Goal: Task Accomplishment & Management: Manage account settings

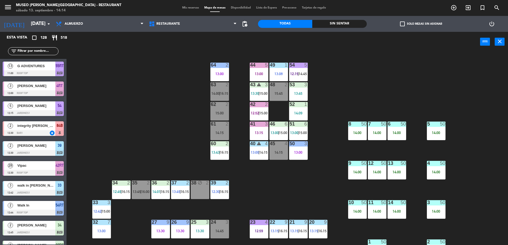
click at [39, 51] on input "text" at bounding box center [37, 51] width 41 height 6
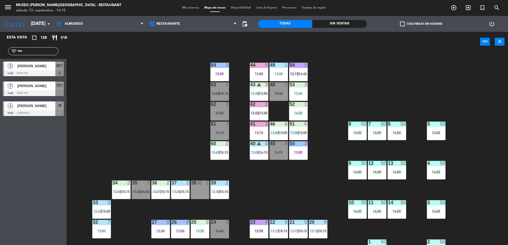
type input "m"
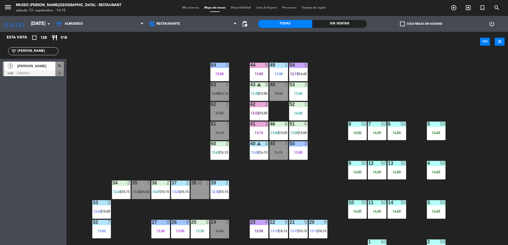
type input "[PERSON_NAME]"
click at [52, 75] on div at bounding box center [33, 73] width 61 height 6
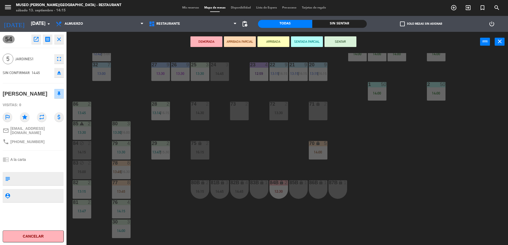
scroll to position [160, 0]
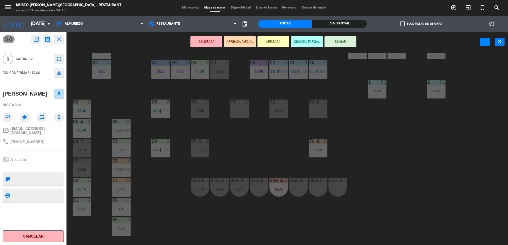
click at [344, 193] on div "87B lock 1" at bounding box center [337, 187] width 19 height 19
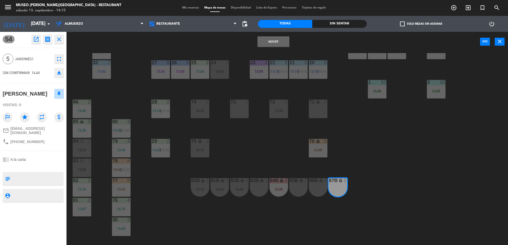
click at [277, 38] on button "Mover" at bounding box center [273, 41] width 32 height 11
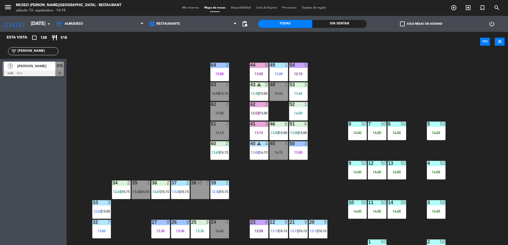
scroll to position [189, 0]
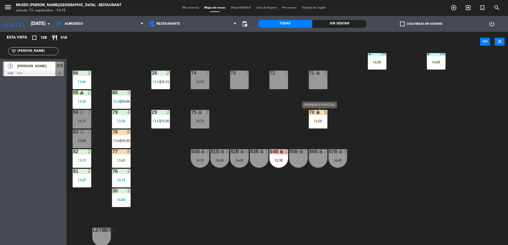
click at [318, 122] on div "14:00" at bounding box center [318, 121] width 19 height 4
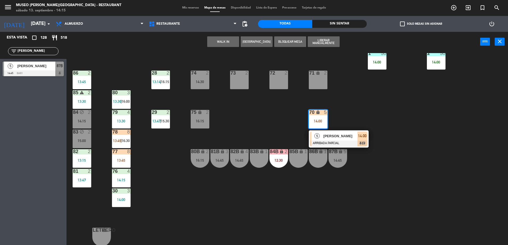
click at [336, 145] on div at bounding box center [338, 144] width 57 height 6
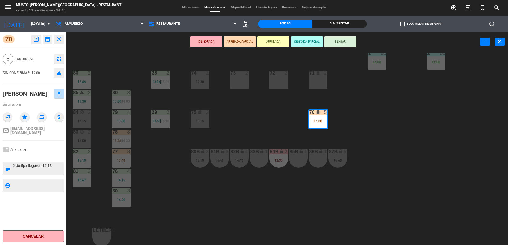
scroll to position [0, 0]
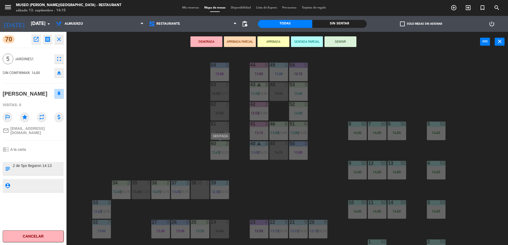
click at [157, 131] on div "44 5 13:00 49 1 13:08 54 5 12:15 64 2 13:00 48 2 15:45 53 3 13:45 63 2 14:00 | …" at bounding box center [289, 149] width 436 height 193
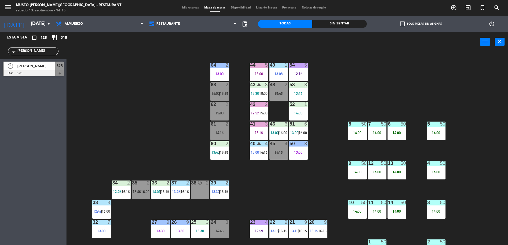
scroll to position [189, 0]
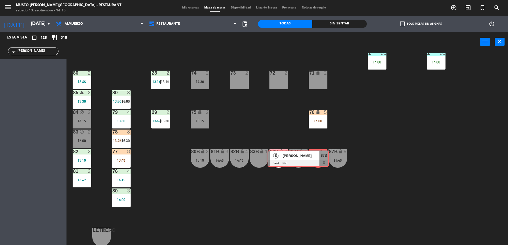
drag, startPoint x: 45, startPoint y: 68, endPoint x: 316, endPoint y: 157, distance: 284.6
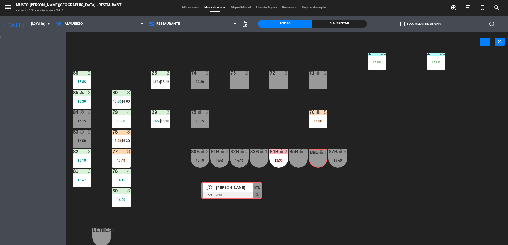
click at [316, 157] on div "Esta vista crop_square 128 restaurant 518 filter_list [PERSON_NAME] 5 [PERSON_N…" at bounding box center [254, 139] width 508 height 215
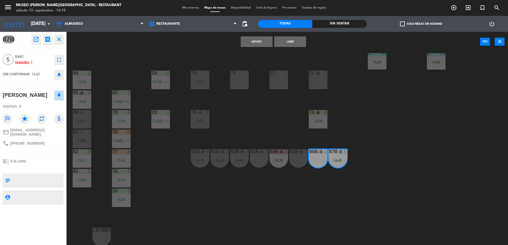
click at [290, 134] on div "44 5 13:00 49 1 13:08 54 5 12:15 64 2 13:00 48 2 15:45 53 3 13:45 63 2 14:00 | …" at bounding box center [289, 149] width 436 height 193
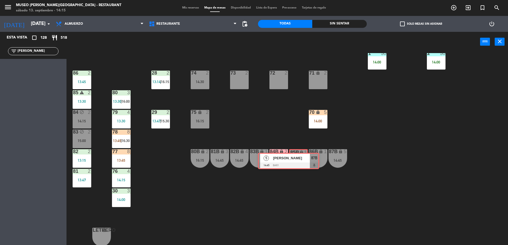
drag, startPoint x: 41, startPoint y: 68, endPoint x: 296, endPoint y: 158, distance: 270.3
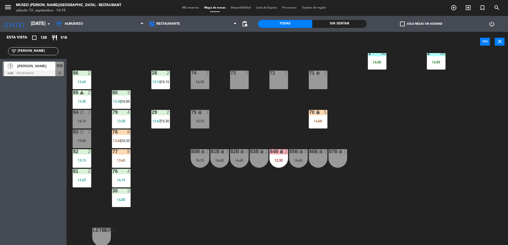
click at [296, 158] on div "85B lock 5 14:45" at bounding box center [298, 158] width 19 height 19
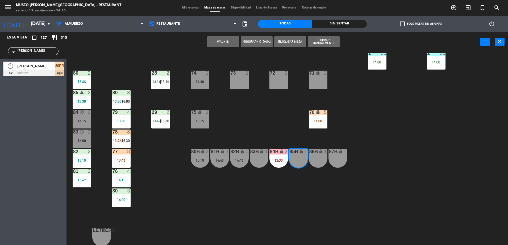
click at [269, 104] on div "44 5 13:00 49 1 13:08 54 5 12:15 64 2 13:00 48 2 15:45 53 3 13:45 63 2 14:00 | …" at bounding box center [289, 149] width 436 height 193
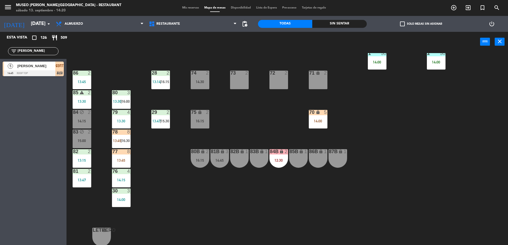
scroll to position [0, 0]
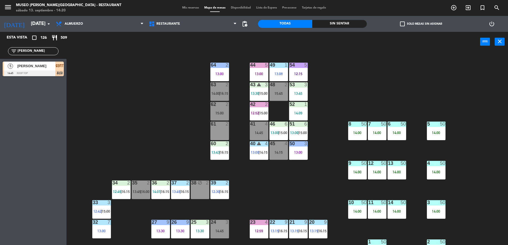
click at [218, 134] on div "61 2" at bounding box center [219, 131] width 19 height 19
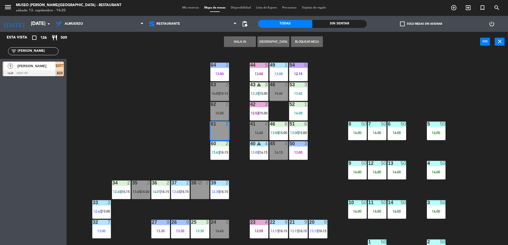
click at [237, 48] on div "WALK IN [GEOGRAPHIC_DATA] Bloquear Mesa power_input close" at bounding box center [272, 42] width 413 height 20
click at [236, 41] on button "WALK IN" at bounding box center [240, 41] width 32 height 11
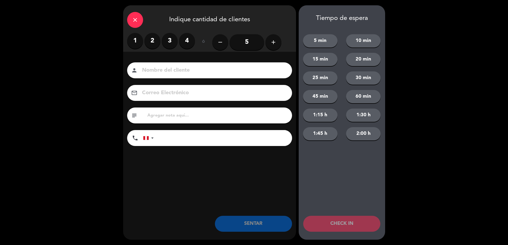
click at [135, 41] on label "1" at bounding box center [135, 41] width 16 height 16
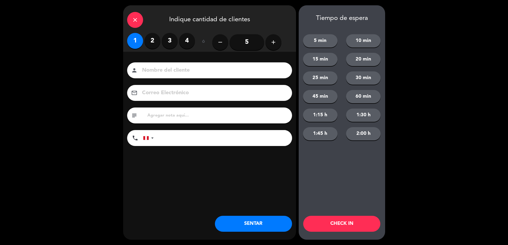
click at [175, 71] on input at bounding box center [213, 70] width 144 height 9
type input "walk in-charlie"
click at [265, 225] on button "SENTAR" at bounding box center [253, 224] width 77 height 16
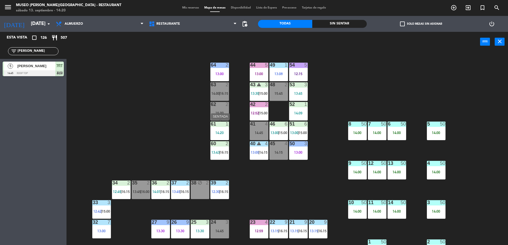
click at [212, 133] on div "14:20" at bounding box center [219, 133] width 19 height 4
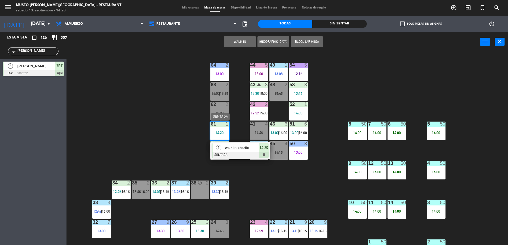
click at [229, 152] on div at bounding box center [240, 155] width 57 height 6
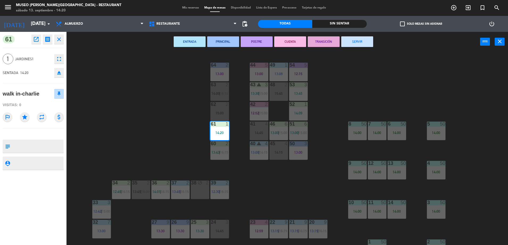
click at [69, 67] on div "61 open_in_new receipt 2:20 PM [DATE] 1 personas walk in-[PERSON_NAME] 61 close…" at bounding box center [33, 138] width 74 height 213
click at [61, 44] on div "61 open_in_new receipt 2:20 PM [DATE] 1 personas walk in-[PERSON_NAME] 61 close…" at bounding box center [33, 138] width 66 height 213
click at [59, 41] on icon "close" at bounding box center [59, 39] width 6 height 6
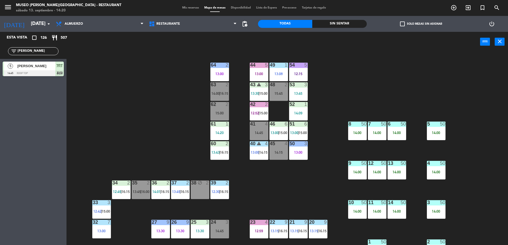
drag, startPoint x: 43, startPoint y: 52, endPoint x: -1, endPoint y: 56, distance: 44.6
click at [0, 56] on html "close × Museo [PERSON_NAME] Café - Restaurant × chrome_reader_mode Listado de R…" at bounding box center [254, 122] width 508 height 245
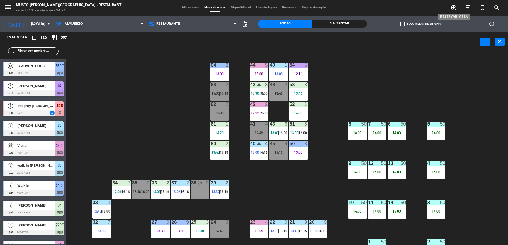
click at [454, 8] on icon "add_circle_outline" at bounding box center [453, 8] width 6 height 6
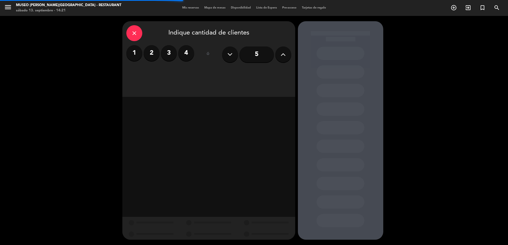
click at [151, 54] on label "2" at bounding box center [152, 53] width 16 height 16
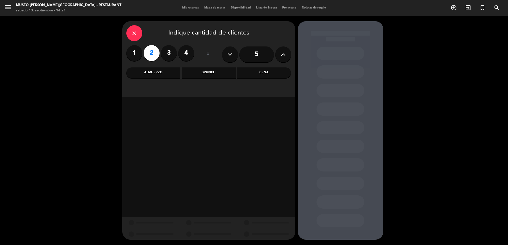
click at [162, 71] on div "Almuerzo" at bounding box center [153, 73] width 54 height 11
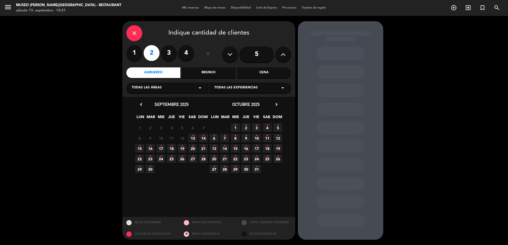
click at [192, 136] on icon "•" at bounding box center [193, 136] width 2 height 9
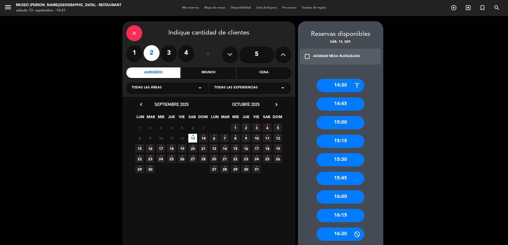
scroll to position [5, 0]
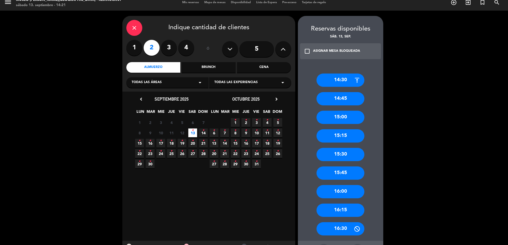
click at [337, 152] on div "15:30" at bounding box center [340, 154] width 48 height 13
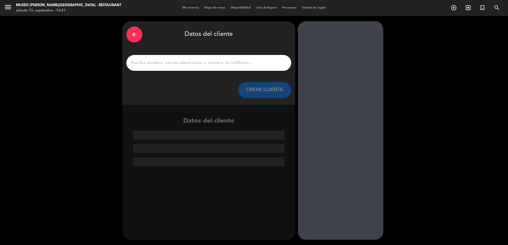
scroll to position [0, 0]
click at [185, 64] on input "1" at bounding box center [208, 62] width 157 height 7
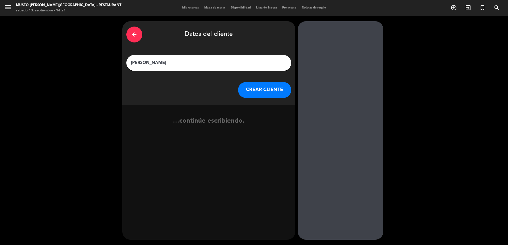
type input "[PERSON_NAME]"
click at [249, 90] on button "CREAR CLIENTE" at bounding box center [264, 90] width 53 height 16
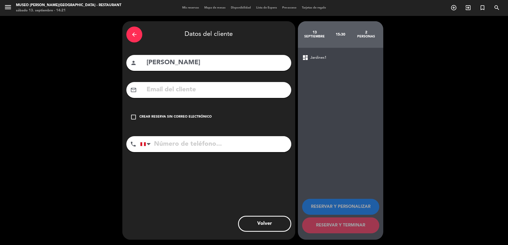
click at [133, 117] on icon "check_box_outline_blank" at bounding box center [133, 117] width 6 height 6
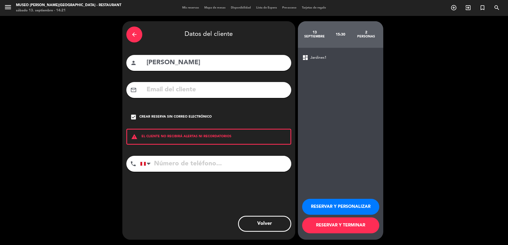
click at [343, 206] on button "RESERVAR Y PERSONALIZAR" at bounding box center [340, 207] width 77 height 16
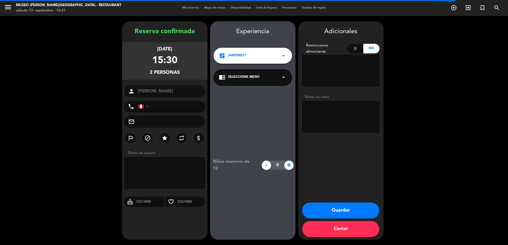
click at [233, 69] on div "Experiencia dashboard Jardines1 arrow_drop_down chrome_reader_mode Seleccione M…" at bounding box center [252, 136] width 85 height 219
click at [237, 75] on span "Seleccione Menú" at bounding box center [244, 77] width 32 height 5
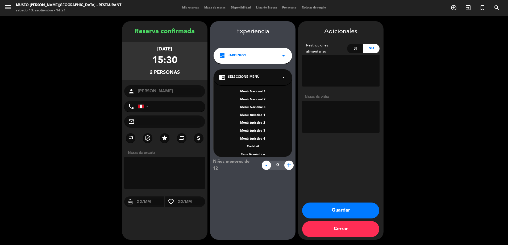
scroll to position [76, 0]
click at [249, 121] on div "Menú Nacional 1 Menú Nacional 2 Menú Nacional 3 Menú turístico 1 Menú turístico…" at bounding box center [252, 117] width 78 height 80
click at [249, 125] on div "A la carta" at bounding box center [253, 125] width 68 height 5
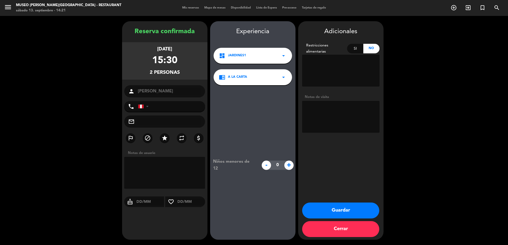
click at [354, 216] on button "Guardar" at bounding box center [340, 211] width 77 height 16
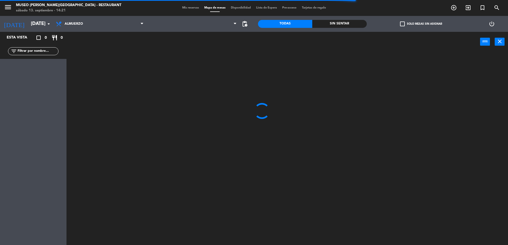
click at [44, 49] on input "text" at bounding box center [37, 51] width 41 height 6
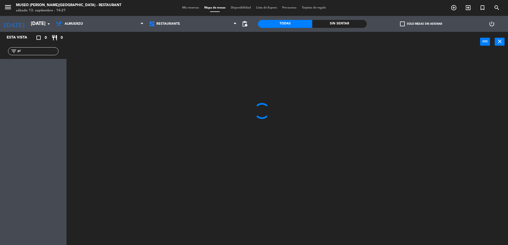
type input "p"
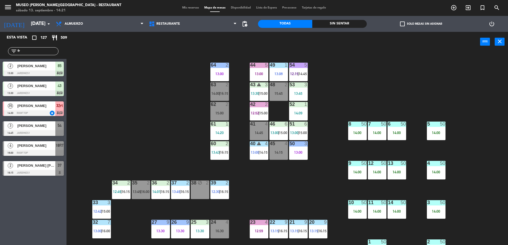
type input "f"
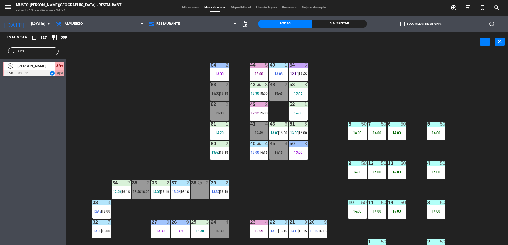
type input "pino"
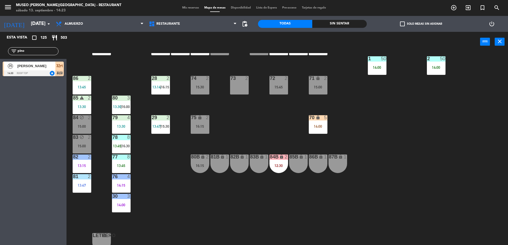
scroll to position [189, 0]
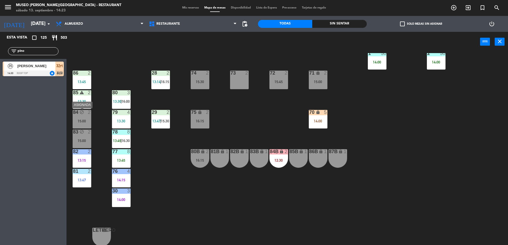
click at [84, 116] on div "84 block 2 15:00" at bounding box center [82, 119] width 19 height 19
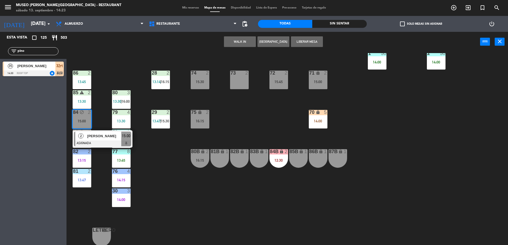
click at [105, 138] on span "[PERSON_NAME]" at bounding box center [104, 136] width 34 height 6
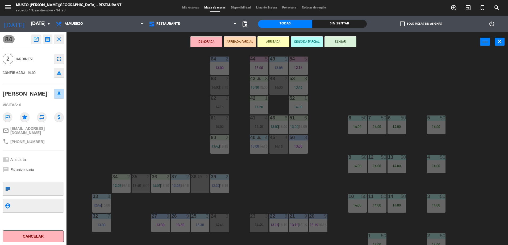
scroll to position [0, 0]
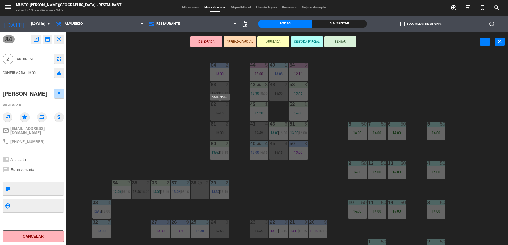
click at [223, 112] on div "14:15" at bounding box center [219, 113] width 19 height 4
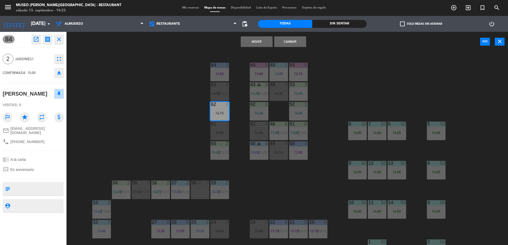
click at [298, 38] on button "Cambiar" at bounding box center [290, 41] width 32 height 11
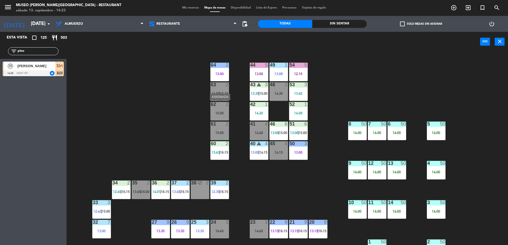
click at [218, 114] on div "15:00" at bounding box center [219, 113] width 19 height 4
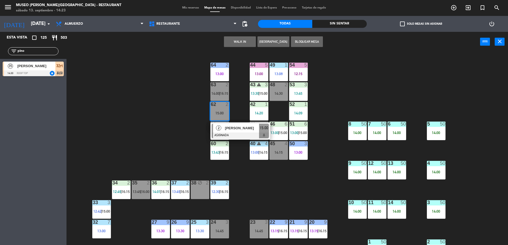
click at [168, 110] on div "44 5 13:00 49 1 13:08 54 5 12:15 64 2 13:00 48 2 14:30 53 3 13:45 63 2 14:00 | …" at bounding box center [289, 149] width 436 height 193
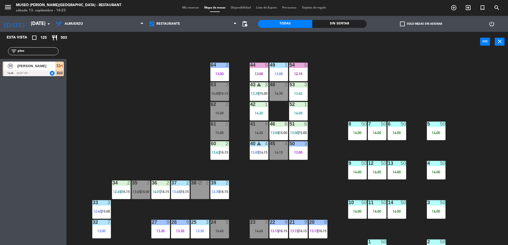
click at [224, 126] on div "2" at bounding box center [228, 124] width 9 height 5
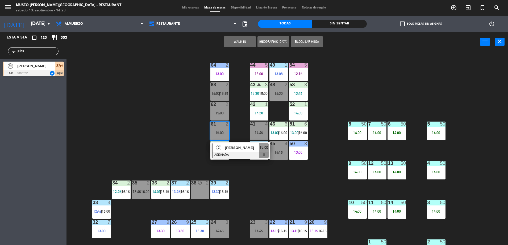
click at [236, 129] on div "44 5 13:00 49 1 13:08 54 5 12:15 64 2 13:00 48 2 14:30 53 3 13:45 63 2 14:00 | …" at bounding box center [289, 149] width 436 height 193
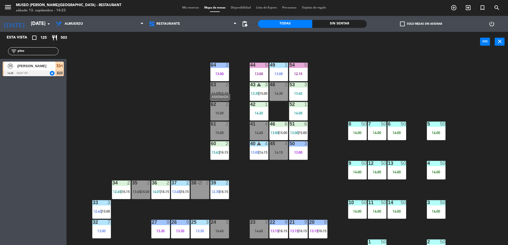
click at [222, 114] on div "15:00" at bounding box center [219, 113] width 19 height 4
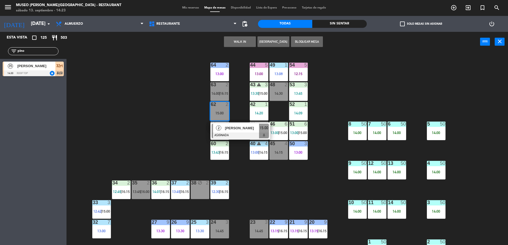
click at [209, 94] on div "44 5 13:00 49 1 13:08 54 5 12:15 64 2 13:00 48 2 14:30 53 3 13:45 63 2 14:00 | …" at bounding box center [289, 149] width 436 height 193
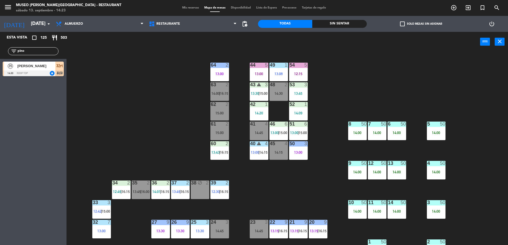
click at [212, 93] on span "14:00" at bounding box center [215, 93] width 8 height 4
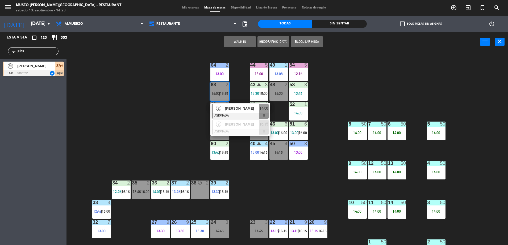
click at [176, 118] on div "44 5 13:00 49 1 13:08 54 5 12:15 64 2 13:00 48 2 14:30 53 3 13:45 63 2 14:00 | …" at bounding box center [289, 149] width 436 height 193
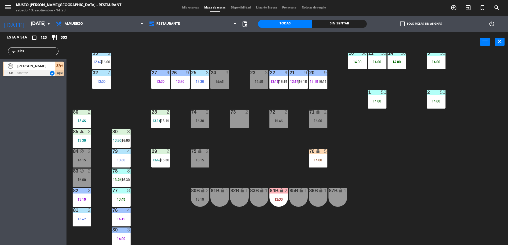
scroll to position [189, 0]
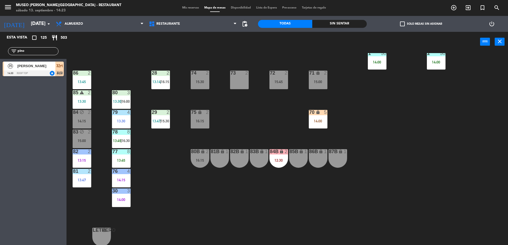
click at [84, 117] on div "84 block 2 14:15" at bounding box center [82, 119] width 19 height 19
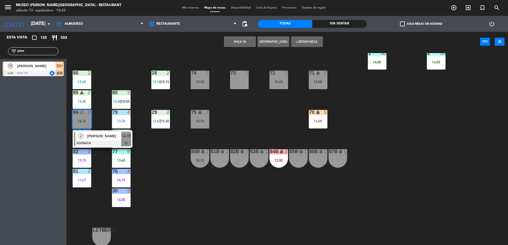
click at [98, 137] on span "[PERSON_NAME]" at bounding box center [104, 136] width 34 height 6
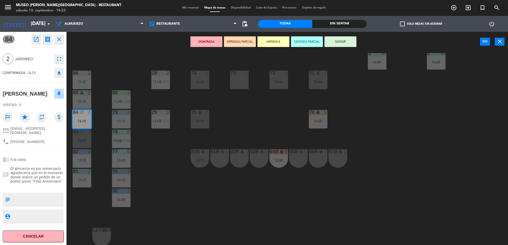
click at [246, 39] on button "ARRIBADA PARCIAL" at bounding box center [240, 41] width 32 height 11
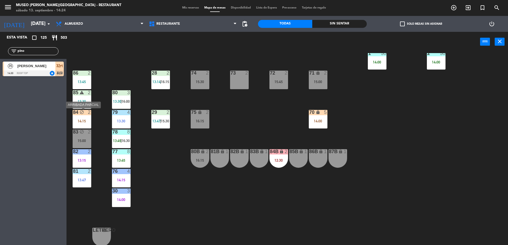
click at [81, 120] on div "14:15" at bounding box center [82, 121] width 19 height 4
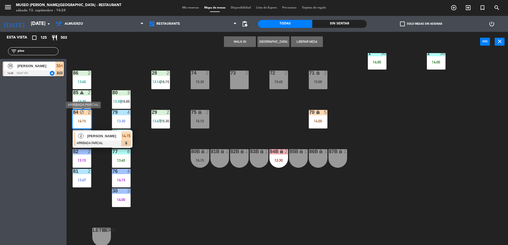
click at [99, 141] on div at bounding box center [102, 144] width 57 height 6
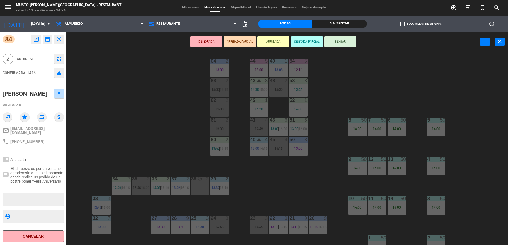
scroll to position [0, 0]
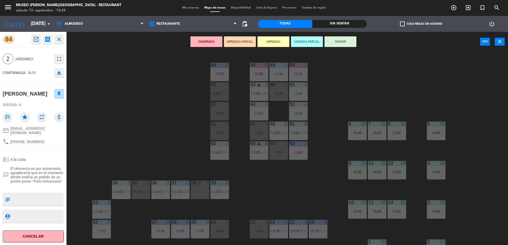
click at [217, 111] on div "15:00" at bounding box center [219, 113] width 19 height 4
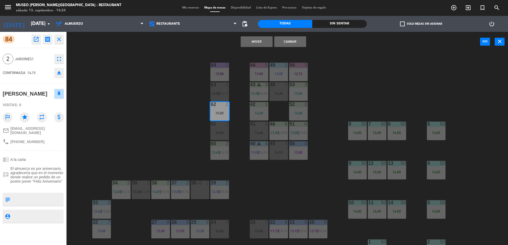
click at [294, 41] on button "Cambiar" at bounding box center [290, 41] width 32 height 11
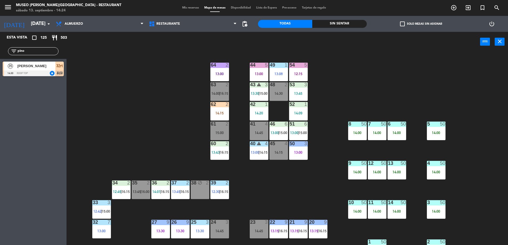
scroll to position [189, 0]
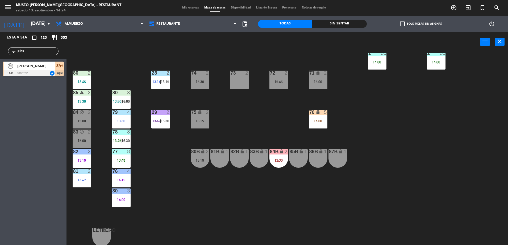
click at [263, 106] on div "44 5 13:00 49 1 13:08 54 5 12:15 64 2 13:00 48 2 14:30 53 3 13:45 63 2 14:00 | …" at bounding box center [289, 149] width 436 height 193
click at [116, 141] on span "13:45" at bounding box center [117, 141] width 8 height 4
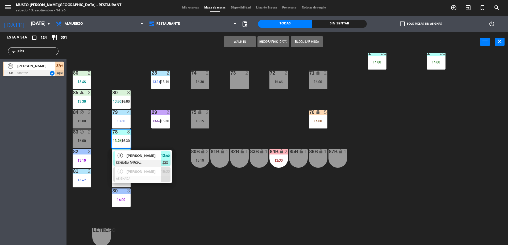
click at [165, 136] on div "44 5 13:00 49 1 13:08 54 5 12:15 64 2 13:00 48 2 14:30 53 3 13:45 63 2 14:00 | …" at bounding box center [289, 149] width 436 height 193
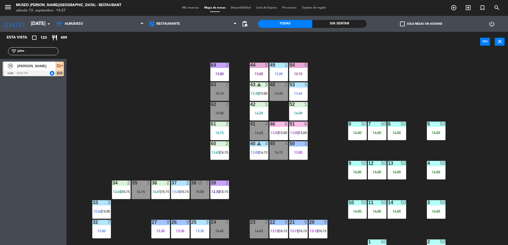
scroll to position [27, 0]
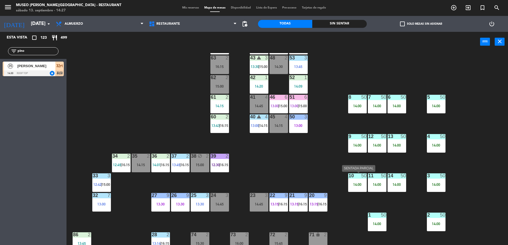
click at [358, 186] on div "14:00" at bounding box center [357, 185] width 19 height 4
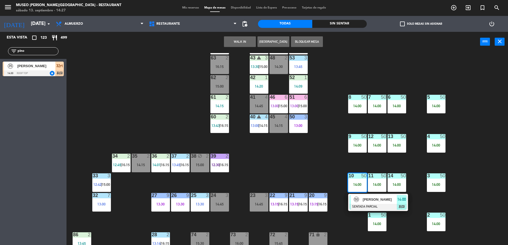
click at [372, 198] on span "[PERSON_NAME]" at bounding box center [380, 200] width 34 height 6
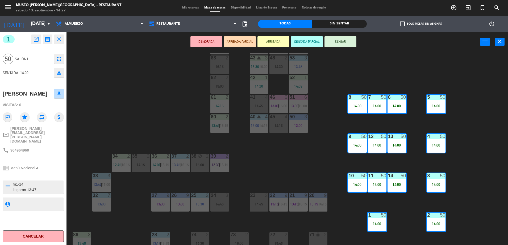
click at [173, 127] on div "44 5 13:00 49 1 13:08 54 5 12:15 64 2 13:00 48 2 14:30 53 3 13:45 63 2 16:15 43…" at bounding box center [289, 149] width 436 height 193
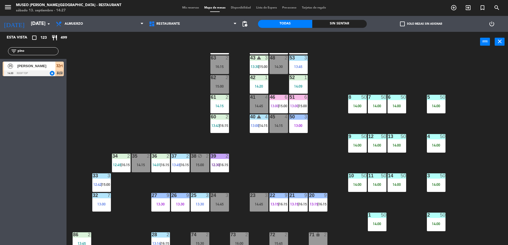
click at [140, 142] on div "44 5 13:00 49 1 13:08 54 5 12:15 64 2 13:00 48 2 14:30 53 3 13:45 63 2 16:15 43…" at bounding box center [289, 149] width 436 height 193
click at [138, 140] on div "44 5 13:00 49 1 13:08 54 5 12:15 64 2 13:00 48 2 14:30 53 3 13:45 63 2 16:15 43…" at bounding box center [289, 149] width 436 height 193
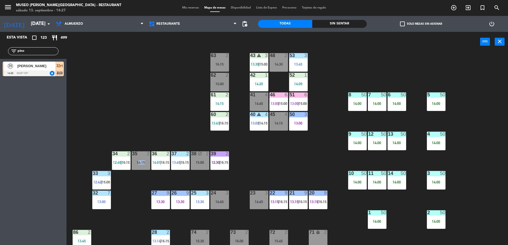
scroll to position [29, 0]
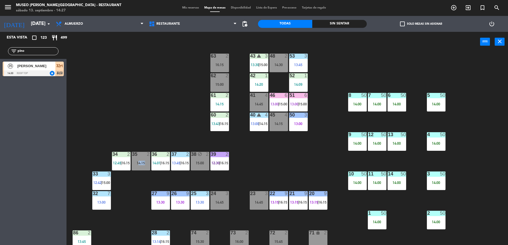
click at [142, 161] on div "35 2 14:15" at bounding box center [141, 161] width 19 height 19
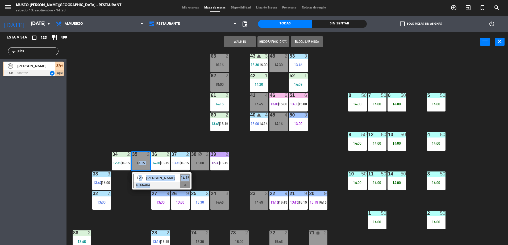
click at [152, 175] on div "[PERSON_NAME]" at bounding box center [163, 178] width 35 height 9
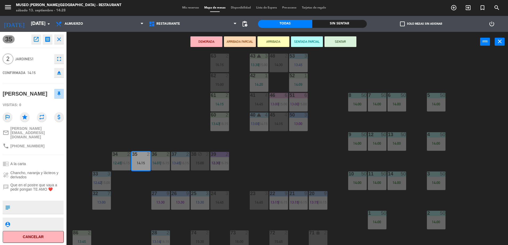
click at [168, 122] on div "44 5 13:00 49 1 13:08 54 5 12:15 64 2 13:00 48 2 14:30 53 3 13:45 63 2 16:15 43…" at bounding box center [289, 149] width 436 height 193
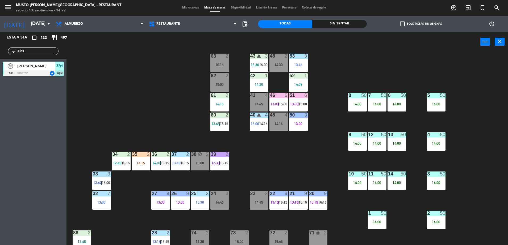
drag, startPoint x: 33, startPoint y: 50, endPoint x: -1, endPoint y: 56, distance: 35.2
click at [0, 56] on html "close × Museo [PERSON_NAME] Café - Restaurant × chrome_reader_mode Listado de R…" at bounding box center [254, 122] width 508 height 245
type input "farf"
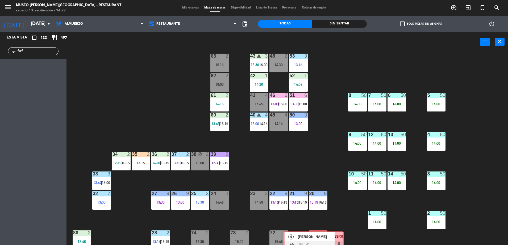
drag, startPoint x: 40, startPoint y: 66, endPoint x: 320, endPoint y: 237, distance: 327.7
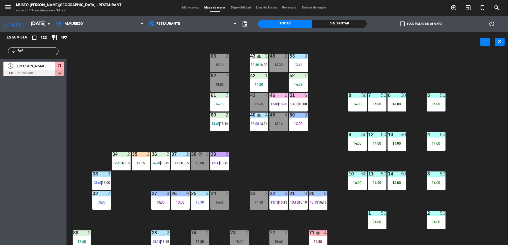
click at [320, 237] on div "71 lock 4 14:30" at bounding box center [318, 240] width 19 height 19
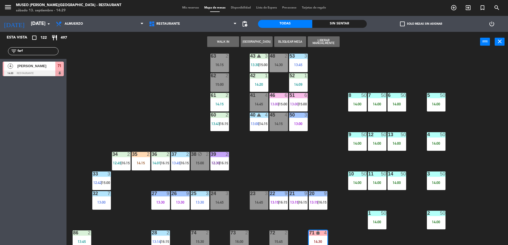
scroll to position [104, 0]
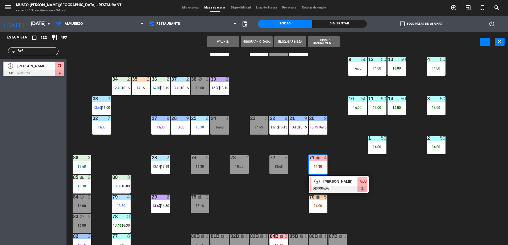
click at [226, 127] on div "14:45" at bounding box center [219, 127] width 19 height 4
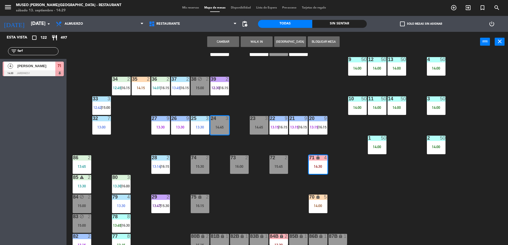
click at [233, 37] on button "Cambiar" at bounding box center [223, 41] width 32 height 11
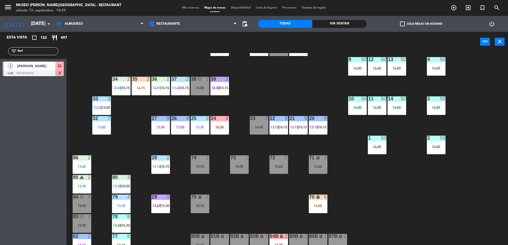
click at [211, 119] on div "3" at bounding box center [208, 118] width 9 height 5
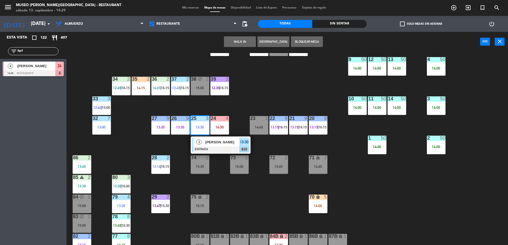
click at [240, 106] on div "44 5 13:00 49 1 13:08 54 5 12:15 64 2 13:00 48 2 14:30 53 3 13:45 63 2 16:15 43…" at bounding box center [289, 149] width 436 height 193
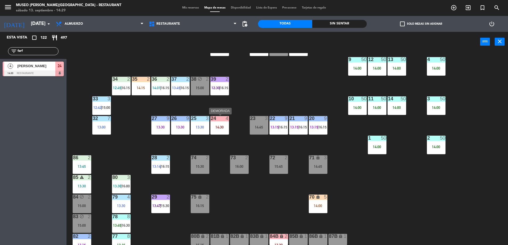
click at [220, 124] on div "24 4 14:30" at bounding box center [219, 125] width 19 height 19
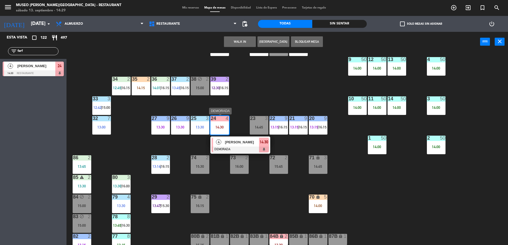
click at [237, 144] on span "[PERSON_NAME]" at bounding box center [242, 143] width 34 height 6
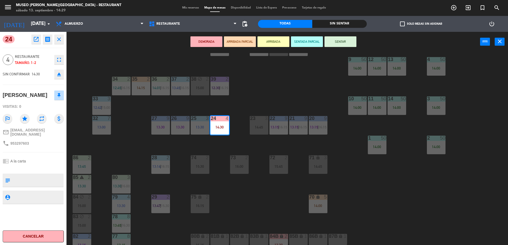
click at [245, 41] on button "ARRIBADA PARCIAL" at bounding box center [240, 41] width 32 height 11
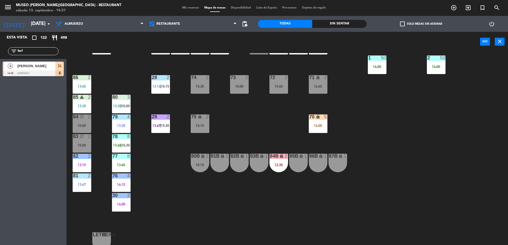
scroll to position [0, 0]
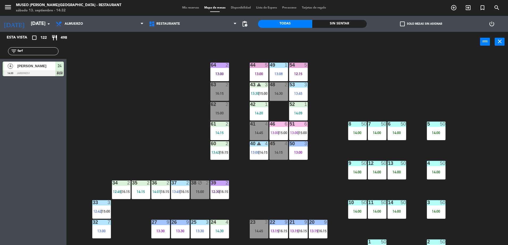
drag, startPoint x: 31, startPoint y: 51, endPoint x: -1, endPoint y: 60, distance: 34.1
click at [0, 60] on html "close × Museo [PERSON_NAME] Café - Restaurant × chrome_reader_mode Listado de R…" at bounding box center [254, 122] width 508 height 245
type input "rina"
click at [56, 71] on div at bounding box center [33, 73] width 61 height 6
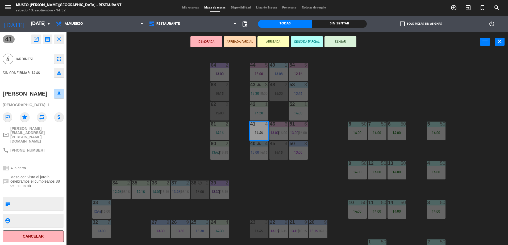
click at [245, 44] on button "ARRIBADA PARCIAL" at bounding box center [240, 41] width 32 height 11
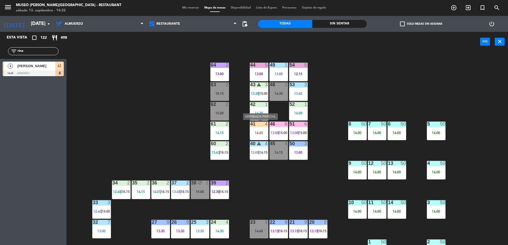
click at [255, 128] on div "41 4 14:45" at bounding box center [259, 131] width 19 height 19
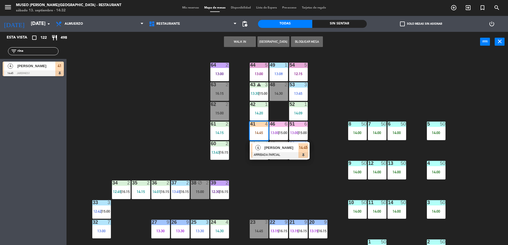
click at [282, 152] on div at bounding box center [279, 155] width 57 height 6
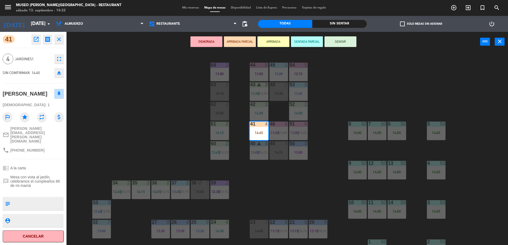
click at [179, 111] on div "44 5 13:00 49 1 13:08 54 5 12:15 64 2 13:00 48 2 14:30 53 3 13:45 63 2 16:15 43…" at bounding box center [289, 149] width 436 height 193
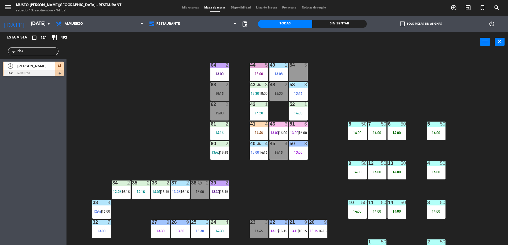
drag, startPoint x: 36, startPoint y: 53, endPoint x: -1, endPoint y: 49, distance: 38.0
click at [0, 49] on html "close × Museo [PERSON_NAME] Café - Restaurant × chrome_reader_mode Listado de R…" at bounding box center [254, 122] width 508 height 245
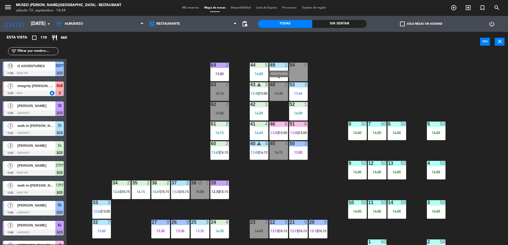
scroll to position [110, 0]
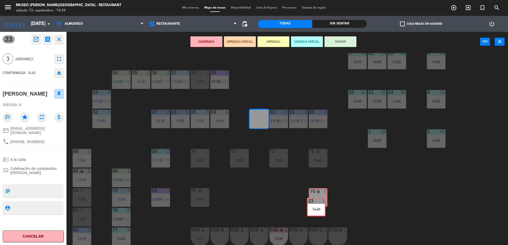
drag, startPoint x: 258, startPoint y: 117, endPoint x: 315, endPoint y: 202, distance: 102.0
click at [315, 202] on div "44 5 14:00 49 1 13:08 54 5 64 2 13:00 48 2 14:30 53 3 13:45 63 2 16:15 43 warni…" at bounding box center [289, 149] width 436 height 193
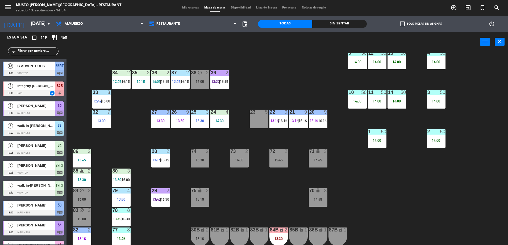
scroll to position [1, 0]
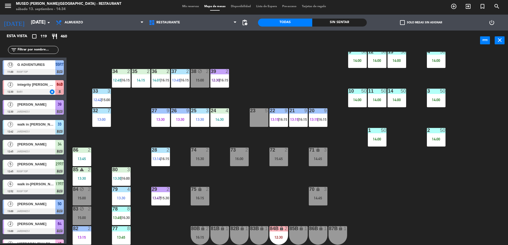
click at [39, 49] on input "text" at bounding box center [37, 50] width 41 height 6
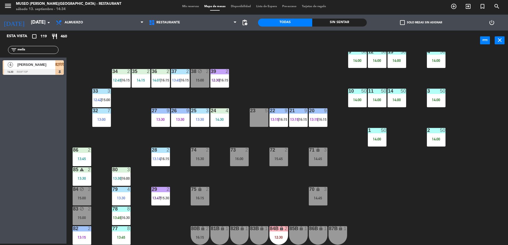
type input "melis"
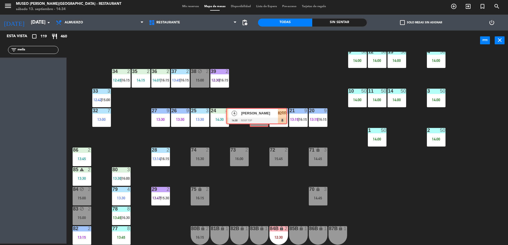
drag, startPoint x: 36, startPoint y: 68, endPoint x: 258, endPoint y: 115, distance: 227.5
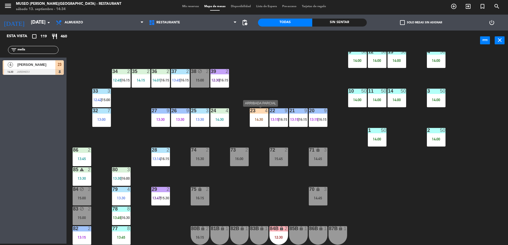
click at [258, 115] on div "23 4 14:30" at bounding box center [259, 117] width 19 height 19
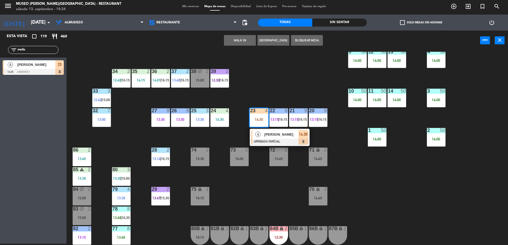
click at [271, 132] on span "[PERSON_NAME]" at bounding box center [281, 135] width 34 height 6
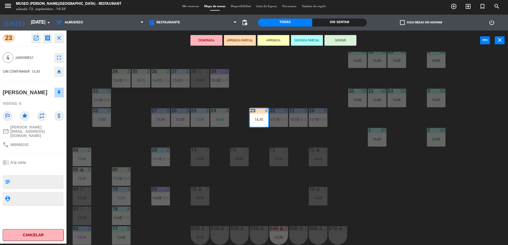
click at [20, 179] on textarea at bounding box center [37, 181] width 51 height 11
type textarea "cumpleños"
click at [44, 105] on div "Visitas: 0" at bounding box center [33, 103] width 61 height 9
click at [167, 61] on div "44 5 14:00 49 1 13:08 54 5 64 2 13:00 48 2 14:30 53 3 13:45 63 2 16:15 43 warni…" at bounding box center [289, 148] width 436 height 193
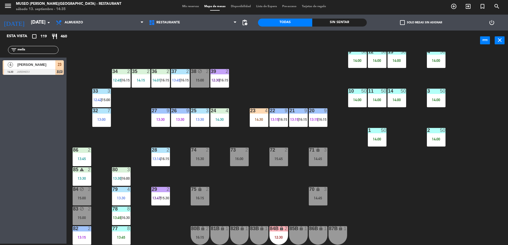
drag, startPoint x: 45, startPoint y: 47, endPoint x: -1, endPoint y: 54, distance: 46.9
click at [0, 54] on html "close × Museo [PERSON_NAME] Café - Restaurant × chrome_reader_mode Listado de R…" at bounding box center [254, 122] width 508 height 245
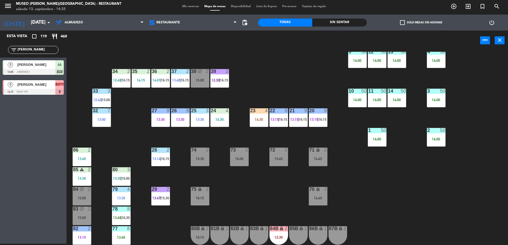
scroll to position [0, 0]
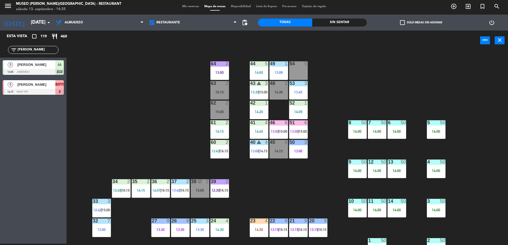
type input "[PERSON_NAME]"
click at [50, 62] on span "[PERSON_NAME]" at bounding box center [36, 65] width 38 height 6
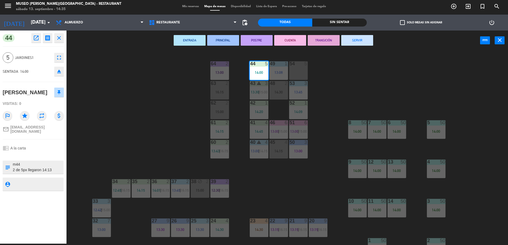
click at [162, 132] on div "44 5 14:00 49 1 13:08 54 5 64 2 13:00 48 2 14:30 53 3 13:45 63 2 16:15 43 warni…" at bounding box center [289, 148] width 436 height 193
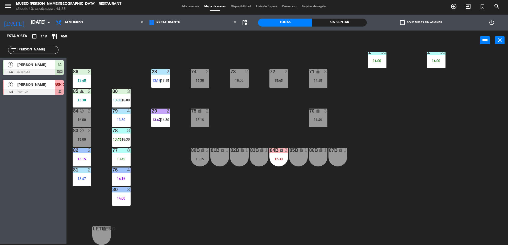
scroll to position [104, 0]
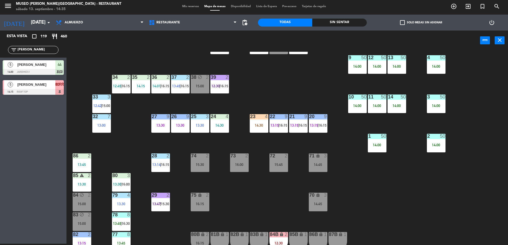
click at [260, 116] on div at bounding box center [258, 116] width 9 height 5
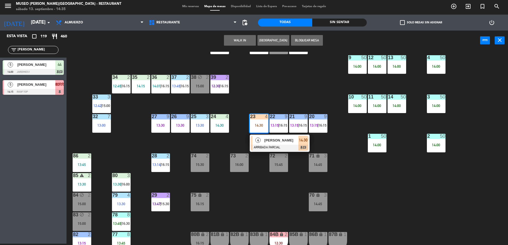
click at [276, 148] on div at bounding box center [279, 148] width 57 height 6
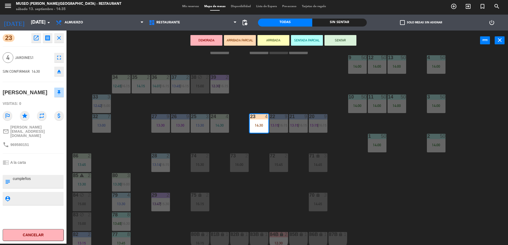
click at [272, 92] on div "44 5 14:00 49 1 13:08 54 5 64 2 13:00 48 2 14:30 53 3 13:45 63 2 16:15 43 warni…" at bounding box center [289, 148] width 436 height 193
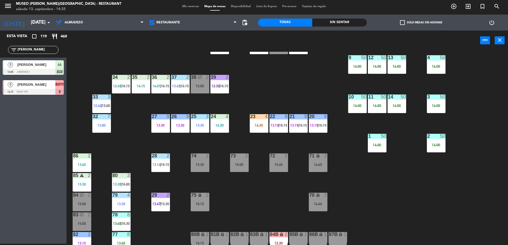
drag, startPoint x: 42, startPoint y: 51, endPoint x: -1, endPoint y: 44, distance: 43.9
click at [0, 44] on html "close × Museo [PERSON_NAME] Café - Restaurant × chrome_reader_mode Listado de R…" at bounding box center [254, 122] width 508 height 245
type input "g"
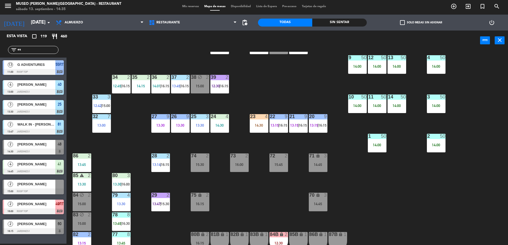
type input "e"
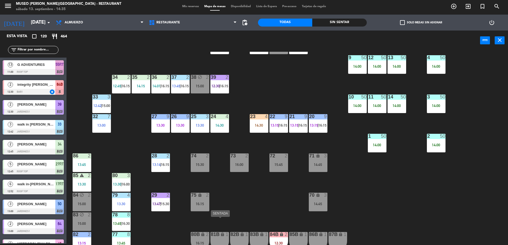
scroll to position [0, 0]
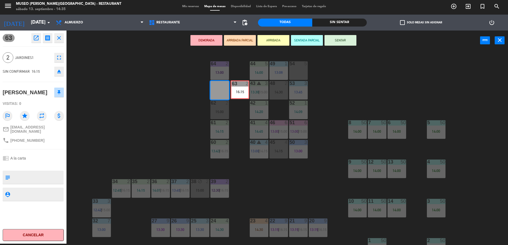
drag, startPoint x: 218, startPoint y: 94, endPoint x: 226, endPoint y: 89, distance: 9.1
click at [226, 89] on div "63 2 16:15 63 2 16:15" at bounding box center [219, 90] width 19 height 19
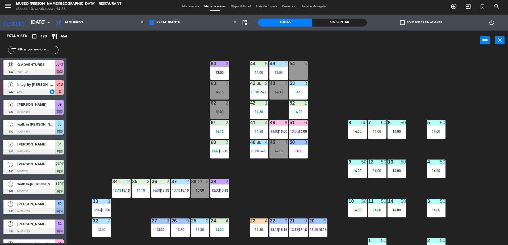
click at [32, 88] on div "integrity [PERSON_NAME]" at bounding box center [36, 84] width 39 height 9
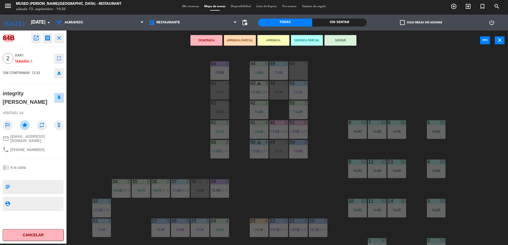
click at [140, 110] on div "44 5 14:00 49 1 13:08 54 5 64 2 13:00 48 2 14:30 53 3 13:45 63 2 16:15 43 warni…" at bounding box center [289, 148] width 436 height 193
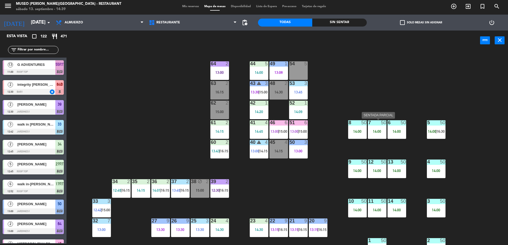
click at [385, 133] on div "14:00" at bounding box center [377, 132] width 19 height 4
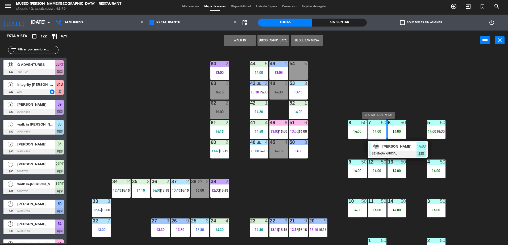
click at [399, 145] on span "[PERSON_NAME]" at bounding box center [399, 147] width 34 height 6
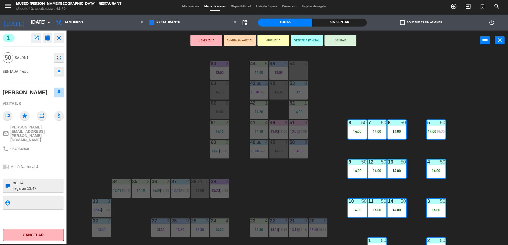
click at [168, 100] on div "44 5 14:00 49 1 13:08 54 5 64 2 13:00 48 2 14:30 53 3 13:45 63 2 16:15 43 warni…" at bounding box center [289, 148] width 436 height 193
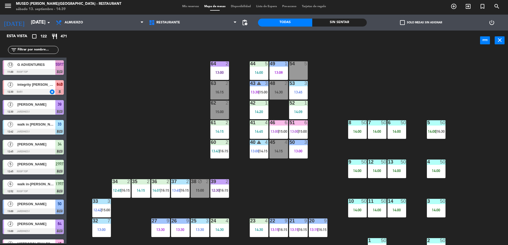
scroll to position [189, 0]
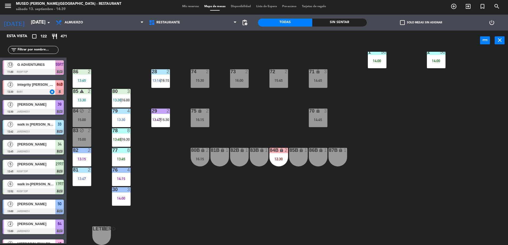
click at [123, 140] on span "16:30" at bounding box center [125, 139] width 8 height 4
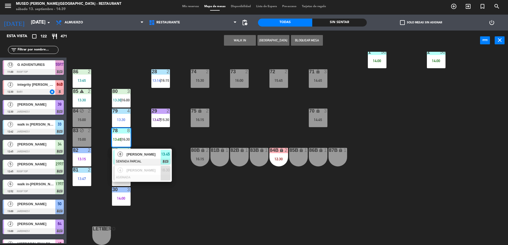
click at [138, 152] on span "[PERSON_NAME]" at bounding box center [144, 155] width 34 height 6
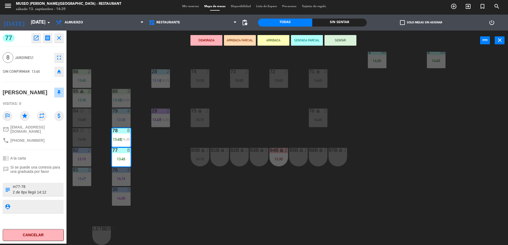
click at [257, 112] on div "44 5 14:00 49 1 13:08 54 5 64 2 13:00 48 2 14:30 53 3 13:45 63 2 16:15 43 warni…" at bounding box center [289, 148] width 436 height 193
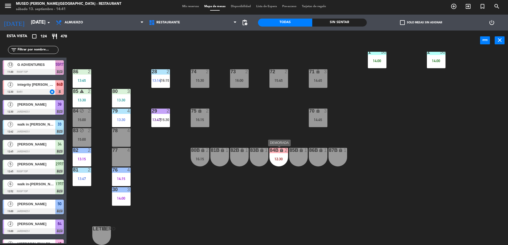
click at [276, 158] on div "12:30" at bounding box center [278, 159] width 19 height 4
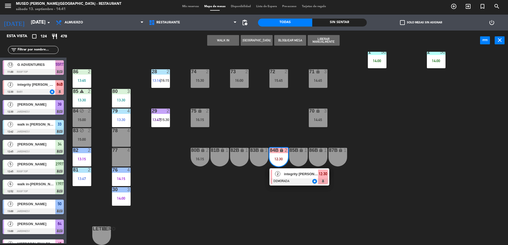
click at [305, 180] on div at bounding box center [299, 182] width 57 height 6
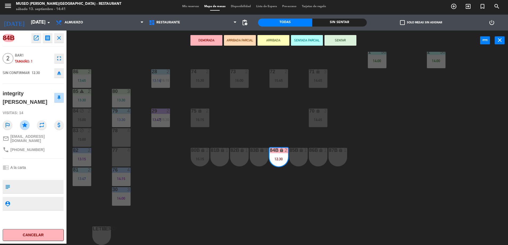
click at [280, 124] on div "44 5 14:00 49 1 13:08 54 5 15:30 64 2 13:00 48 2 14:30 53 3 13:45 | 16:30 63 2 …" at bounding box center [289, 148] width 436 height 193
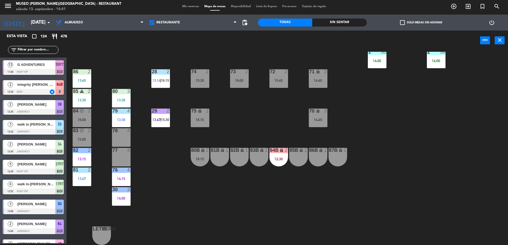
scroll to position [0, 0]
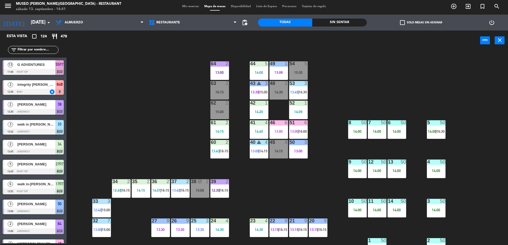
click at [165, 104] on div "44 5 14:00 49 1 13:08 54 5 15:30 64 2 13:00 48 2 14:30 53 3 13:45 | 16:30 63 2 …" at bounding box center [289, 148] width 436 height 193
click at [340, 85] on div "44 5 14:00 49 1 13:08 54 5 15:30 64 2 13:00 48 2 14:30 53 3 13:45 | 16:30 63 2 …" at bounding box center [289, 148] width 436 height 193
click at [450, 75] on div "44 5 14:00 49 1 13:08 54 5 15:30 64 2 13:00 48 2 14:30 53 3 13:45 | 16:30 63 2 …" at bounding box center [289, 148] width 436 height 193
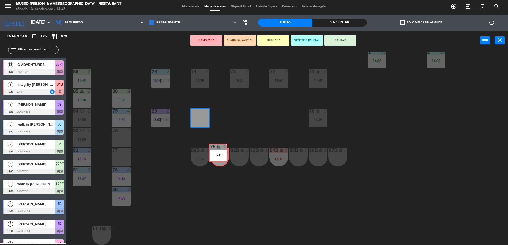
drag, startPoint x: 201, startPoint y: 116, endPoint x: 219, endPoint y: 154, distance: 42.3
click at [219, 154] on div "44 5 14:00 49 1 13:08 54 5 15:30 64 2 13:00 48 2 14:30 53 3 13:45 | 16:30 63 2 …" at bounding box center [289, 148] width 436 height 193
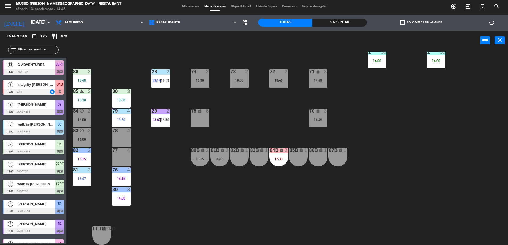
scroll to position [635, 0]
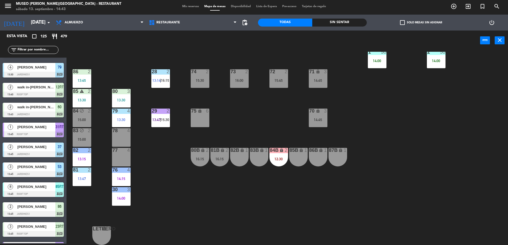
click at [202, 119] on div "75 lock 6" at bounding box center [200, 118] width 19 height 19
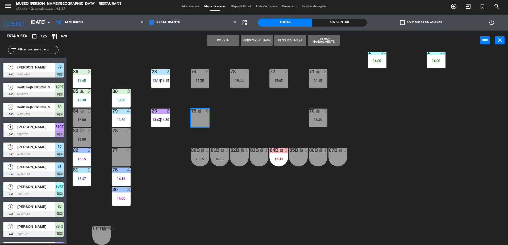
click at [253, 136] on div "44 5 14:00 49 1 13:08 54 5 15:30 64 2 13:00 48 2 14:30 53 3 13:45 | 16:30 63 2 …" at bounding box center [289, 148] width 436 height 193
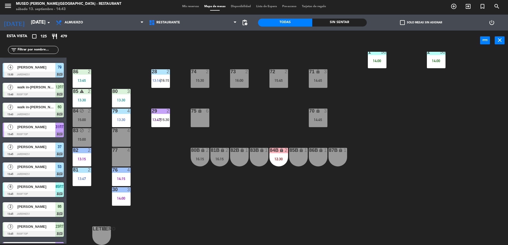
click at [203, 117] on div "75 lock 6" at bounding box center [200, 118] width 19 height 19
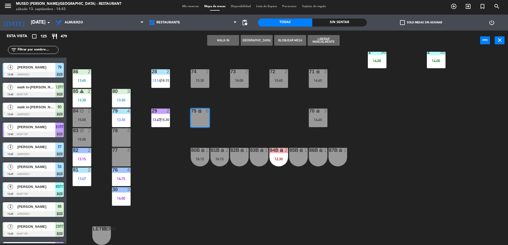
click at [226, 42] on button "WALK IN" at bounding box center [223, 40] width 32 height 11
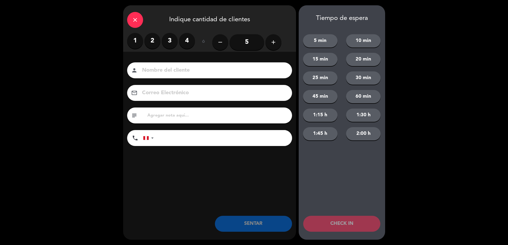
click at [254, 41] on input "5" at bounding box center [246, 42] width 35 height 16
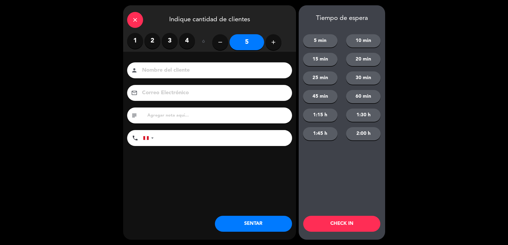
click at [225, 75] on input at bounding box center [213, 70] width 144 height 9
type input "walk in - [PERSON_NAME]"
click at [182, 134] on input "tel" at bounding box center [225, 138] width 133 height 16
type input "971138339"
click at [178, 117] on input "text" at bounding box center [217, 115] width 141 height 7
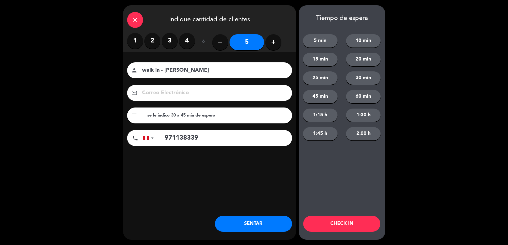
type input "se le indico 30 a 45 min de espera"
click at [259, 221] on button "SENTAR" at bounding box center [253, 224] width 77 height 16
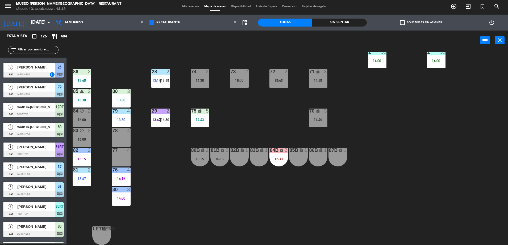
scroll to position [0, 0]
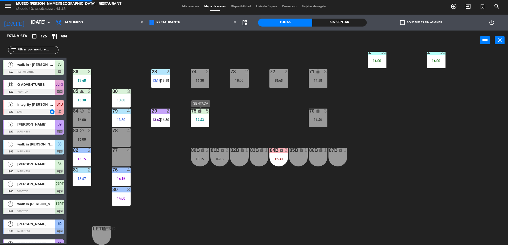
click at [195, 122] on div "75 lock 5 14:43" at bounding box center [200, 118] width 19 height 19
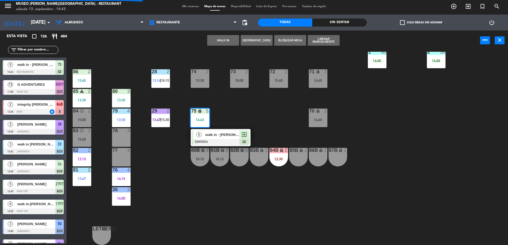
click at [199, 130] on div "5 walk in - [PERSON_NAME] SENTADA exit_to_app chat" at bounding box center [221, 137] width 60 height 17
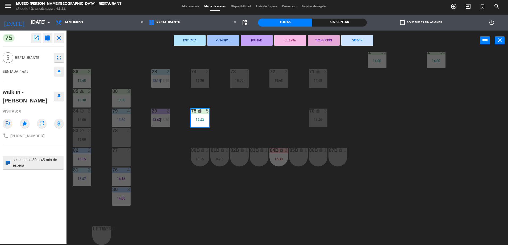
click at [247, 121] on div "44 5 14:00 49 1 13:08 54 5 15:30 64 2 13:00 48 2 14:30 53 3 13:45 | 16:30 63 2 …" at bounding box center [289, 148] width 436 height 193
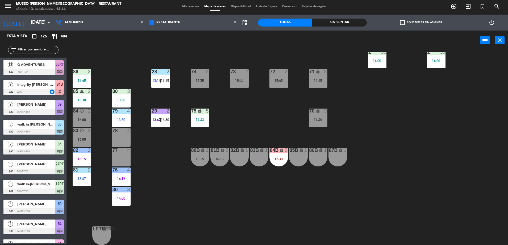
scroll to position [1, 0]
click at [192, 119] on div "14:43" at bounding box center [200, 120] width 19 height 4
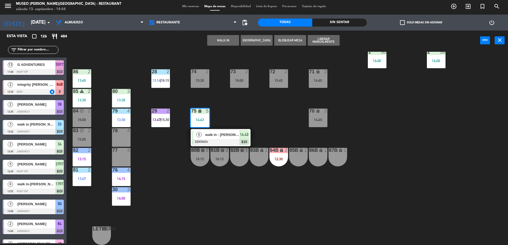
click at [213, 133] on span "walk in - [PERSON_NAME]" at bounding box center [222, 135] width 34 height 6
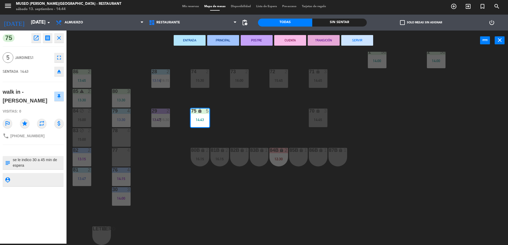
click at [213, 133] on div "44 5 14:00 49 1 13:08 54 5 15:30 64 2 13:00 48 2 14:30 53 3 13:45 | 16:30 63 2 …" at bounding box center [289, 148] width 436 height 193
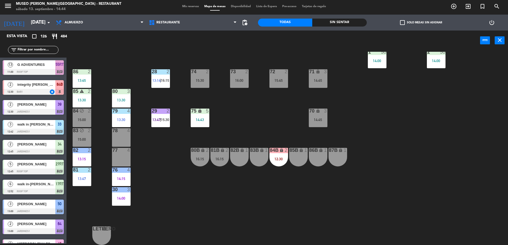
click at [276, 157] on div "12:30" at bounding box center [278, 159] width 19 height 4
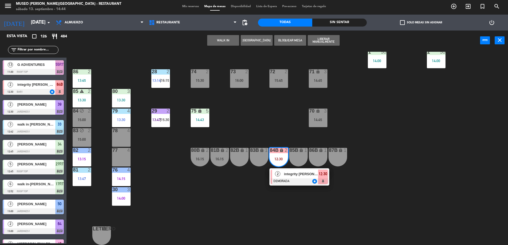
click at [287, 169] on div "2 integrity [PERSON_NAME] DEMORADA star 12:30" at bounding box center [299, 177] width 60 height 17
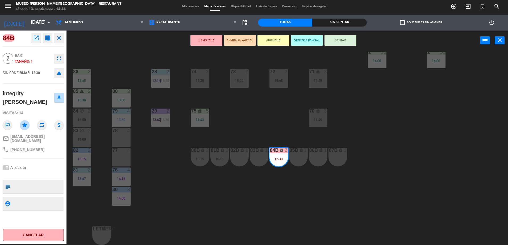
click at [233, 190] on div "44 5 14:00 49 1 13:08 54 5 15:30 64 2 13:00 48 2 14:30 53 3 13:45 | 16:30 63 2 …" at bounding box center [289, 148] width 436 height 193
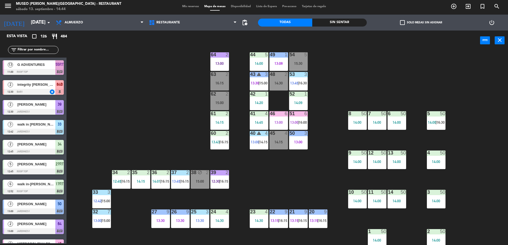
scroll to position [0, 0]
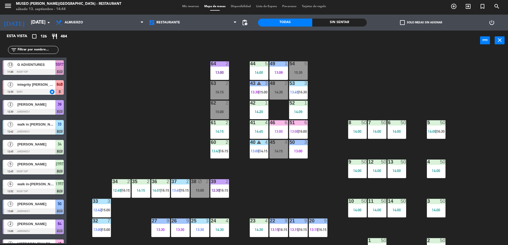
click at [245, 181] on div "44 5 14:00 49 1 13:08 54 5 15:30 64 2 13:00 48 2 14:30 53 3 13:45 | 16:30 63 2 …" at bounding box center [289, 148] width 436 height 193
click at [299, 189] on div "44 5 14:00 49 1 13:08 54 5 15:30 64 2 13:00 48 2 14:30 53 3 13:45 | 16:30 63 2 …" at bounding box center [289, 148] width 436 height 193
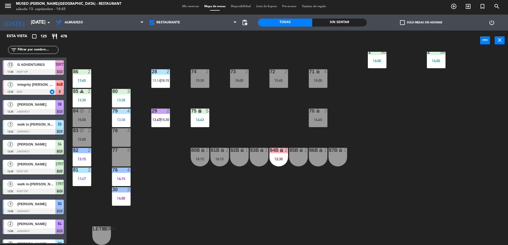
click at [284, 149] on div "2" at bounding box center [287, 150] width 9 height 5
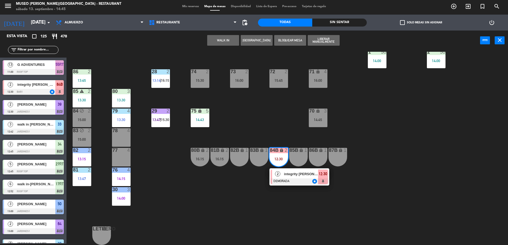
click at [288, 172] on span "integrity [PERSON_NAME]" at bounding box center [301, 174] width 34 height 6
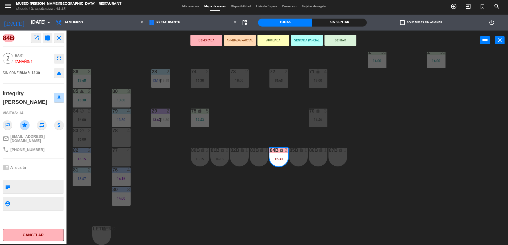
click at [273, 187] on div "44 5 14:00 49 1 13:08 54 5 15:30 64 2 13:00 48 2 14:30 53 3 13:45 | 16:30 63 2 …" at bounding box center [289, 148] width 436 height 193
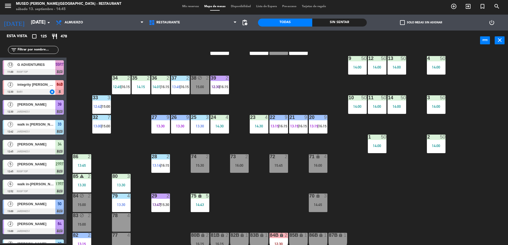
scroll to position [108, 0]
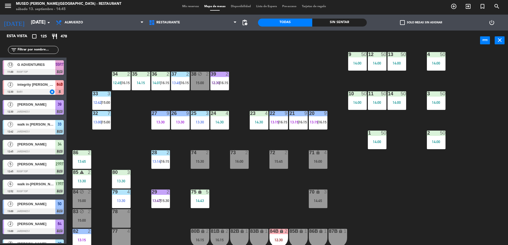
click at [205, 201] on div "14:43" at bounding box center [200, 201] width 19 height 4
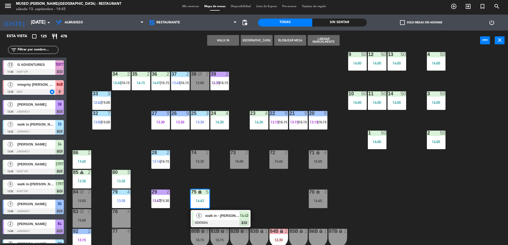
click at [214, 213] on span "walk in - [PERSON_NAME]" at bounding box center [222, 216] width 34 height 6
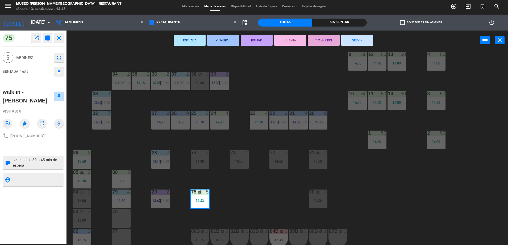
click at [55, 163] on textarea at bounding box center [37, 162] width 51 height 11
type textarea "se le indico 30 a 45 min de espera aniversario en mesa"
click at [46, 72] on div "SENTADA 14:43 eject" at bounding box center [33, 71] width 61 height 13
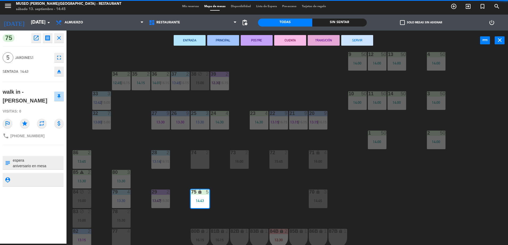
click at [133, 66] on div "44 5 14:00 49 1 13:08 54 5 15:30 64 2 13:00 48 2 14:30 53 3 13:45 63 2 16:15 43…" at bounding box center [289, 148] width 436 height 193
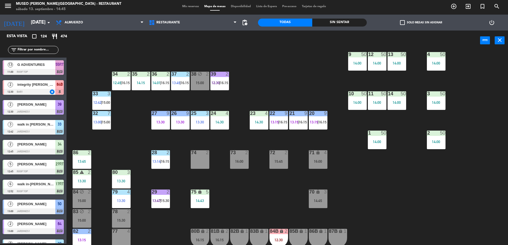
scroll to position [1, 0]
click at [267, 119] on div "23 4 14:30" at bounding box center [259, 120] width 19 height 19
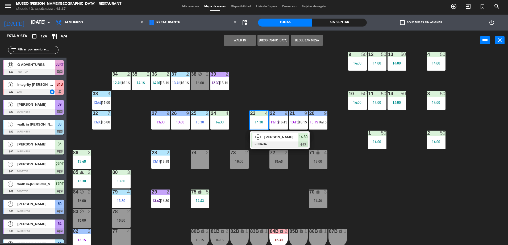
click at [360, 152] on div "44 5 14:00 49 1 13:08 54 5 15:30 64 2 13:00 48 2 14:30 53 3 13:45 63 2 16:15 43…" at bounding box center [289, 148] width 436 height 193
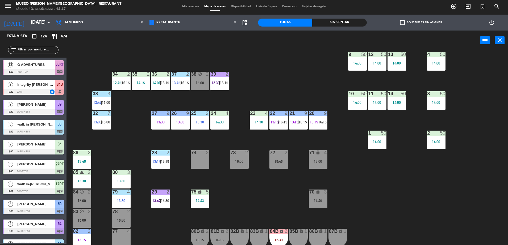
click at [325, 120] on span "16:15" at bounding box center [322, 122] width 8 height 4
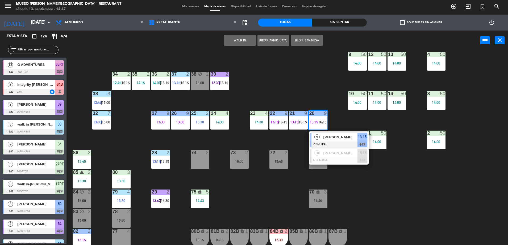
click at [329, 140] on div "[PERSON_NAME]" at bounding box center [340, 137] width 35 height 9
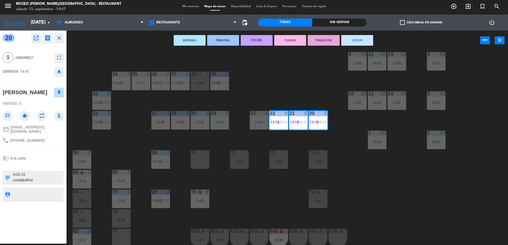
click at [345, 171] on div "44 5 14:00 49 1 13:08 54 5 15:30 64 2 13:00 48 2 14:30 53 3 13:45 63 2 16:15 43…" at bounding box center [289, 148] width 436 height 193
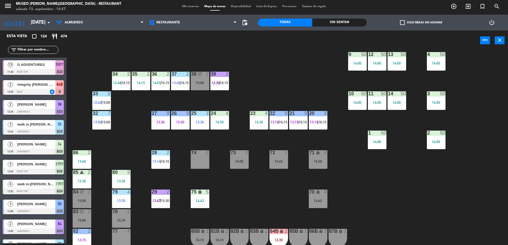
click at [204, 193] on div "lock" at bounding box center [199, 192] width 9 height 5
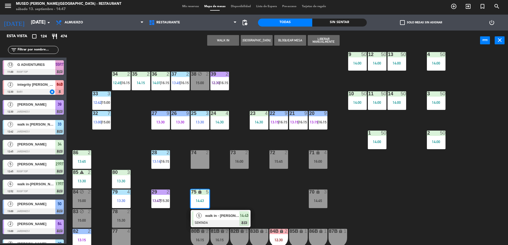
click at [217, 214] on span "walk in - [PERSON_NAME]" at bounding box center [222, 216] width 34 height 6
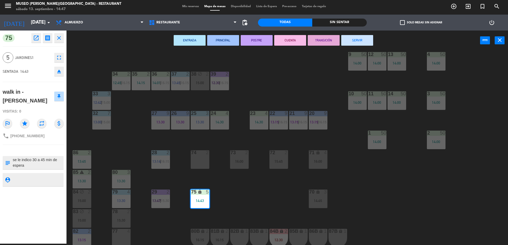
click at [224, 179] on div "44 5 14:00 49 1 13:08 54 5 15:30 64 2 13:00 48 2 14:30 53 3 13:45 63 2 16:15 43…" at bounding box center [289, 148] width 436 height 193
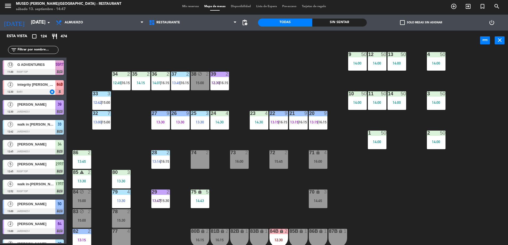
click at [43, 49] on input "text" at bounding box center [37, 50] width 41 height 6
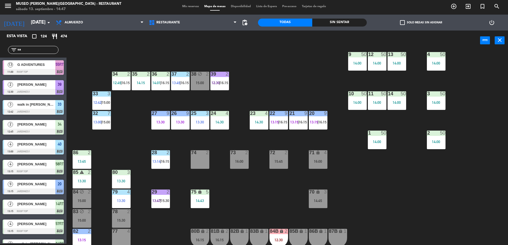
type input "s"
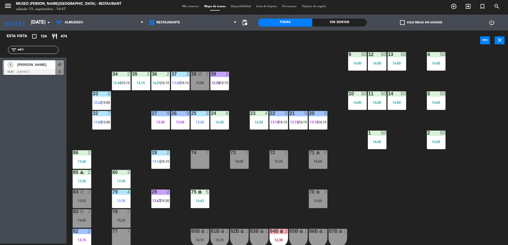
type input "adri"
click at [45, 67] on span "[PERSON_NAME]" at bounding box center [36, 65] width 38 height 6
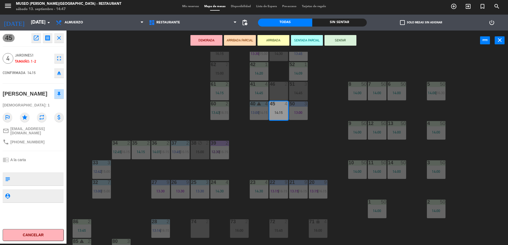
scroll to position [0, 0]
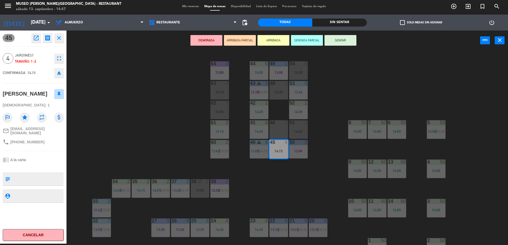
click at [296, 131] on div "14:45" at bounding box center [298, 132] width 19 height 4
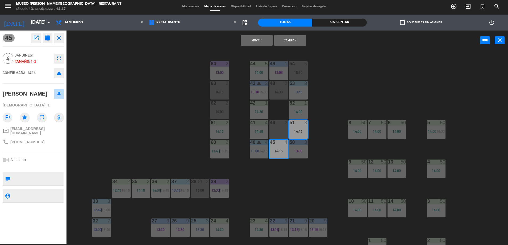
click at [280, 38] on button "Cambiar" at bounding box center [290, 40] width 32 height 11
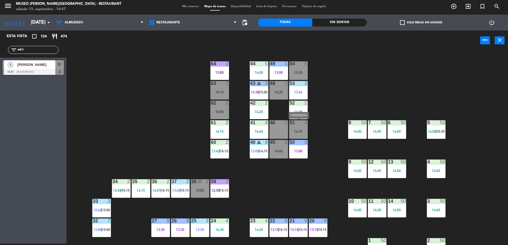
click at [302, 124] on div at bounding box center [298, 122] width 9 height 5
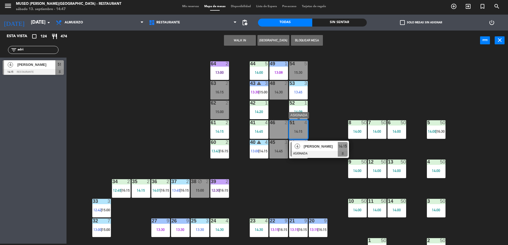
click at [314, 150] on div "[PERSON_NAME]" at bounding box center [320, 146] width 35 height 9
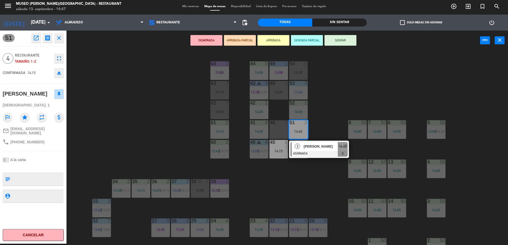
click at [46, 185] on textarea at bounding box center [37, 179] width 51 height 11
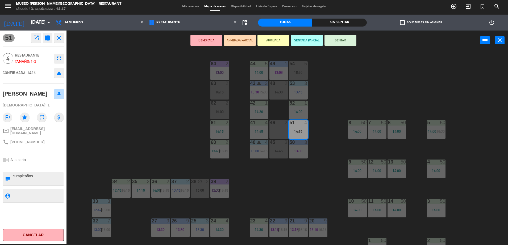
type textarea "cumpleaños"
click at [38, 169] on div at bounding box center [33, 167] width 61 height 4
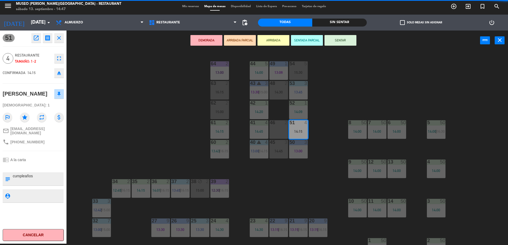
click at [38, 169] on div at bounding box center [33, 167] width 61 height 4
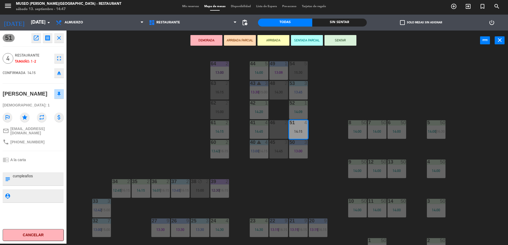
click at [38, 169] on div at bounding box center [33, 167] width 61 height 4
click at [36, 169] on div at bounding box center [33, 167] width 61 height 4
click at [243, 41] on button "ARRIBADA PARCIAL" at bounding box center [240, 40] width 32 height 11
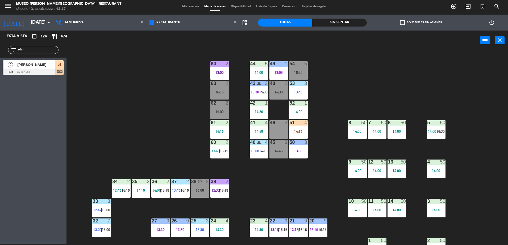
click at [297, 134] on div "51 4 14:15" at bounding box center [298, 129] width 19 height 19
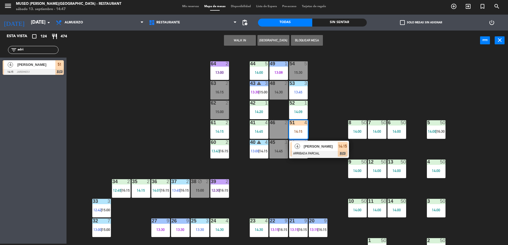
click at [309, 153] on div at bounding box center [318, 154] width 57 height 6
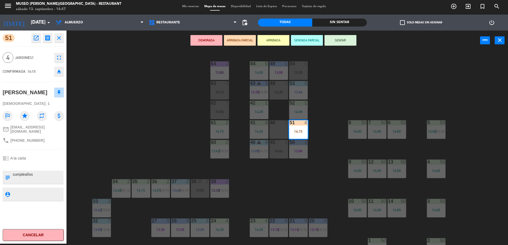
click at [174, 113] on div "44 5 14:00 49 1 13:08 54 5 15:30 64 2 13:00 48 2 14:30 53 3 13:45 63 2 16:15 43…" at bounding box center [289, 148] width 436 height 193
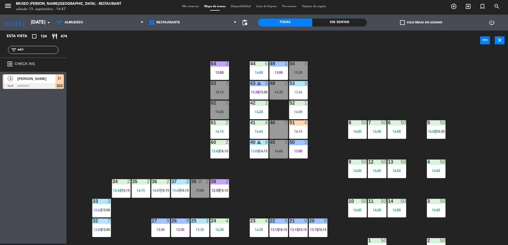
click at [32, 51] on input "adri" at bounding box center [37, 50] width 41 height 6
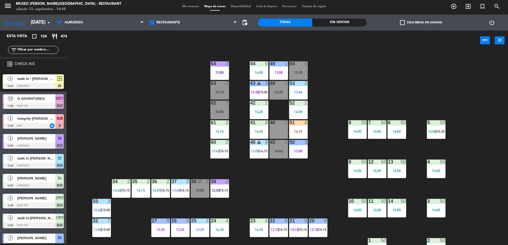
click at [276, 152] on div "14:45" at bounding box center [278, 151] width 19 height 4
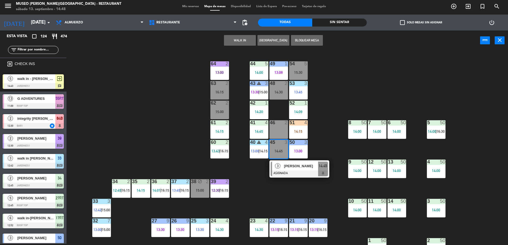
click at [284, 163] on div "[PERSON_NAME]" at bounding box center [300, 166] width 35 height 9
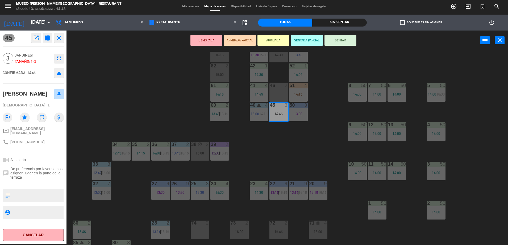
scroll to position [189, 0]
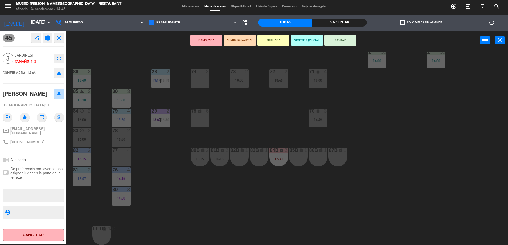
click at [204, 120] on div "75 lock 6" at bounding box center [200, 118] width 19 height 19
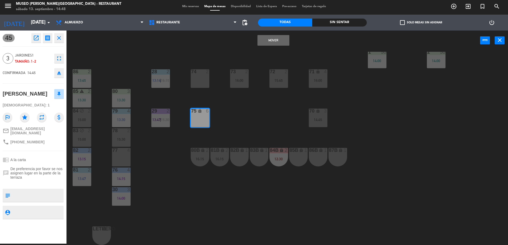
click at [267, 40] on button "Mover" at bounding box center [273, 40] width 32 height 11
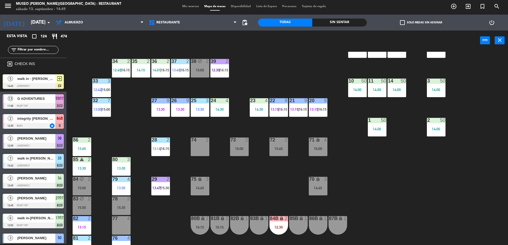
scroll to position [0, 0]
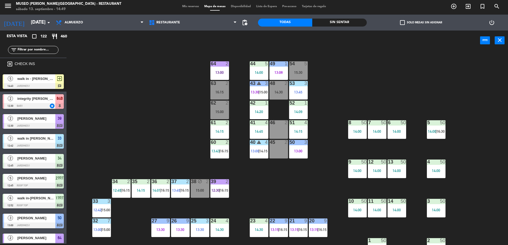
click at [280, 130] on div "46 2" at bounding box center [278, 129] width 19 height 19
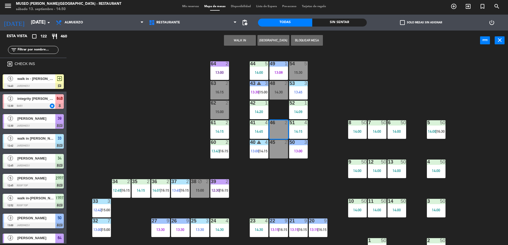
click at [243, 39] on button "WALK IN" at bounding box center [240, 40] width 32 height 11
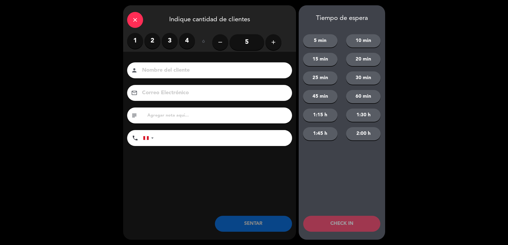
click at [152, 40] on label "2" at bounding box center [152, 41] width 16 height 16
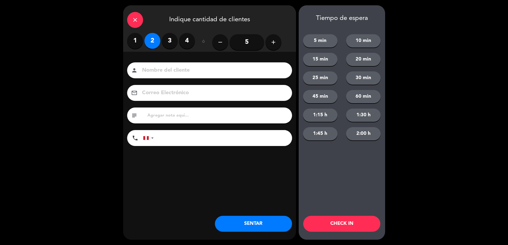
click at [179, 74] on input at bounding box center [213, 70] width 144 height 9
type input "walk in - [PERSON_NAME]"
click at [198, 140] on input "tel" at bounding box center [225, 138] width 133 height 16
type input "955126987"
click at [183, 115] on input "text" at bounding box center [217, 115] width 141 height 7
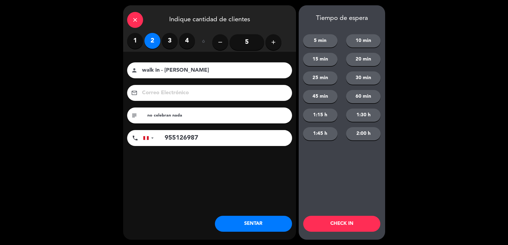
type input "no celebran nada"
click at [245, 225] on button "SENTAR" at bounding box center [253, 224] width 77 height 16
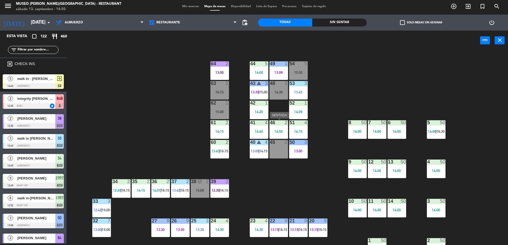
click at [275, 128] on div "46 2 14:50" at bounding box center [278, 129] width 19 height 19
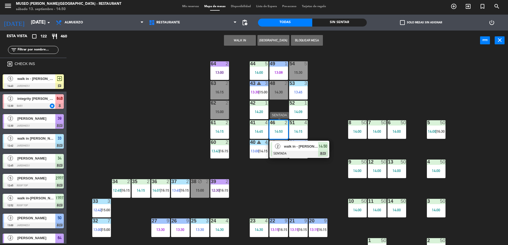
click at [286, 145] on span "walk in - [PERSON_NAME]" at bounding box center [301, 147] width 34 height 6
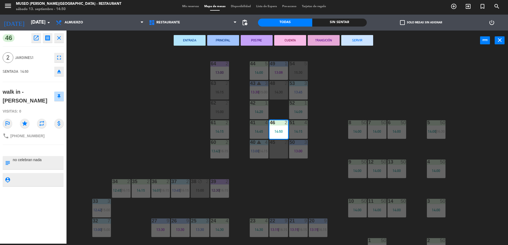
click at [185, 125] on div "44 5 14:00 49 1 13:08 54 5 15:30 64 2 13:00 48 2 14:30 53 3 13:45 63 2 16:15 43…" at bounding box center [289, 148] width 436 height 193
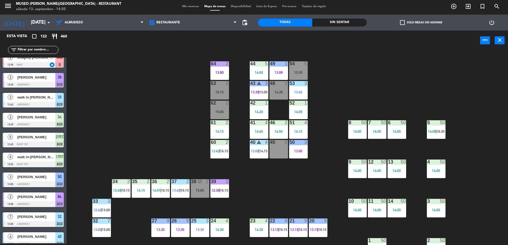
click at [150, 163] on div "44 5 14:00 49 1 13:08 54 5 15:30 64 2 13:00 48 2 14:30 53 3 13:45 63 2 16:15 43…" at bounding box center [289, 148] width 436 height 193
click at [54, 47] on input "text" at bounding box center [37, 50] width 41 height 6
type input "r"
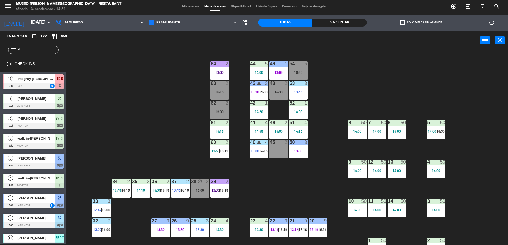
type input "e"
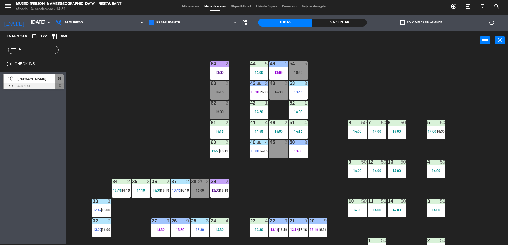
type input "c"
type input "adri"
click at [36, 49] on input "adri" at bounding box center [37, 50] width 41 height 6
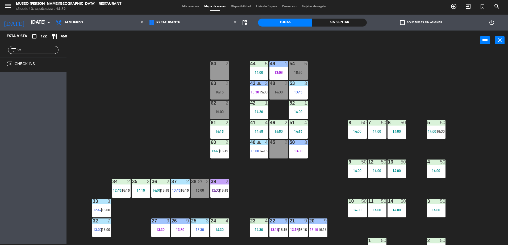
type input "o"
type input "ogo"
drag, startPoint x: 30, startPoint y: 82, endPoint x: 215, endPoint y: 73, distance: 185.7
click at [146, 101] on div "44 5 14:00 49 1 13:08 54 5 15:30 64 2 15:15 48 2 14:30 53 3 13:45 63 2 16:15 43…" at bounding box center [289, 148] width 436 height 193
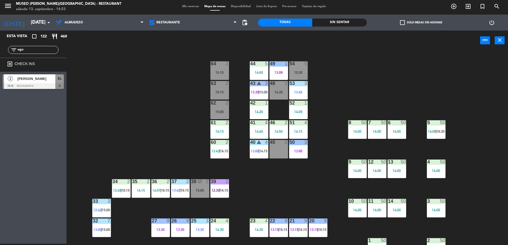
click at [146, 101] on div "44 5 14:00 49 1 13:08 54 5 15:30 64 2 15:15 48 2 14:30 53 3 13:45 63 2 16:15 43…" at bounding box center [289, 148] width 436 height 193
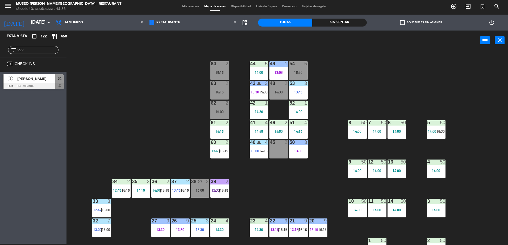
click at [146, 101] on div "44 5 14:00 49 1 13:08 54 5 15:30 64 2 15:15 48 2 14:30 53 3 13:45 63 2 16:15 43…" at bounding box center [289, 148] width 436 height 193
click at [57, 84] on div at bounding box center [33, 86] width 61 height 6
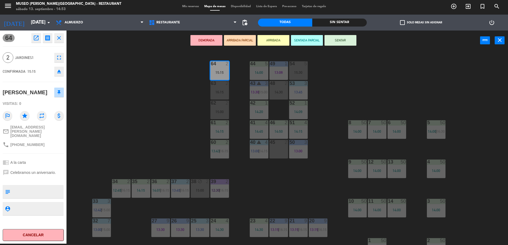
click at [45, 192] on textarea at bounding box center [37, 191] width 51 height 11
type textarea "m64"
click at [50, 163] on div "chrome_reader_mode A la carta" at bounding box center [33, 163] width 61 height 10
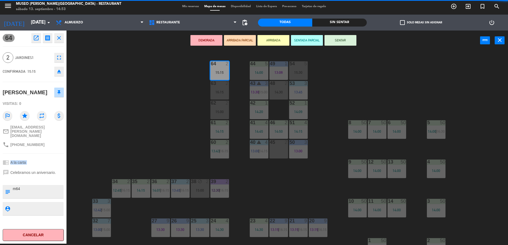
click at [50, 163] on div "chrome_reader_mode A la carta" at bounding box center [33, 163] width 61 height 10
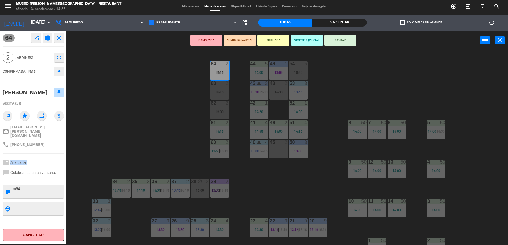
click at [244, 37] on button "ARRIBADA PARCIAL" at bounding box center [240, 40] width 32 height 11
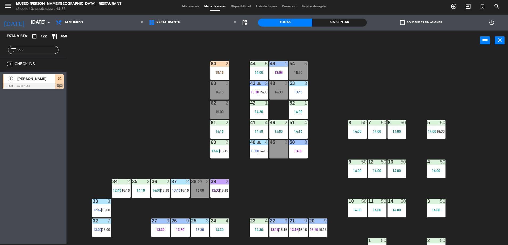
click at [39, 51] on input "ogo" at bounding box center [37, 50] width 41 height 6
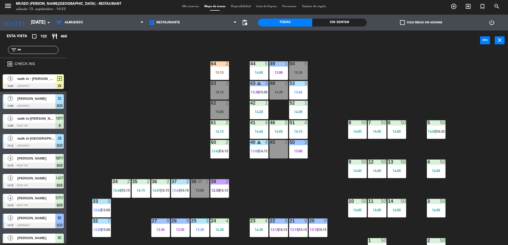
type input "a"
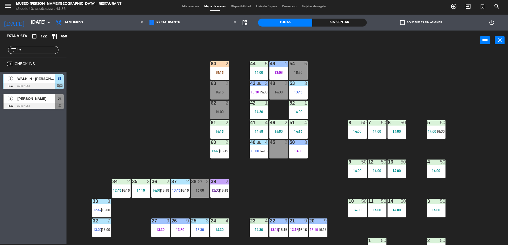
type input "h"
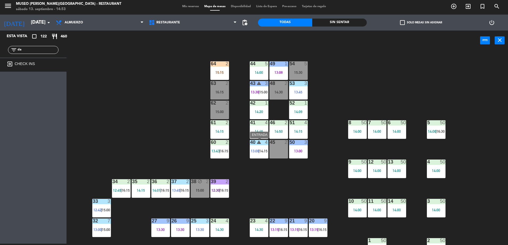
type input "d"
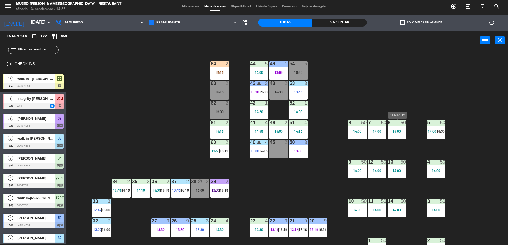
click at [404, 128] on div "6 50 14:00" at bounding box center [396, 129] width 19 height 19
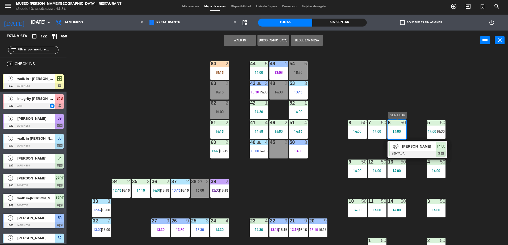
click at [415, 145] on span "[PERSON_NAME]" at bounding box center [419, 147] width 34 height 6
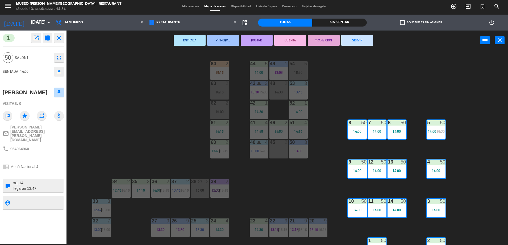
click at [169, 131] on div "44 5 14:00 49 1 13:08 54 5 15:30 64 2 15:15 48 2 14:30 53 3 13:45 63 2 16:15 43…" at bounding box center [289, 148] width 436 height 193
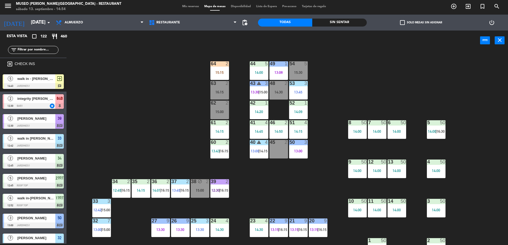
scroll to position [1, 0]
click at [53, 51] on input "text" at bounding box center [37, 50] width 41 height 6
click at [378, 134] on div "7 50 14:00" at bounding box center [377, 129] width 19 height 19
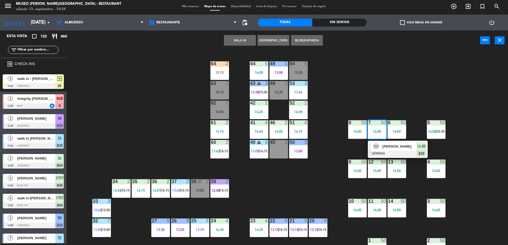
click at [393, 150] on div "[PERSON_NAME]" at bounding box center [399, 146] width 35 height 9
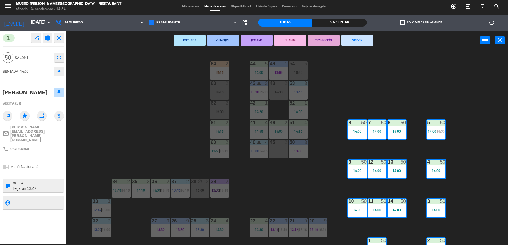
click at [339, 74] on div "44 5 14:00 49 1 13:08 54 5 15:30 64 2 15:15 48 2 14:30 53 3 13:45 63 2 16:15 43…" at bounding box center [289, 148] width 436 height 193
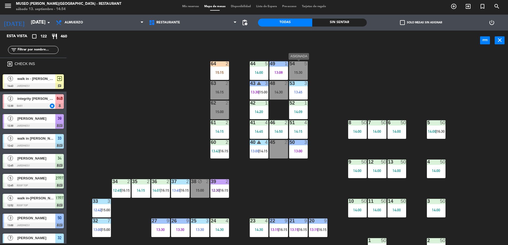
click at [304, 70] on div "54 5 15:30" at bounding box center [298, 70] width 19 height 19
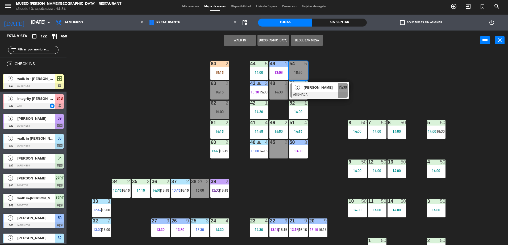
click at [312, 93] on div at bounding box center [318, 95] width 57 height 6
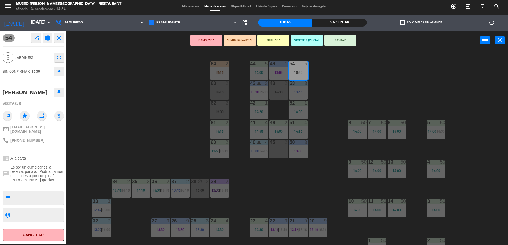
scroll to position [189, 0]
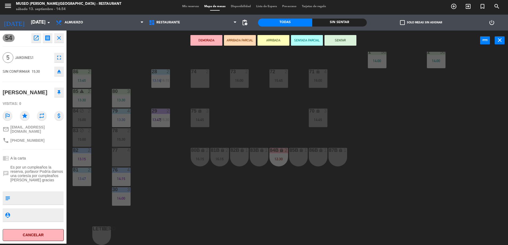
click at [259, 152] on icon "lock" at bounding box center [261, 150] width 5 height 5
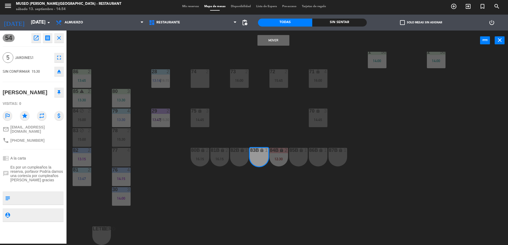
click at [279, 42] on button "Mover" at bounding box center [273, 40] width 32 height 11
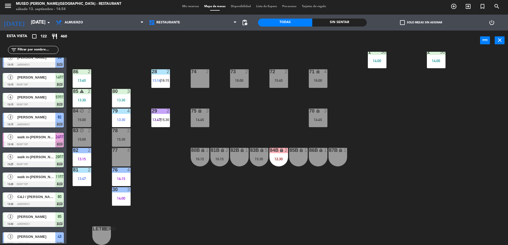
scroll to position [0, 0]
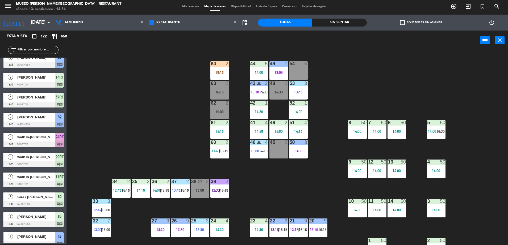
click at [26, 50] on input "text" at bounding box center [37, 50] width 41 height 6
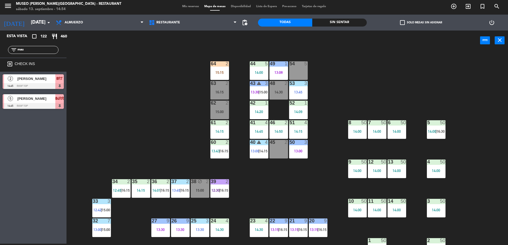
type input "mau"
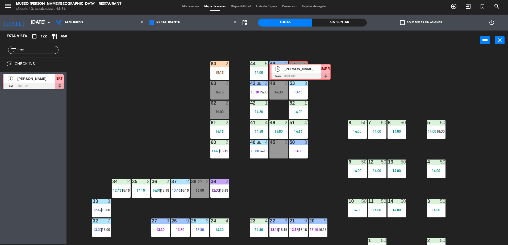
drag, startPoint x: 35, startPoint y: 97, endPoint x: 302, endPoint y: 66, distance: 268.3
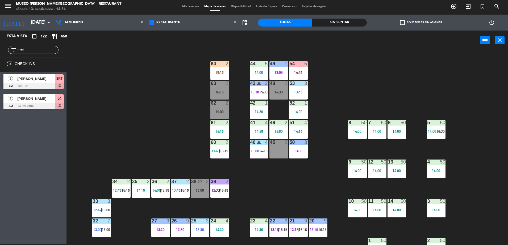
click at [322, 92] on div "44 5 14:00 49 1 13:08 54 5 14:45 64 2 15:15 48 2 14:30 53 3 13:45 63 2 16:15 43…" at bounding box center [289, 148] width 436 height 193
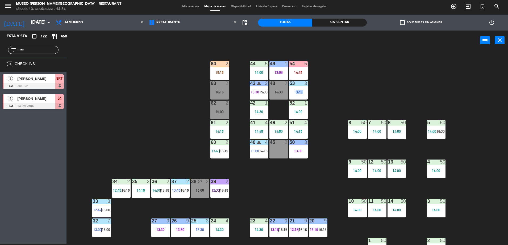
click at [322, 92] on div "44 5 14:00 49 1 13:08 54 5 14:45 64 2 15:15 48 2 14:30 53 3 13:45 63 2 16:15 43…" at bounding box center [289, 148] width 436 height 193
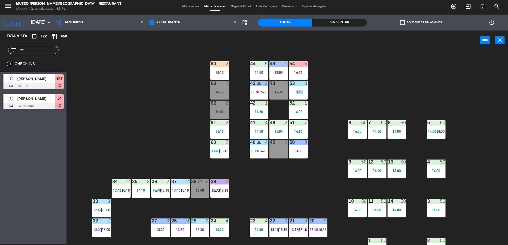
click at [322, 92] on div "44 5 14:00 49 1 13:08 54 5 14:45 64 2 15:15 48 2 14:30 53 3 13:45 63 2 16:15 43…" at bounding box center [289, 148] width 436 height 193
click at [39, 105] on div at bounding box center [33, 106] width 61 height 6
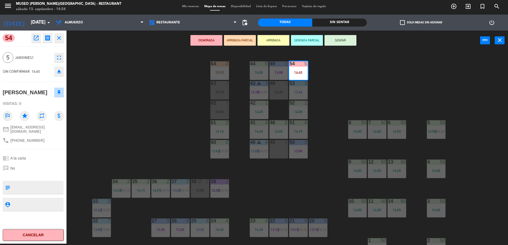
click at [43, 190] on textarea at bounding box center [37, 187] width 51 height 11
type textarea "n"
type textarea "cumpleaños"
click at [36, 164] on div "chat No" at bounding box center [33, 168] width 61 height 10
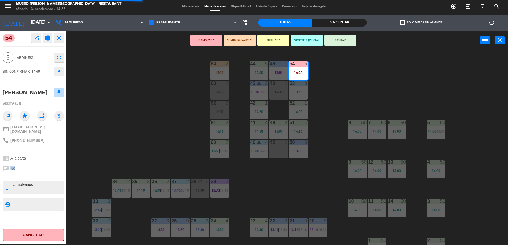
click at [36, 164] on div "chat No" at bounding box center [33, 168] width 61 height 10
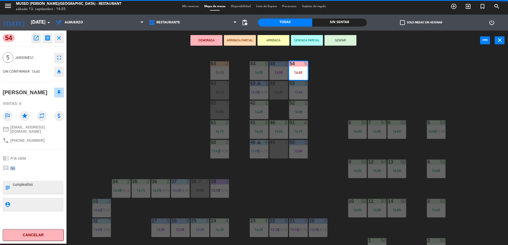
click at [36, 164] on div "chat No" at bounding box center [33, 168] width 61 height 10
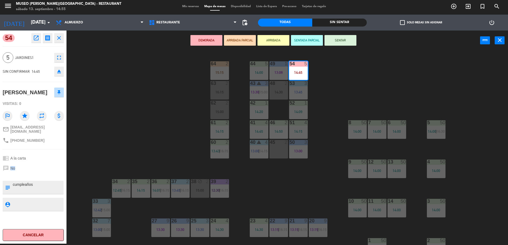
click at [36, 164] on div "chat No" at bounding box center [33, 168] width 61 height 10
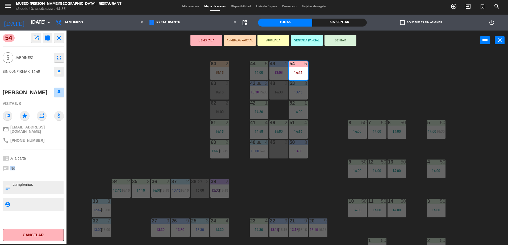
click at [36, 164] on div "chat No" at bounding box center [33, 168] width 61 height 10
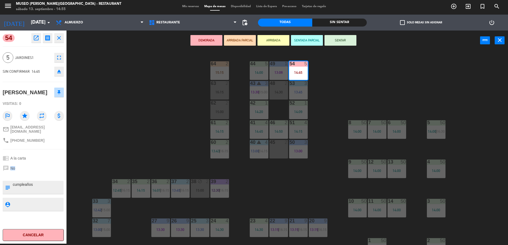
click at [54, 165] on div "chat No" at bounding box center [33, 168] width 61 height 10
click at [234, 42] on button "ARRIBADA PARCIAL" at bounding box center [240, 40] width 32 height 11
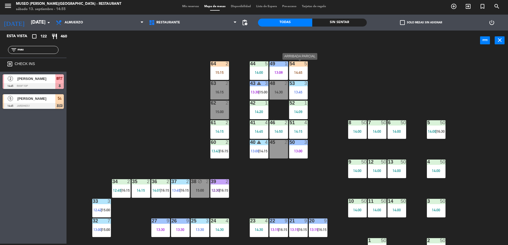
click at [303, 68] on div "54 5 14:45" at bounding box center [298, 70] width 19 height 19
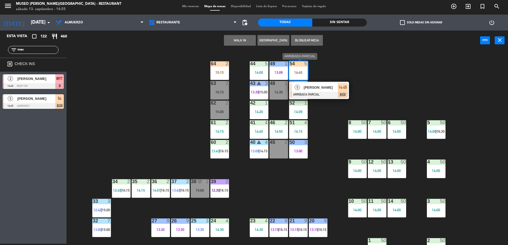
click at [314, 87] on span "[PERSON_NAME]" at bounding box center [321, 88] width 34 height 6
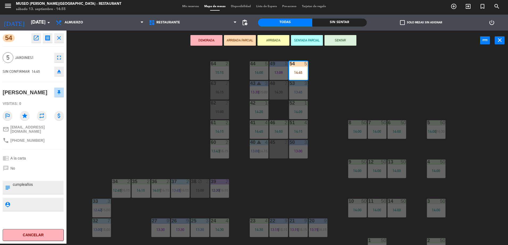
click at [155, 113] on div "44 5 14:00 49 1 13:08 54 5 14:45 64 2 15:15 48 2 14:30 53 3 13:45 63 2 16:15 43…" at bounding box center [289, 148] width 436 height 193
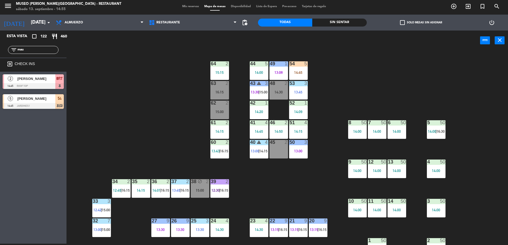
click at [40, 47] on input "mau" at bounding box center [37, 50] width 41 height 6
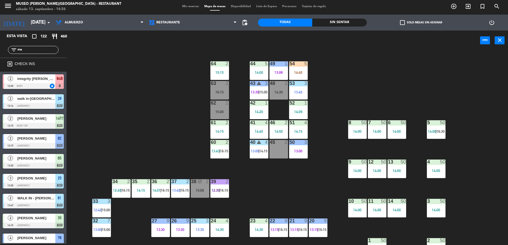
type input "m"
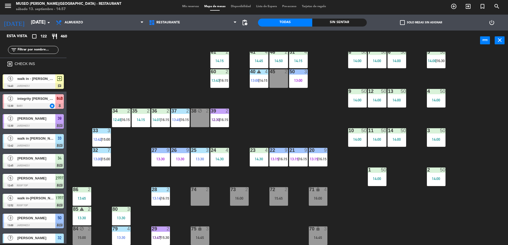
scroll to position [71, 0]
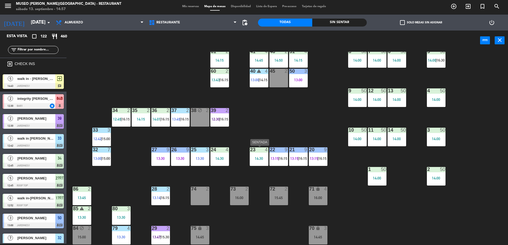
click at [257, 162] on div "23 4 14:30" at bounding box center [259, 157] width 19 height 19
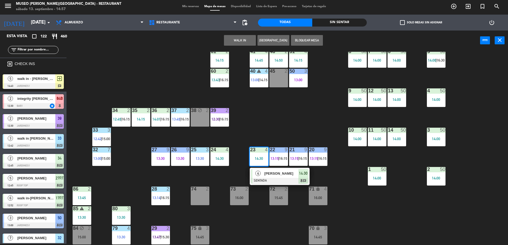
click at [271, 176] on span "[PERSON_NAME]" at bounding box center [281, 174] width 34 height 6
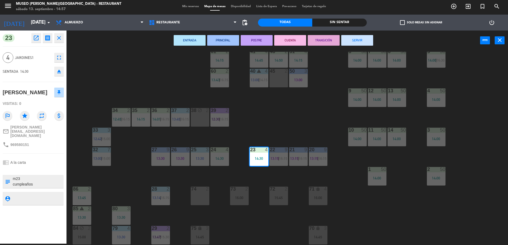
click at [137, 90] on div "44 5 14:00 49 1 13:08 54 5 14:45 64 2 15:15 48 2 14:30 53 3 13:45 63 2 16:15 43…" at bounding box center [289, 148] width 436 height 193
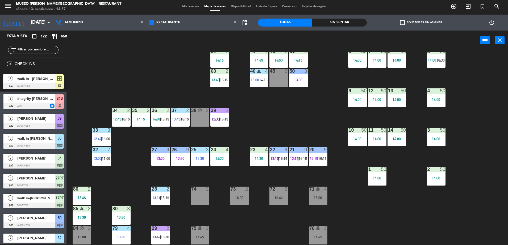
scroll to position [0, 0]
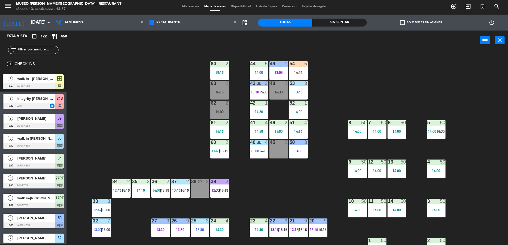
click at [30, 51] on input "text" at bounding box center [37, 50] width 41 height 6
click at [383, 132] on div "14:00" at bounding box center [377, 132] width 19 height 4
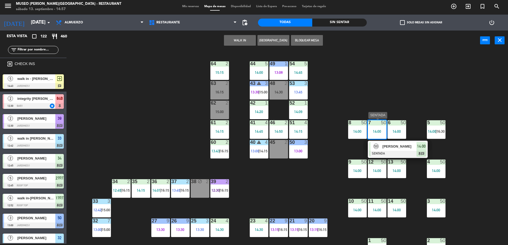
click at [400, 149] on div "[PERSON_NAME]" at bounding box center [399, 146] width 35 height 9
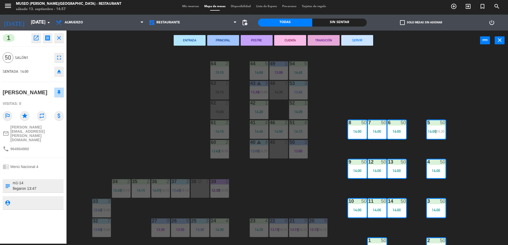
click at [330, 81] on div "44 5 14:00 49 1 13:08 54 5 14:45 64 2 15:15 48 2 14:30 53 3 13:45 63 2 16:15 43…" at bounding box center [289, 148] width 436 height 193
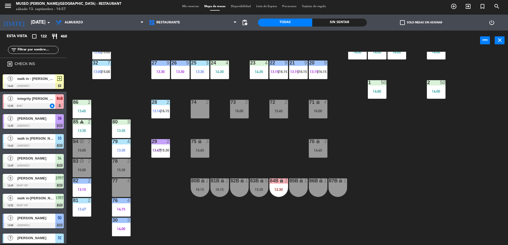
scroll to position [170, 0]
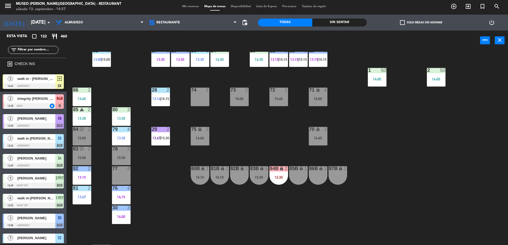
click at [251, 178] on div "15:30" at bounding box center [259, 178] width 19 height 4
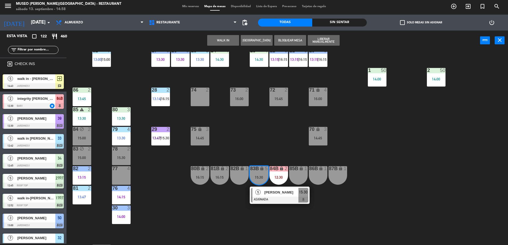
click at [47, 49] on input "text" at bounding box center [37, 50] width 41 height 6
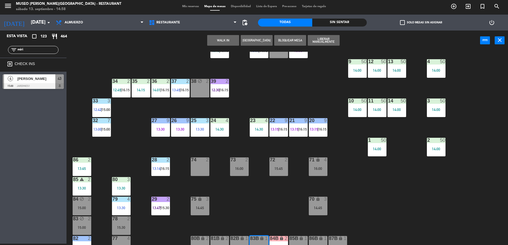
scroll to position [0, 0]
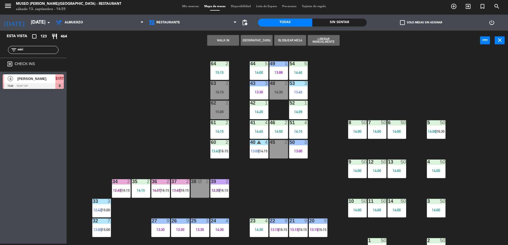
click at [35, 45] on div "filter_list miri" at bounding box center [33, 49] width 66 height 15
click at [37, 49] on input "miri" at bounding box center [37, 50] width 41 height 6
type input "clau"
click at [45, 75] on div "[PERSON_NAME]" at bounding box center [36, 78] width 39 height 9
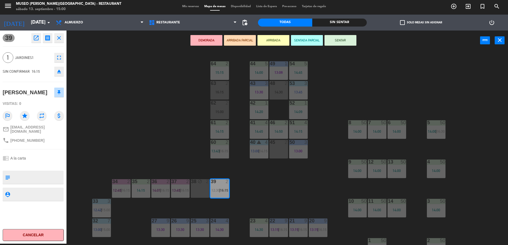
click at [279, 150] on div "45 2" at bounding box center [278, 149] width 19 height 19
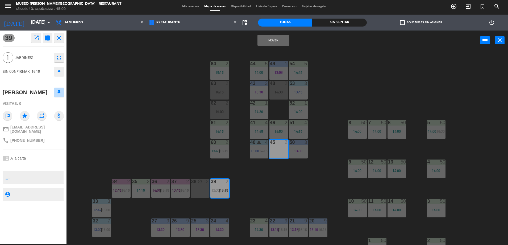
click at [268, 39] on button "Mover" at bounding box center [273, 40] width 32 height 11
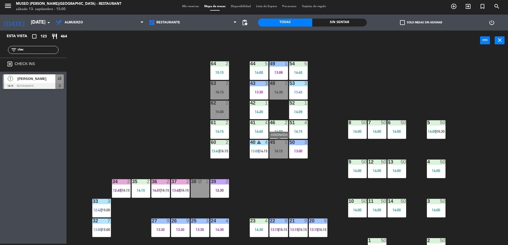
click at [283, 145] on div "45 1" at bounding box center [278, 142] width 19 height 5
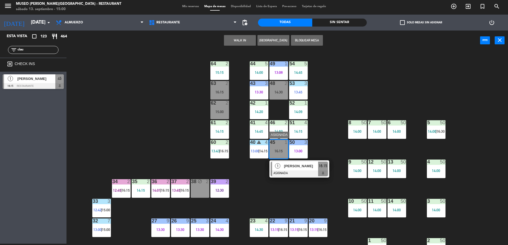
click at [296, 174] on div at bounding box center [299, 174] width 57 height 6
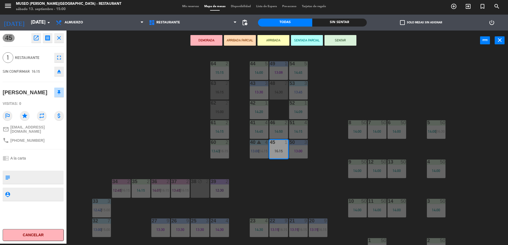
click at [245, 39] on button "ARRIBADA PARCIAL" at bounding box center [240, 40] width 32 height 11
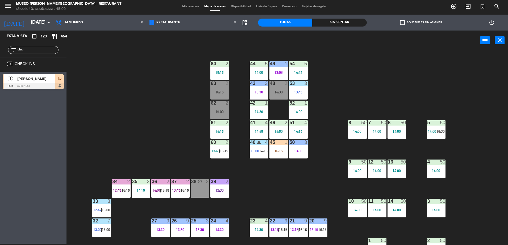
click at [279, 154] on div "45 1 16:15" at bounding box center [278, 149] width 19 height 19
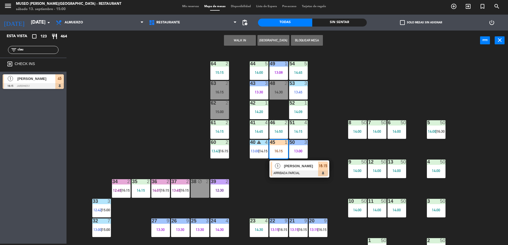
click at [288, 166] on span "[PERSON_NAME]" at bounding box center [301, 166] width 34 height 6
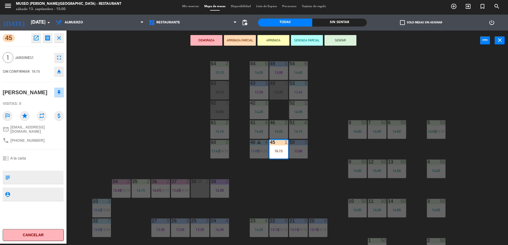
click at [131, 128] on div "44 5 14:00 49 1 13:08 54 5 14:45 64 2 15:15 48 2 14:30 53 3 13:45 63 2 16:15 43…" at bounding box center [289, 148] width 436 height 193
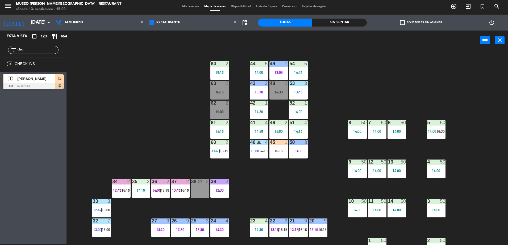
click at [37, 46] on div "filter_list clau" at bounding box center [33, 50] width 50 height 8
click at [38, 49] on input "clau" at bounding box center [37, 50] width 41 height 6
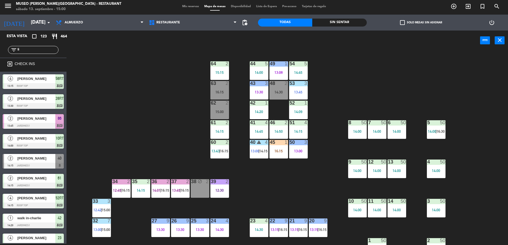
type input "lis"
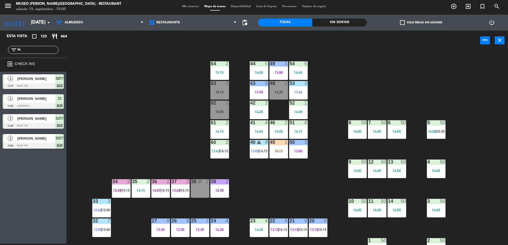
click at [45, 50] on input "lis" at bounding box center [37, 50] width 41 height 6
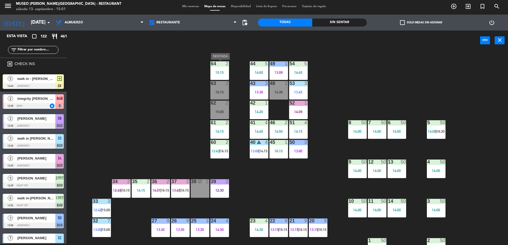
click at [220, 67] on div "64 2 15:15" at bounding box center [219, 70] width 19 height 19
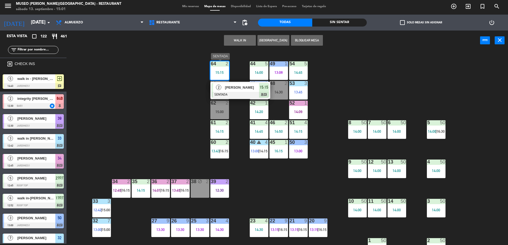
click at [231, 91] on div "[PERSON_NAME]" at bounding box center [241, 87] width 35 height 9
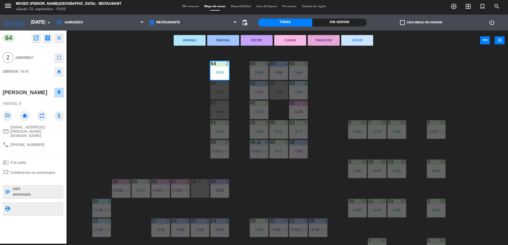
click at [26, 190] on textarea at bounding box center [37, 191] width 51 height 11
click at [39, 197] on textarea at bounding box center [37, 191] width 51 height 11
type textarea "m64 aniversario llegó 14:56"
click at [48, 164] on div "chrome_reader_mode A la carta" at bounding box center [33, 163] width 61 height 10
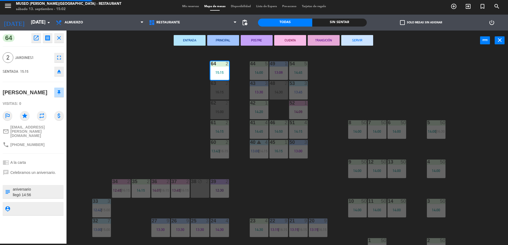
click at [48, 164] on div "chrome_reader_mode A la carta" at bounding box center [33, 163] width 61 height 10
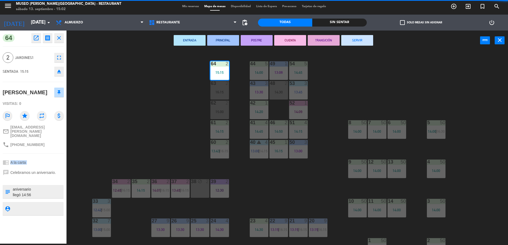
click at [48, 164] on div "chrome_reader_mode A la carta" at bounding box center [33, 163] width 61 height 10
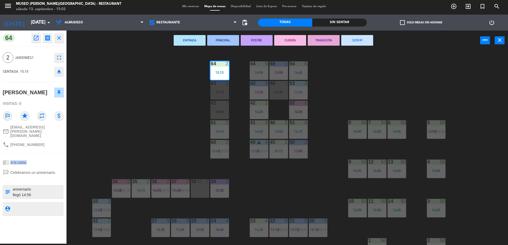
click at [48, 164] on div "chrome_reader_mode A la carta" at bounding box center [33, 163] width 61 height 10
click at [191, 121] on div "44 5 14:00 49 1 13:08 54 5 14:45 64 2 15:15 48 2 14:30 53 3 13:45 63 2 16:15 43…" at bounding box center [289, 148] width 436 height 193
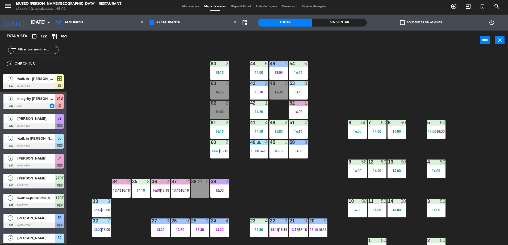
scroll to position [280, 0]
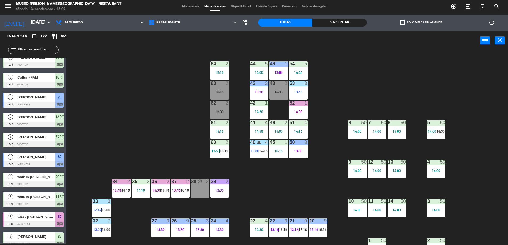
click at [28, 49] on input "text" at bounding box center [37, 50] width 41 height 6
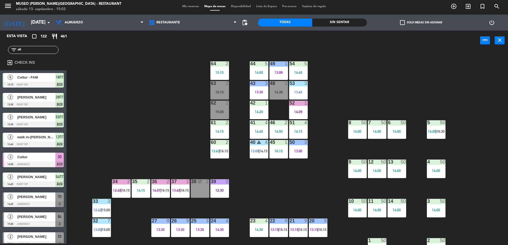
scroll to position [0, 0]
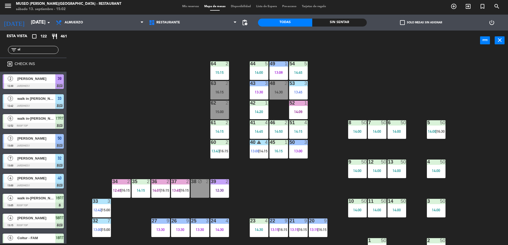
type input "o"
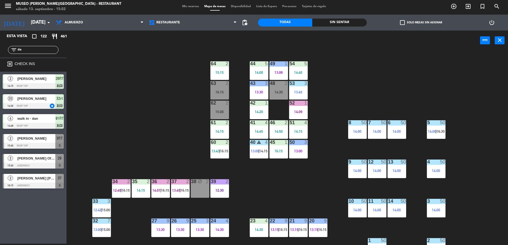
type input "d"
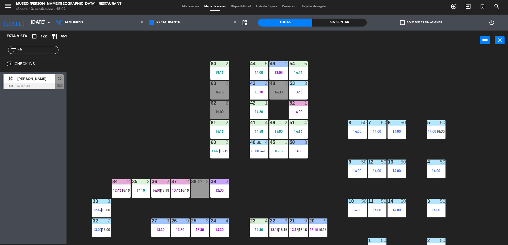
click at [46, 48] on input "joh" at bounding box center [37, 50] width 41 height 6
type input "sola"
click at [37, 82] on div "[PERSON_NAME]" at bounding box center [36, 78] width 39 height 9
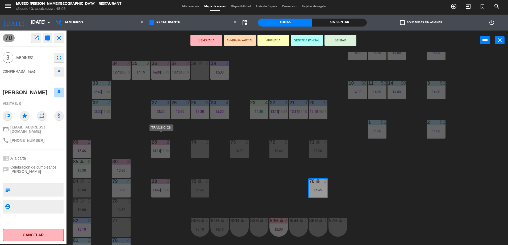
scroll to position [126, 0]
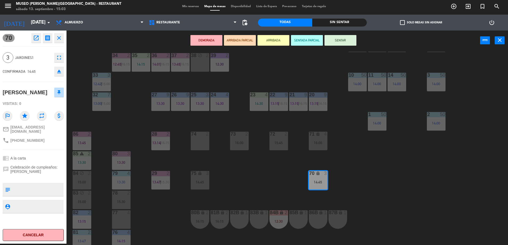
click at [246, 39] on button "ARRIBADA PARCIAL" at bounding box center [240, 40] width 32 height 11
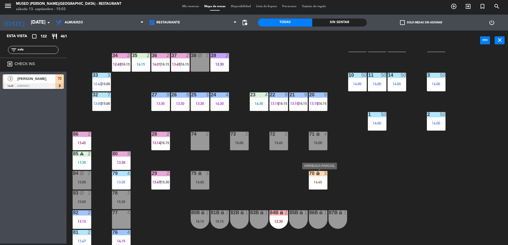
click at [313, 181] on div "14:45" at bounding box center [318, 182] width 19 height 4
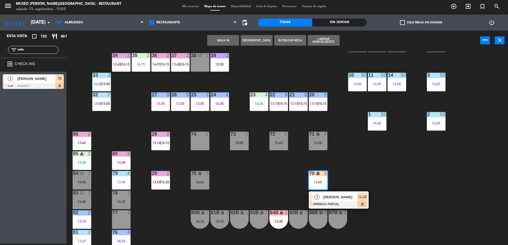
click at [328, 197] on span "[PERSON_NAME]" at bounding box center [340, 198] width 34 height 6
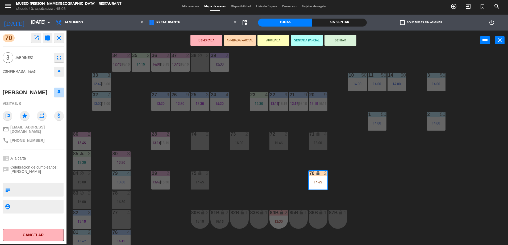
click at [32, 191] on textarea at bounding box center [37, 189] width 51 height 11
click at [37, 186] on textarea at bounding box center [37, 189] width 51 height 11
click at [273, 184] on div "44 5 14:00 49 1 13:08 54 5 14:45 64 2 15:15 48 2 14:30 53 3 13:45 63 2 16:15 43…" at bounding box center [289, 148] width 436 height 193
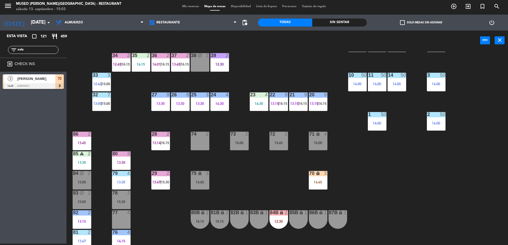
click at [316, 184] on div "14:45" at bounding box center [318, 182] width 19 height 4
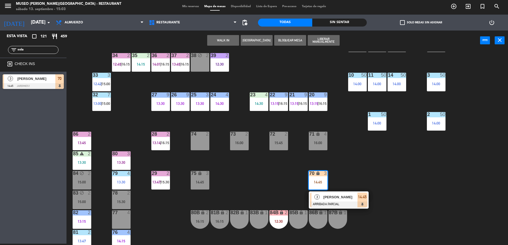
click at [331, 200] on span "[PERSON_NAME]" at bounding box center [340, 198] width 34 height 6
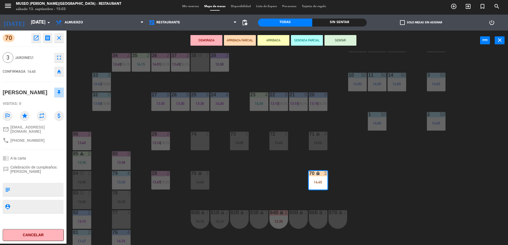
click at [54, 185] on textarea at bounding box center [37, 189] width 51 height 11
click at [241, 171] on div "44 5 14:00 49 1 13:08 54 5 14:45 64 2 15:15 48 2 14:30 53 3 13:45 63 2 16:15 43…" at bounding box center [289, 148] width 436 height 193
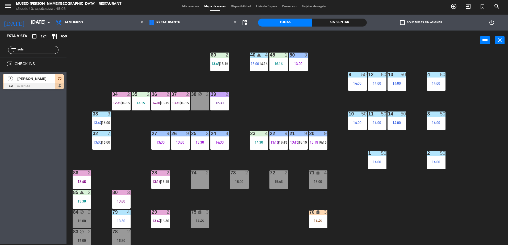
scroll to position [87, 0]
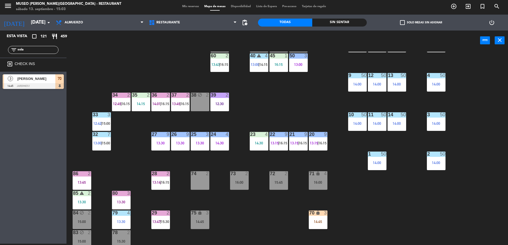
click at [46, 85] on div at bounding box center [33, 86] width 61 height 6
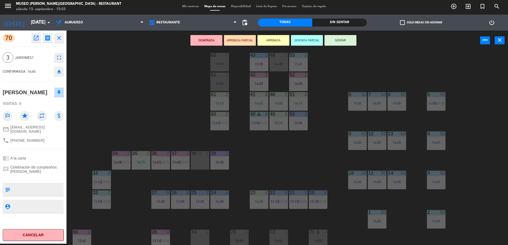
scroll to position [0, 0]
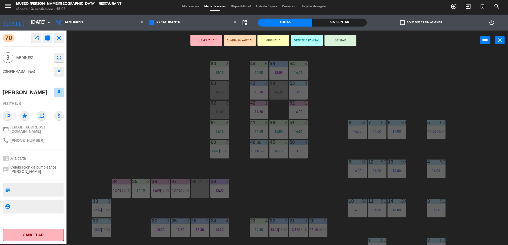
click at [39, 184] on textarea at bounding box center [37, 189] width 51 height 11
click at [43, 188] on textarea at bounding box center [37, 189] width 51 height 11
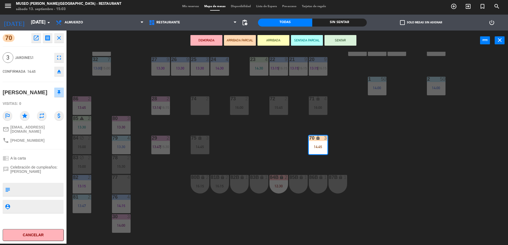
scroll to position [162, 0]
click at [26, 187] on textarea at bounding box center [37, 189] width 51 height 11
type textarea "llegó 15:03"
click at [52, 153] on div "chrome_reader_mode A la carta" at bounding box center [33, 158] width 61 height 10
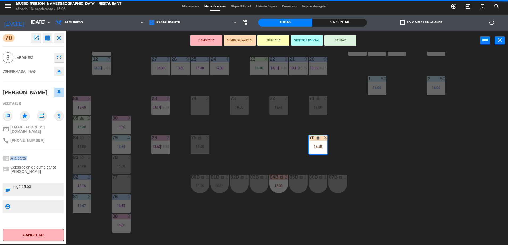
click at [52, 153] on div "chrome_reader_mode A la carta" at bounding box center [33, 158] width 61 height 10
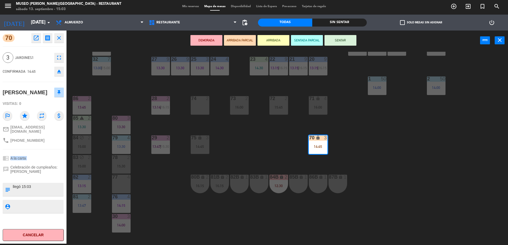
click at [52, 153] on div "chrome_reader_mode A la carta" at bounding box center [33, 158] width 61 height 10
click at [239, 155] on div "44 5 14:00 49 1 13:08 54 5 14:45 64 2 15:15 48 2 14:30 53 3 13:45 63 2 16:15 43…" at bounding box center [289, 148] width 436 height 193
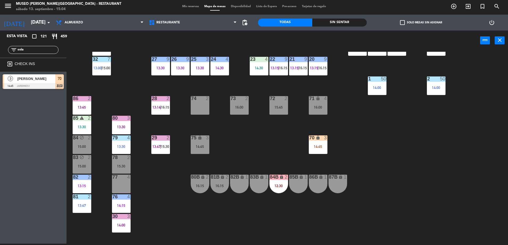
click at [313, 150] on div "70 lock 3 14:45" at bounding box center [318, 145] width 19 height 19
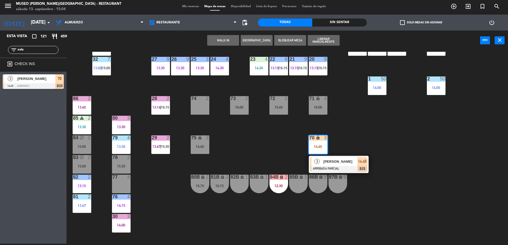
click at [329, 166] on div "[PERSON_NAME]" at bounding box center [340, 161] width 35 height 9
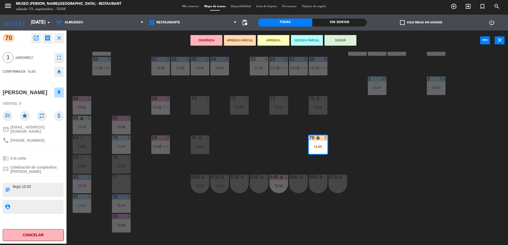
scroll to position [0, 0]
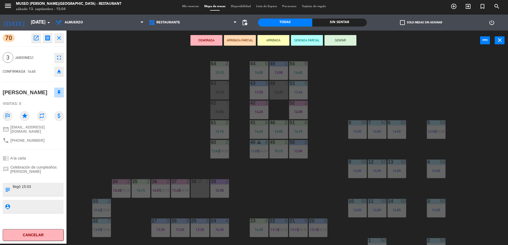
click at [270, 165] on div "44 5 14:00 49 1 13:08 54 5 14:45 64 2 15:15 48 2 14:30 53 3 13:45 63 2 16:15 43…" at bounding box center [289, 148] width 436 height 193
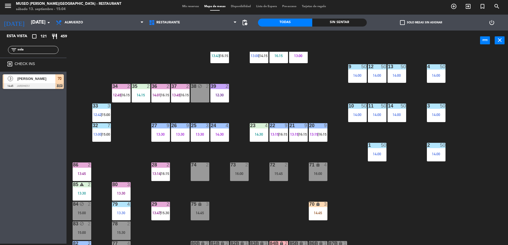
scroll to position [96, 0]
click at [28, 50] on input "sola" at bounding box center [37, 50] width 41 height 6
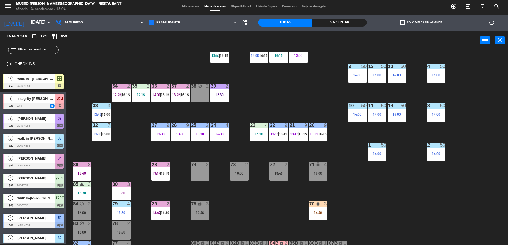
scroll to position [0, 0]
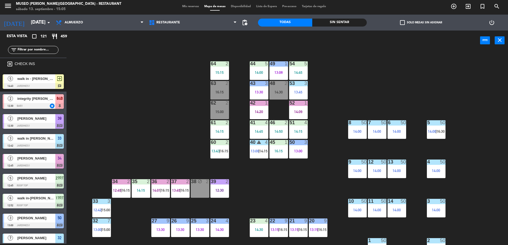
click at [36, 50] on input "text" at bounding box center [37, 50] width 41 height 6
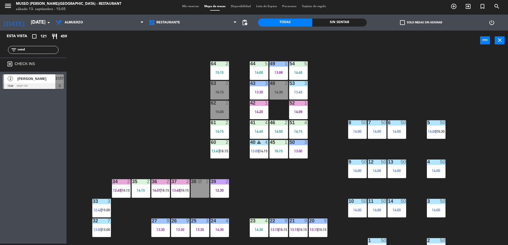
type input "cond"
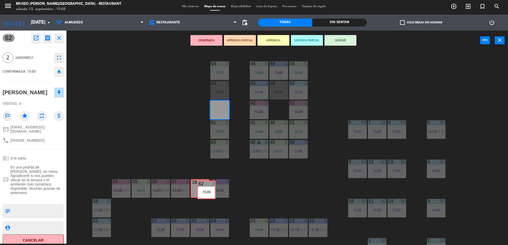
drag, startPoint x: 219, startPoint y: 113, endPoint x: 203, endPoint y: 191, distance: 80.0
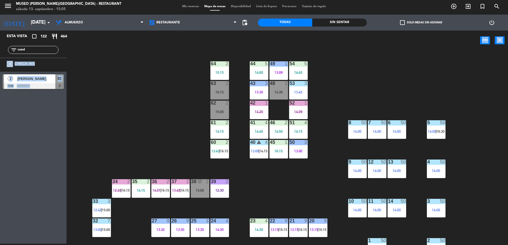
click at [114, 104] on div "44 5 14:00 49 1 13:08 54 5 14:45 64 2 15:15 48 2 14:30 53 3 13:45 63 2 16:15 43…" at bounding box center [289, 148] width 436 height 193
click at [43, 82] on div "[PERSON_NAME]" at bounding box center [36, 78] width 39 height 9
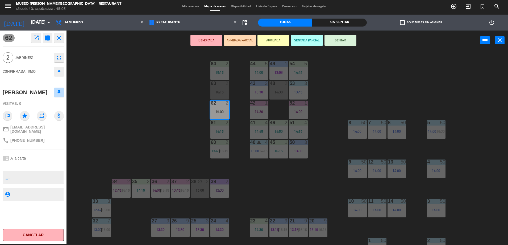
click at [38, 180] on textarea at bounding box center [37, 177] width 51 height 11
type textarea "aniversario"
click at [52, 158] on div "chrome_reader_mode A la carta" at bounding box center [33, 158] width 61 height 10
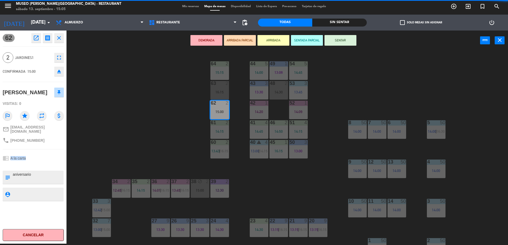
click at [52, 158] on div "chrome_reader_mode A la carta" at bounding box center [33, 158] width 61 height 10
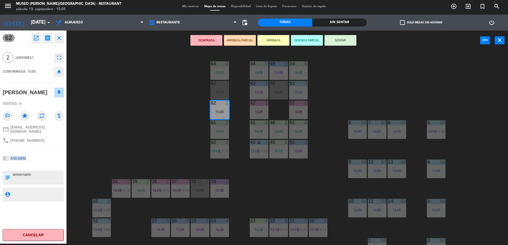
click at [52, 158] on div "chrome_reader_mode A la carta" at bounding box center [33, 158] width 61 height 10
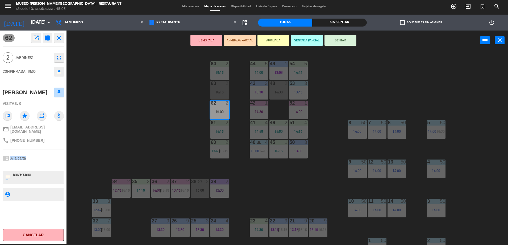
click at [52, 158] on div "chrome_reader_mode A la carta" at bounding box center [33, 158] width 61 height 10
click at [237, 44] on button "ARRIBADA PARCIAL" at bounding box center [240, 40] width 32 height 11
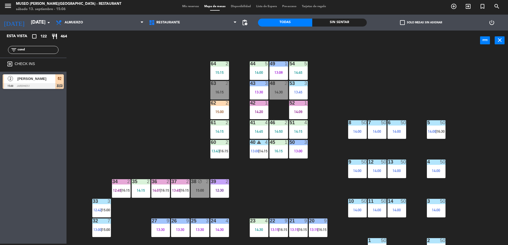
click at [50, 50] on input "cond" at bounding box center [37, 50] width 41 height 6
type input "jh"
click at [226, 93] on div "16:15" at bounding box center [219, 92] width 19 height 4
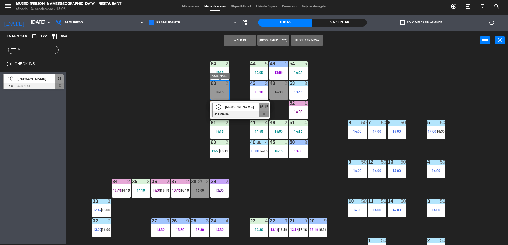
click at [238, 111] on div "[PERSON_NAME]" at bounding box center [241, 107] width 35 height 9
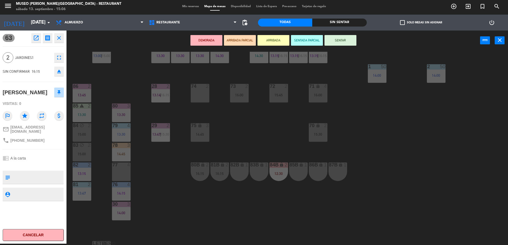
scroll to position [176, 0]
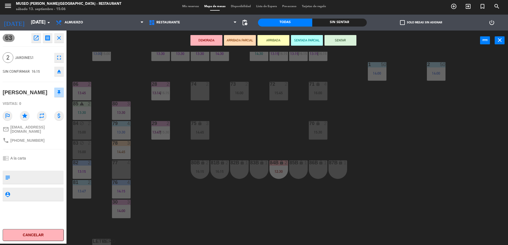
click at [205, 89] on div "74 2" at bounding box center [200, 91] width 19 height 19
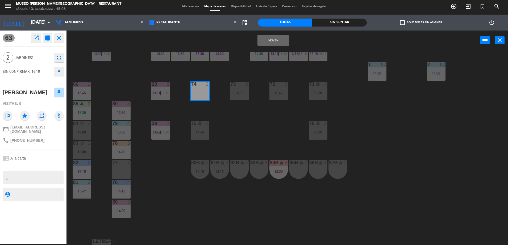
click at [284, 42] on button "Mover" at bounding box center [273, 40] width 32 height 11
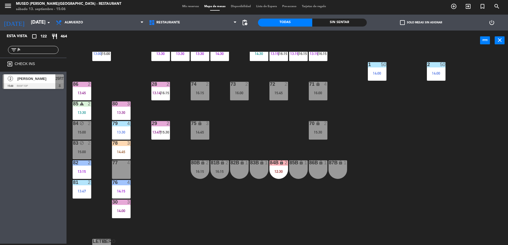
scroll to position [0, 0]
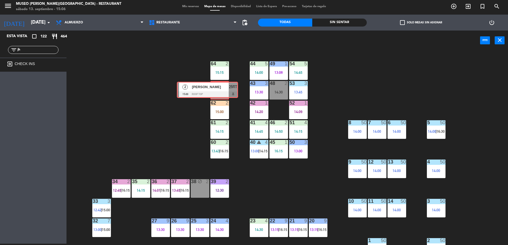
drag, startPoint x: 50, startPoint y: 81, endPoint x: 224, endPoint y: 88, distance: 174.0
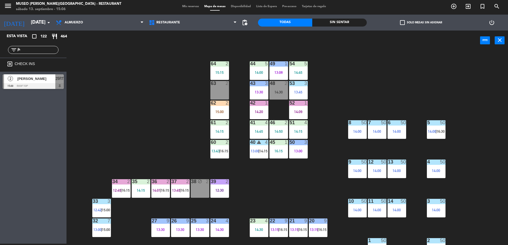
click at [172, 93] on div "44 5 14:00 49 1 13:08 54 5 14:45 64 2 15:15 48 2 14:30 53 3 13:45 63 2 43 3 13:…" at bounding box center [289, 148] width 436 height 193
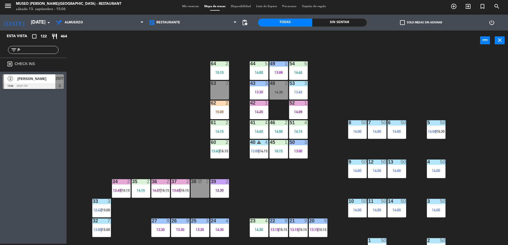
click at [172, 93] on div "44 5 14:00 49 1 13:08 54 5 14:45 64 2 15:15 48 2 14:30 53 3 13:45 63 2 43 3 13:…" at bounding box center [289, 148] width 436 height 193
click at [172, 93] on div "44 5 14:00 49 1 13:08 54 5 14:45 64 2 15:15 48 2 14:30 53 3 13:45 63 2 15:00 43…" at bounding box center [289, 148] width 436 height 193
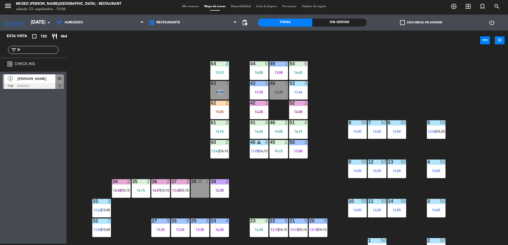
click at [172, 93] on div "44 5 14:00 49 1 13:08 54 5 14:45 64 2 15:15 48 2 14:30 53 3 13:45 63 2 15:00 43…" at bounding box center [289, 148] width 436 height 193
click at [261, 134] on div "41 4 14:45" at bounding box center [259, 129] width 19 height 19
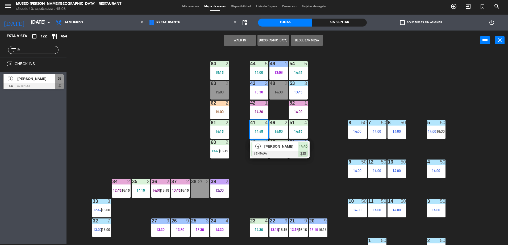
click at [277, 154] on div at bounding box center [279, 154] width 57 height 6
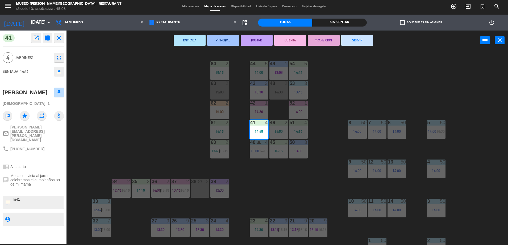
click at [162, 140] on div "44 5 14:00 49 1 13:08 54 5 14:45 64 2 15:15 48 2 14:30 53 3 13:45 63 2 15:00 43…" at bounding box center [289, 148] width 436 height 193
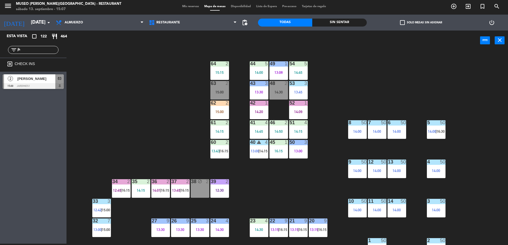
click at [98, 82] on div "44 5 14:00 49 1 13:08 54 5 14:45 64 2 15:15 48 2 14:30 53 3 13:45 63 2 15:00 43…" at bounding box center [289, 148] width 436 height 193
click at [41, 48] on input "jh" at bounding box center [37, 50] width 41 height 6
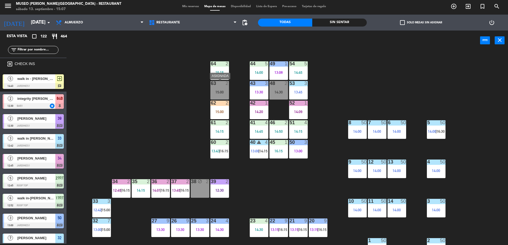
click at [223, 90] on div "15:00" at bounding box center [219, 92] width 19 height 4
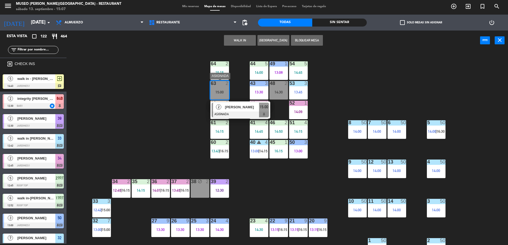
click at [238, 108] on span "[PERSON_NAME]" at bounding box center [242, 107] width 34 height 6
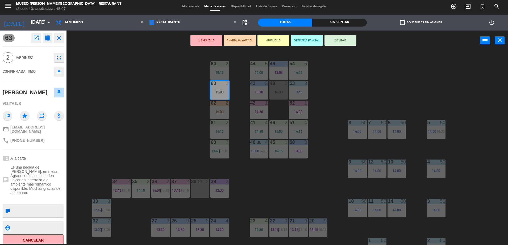
click at [252, 37] on button "ARRIBADA PARCIAL" at bounding box center [240, 40] width 32 height 11
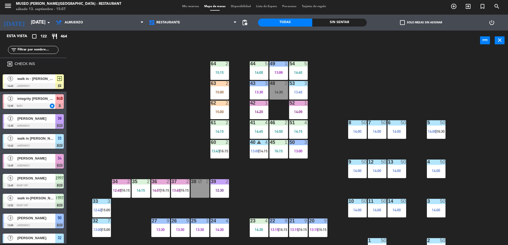
scroll to position [41, 0]
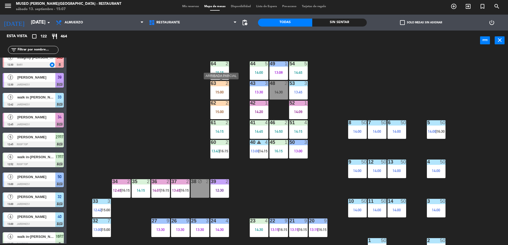
click at [223, 89] on div "63 2 15:00" at bounding box center [219, 90] width 19 height 19
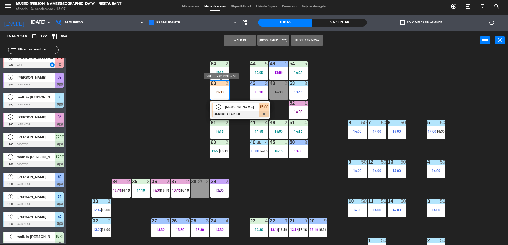
click at [234, 106] on span "[PERSON_NAME]" at bounding box center [242, 107] width 34 height 6
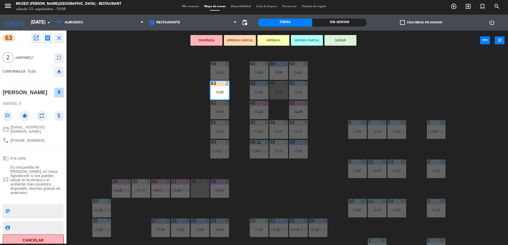
click at [126, 135] on div "44 5 14:00 49 1 13:08 54 5 14:45 64 2 15:15 48 2 14:30 53 3 13:45 63 2 15:00 43…" at bounding box center [289, 148] width 436 height 193
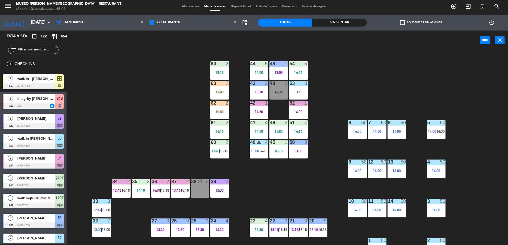
scroll to position [839, 0]
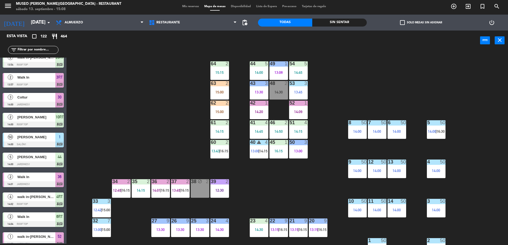
click at [216, 91] on div "15:00" at bounding box center [219, 92] width 19 height 4
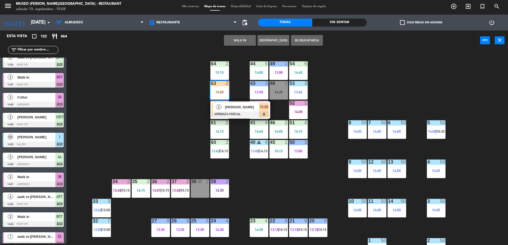
click at [230, 106] on span "[PERSON_NAME]" at bounding box center [242, 107] width 34 height 6
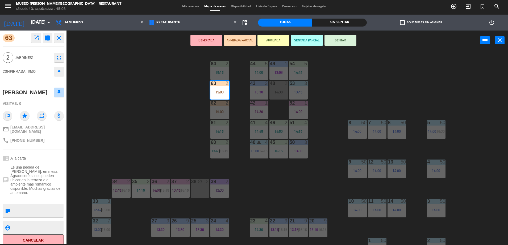
click at [154, 73] on div "44 5 14:00 49 1 13:08 54 5 14:45 64 2 15:15 48 2 14:30 53 3 13:45 63 2 15:00 43…" at bounding box center [289, 148] width 436 height 193
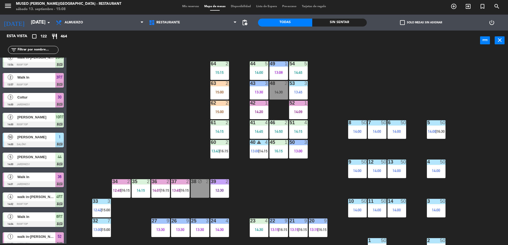
click at [44, 50] on input "text" at bounding box center [37, 50] width 41 height 6
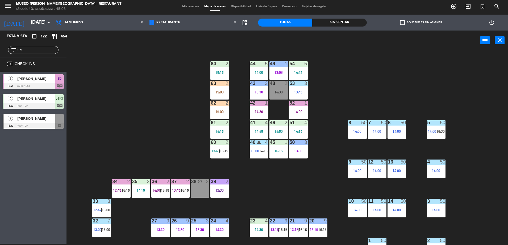
scroll to position [0, 0]
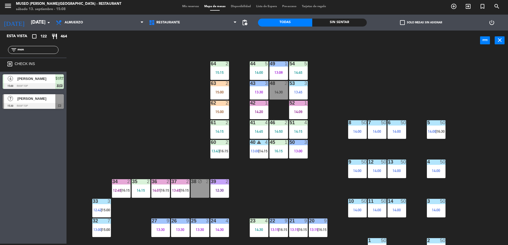
type input "mon"
click at [53, 100] on span "[PERSON_NAME]" at bounding box center [36, 99] width 38 height 6
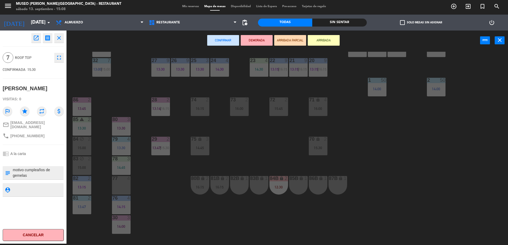
scroll to position [189, 0]
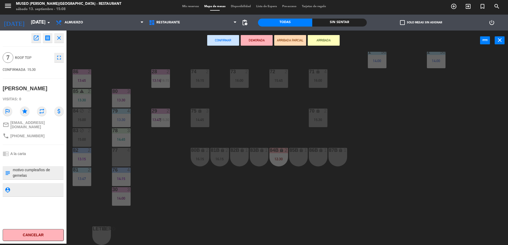
click at [333, 124] on div "44 5 14:00 49 1 13:08 54 5 14:45 64 2 15:15 48 2 14:30 53 3 13:45 63 2 15:00 43…" at bounding box center [289, 148] width 436 height 193
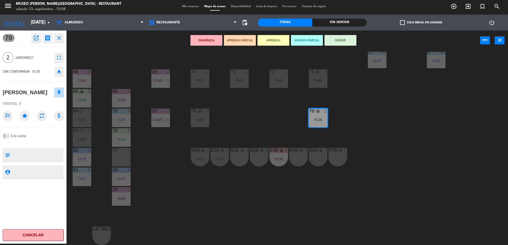
drag, startPoint x: 319, startPoint y: 119, endPoint x: 318, endPoint y: 155, distance: 35.9
click at [318, 155] on div "86B lock 1" at bounding box center [318, 157] width 19 height 19
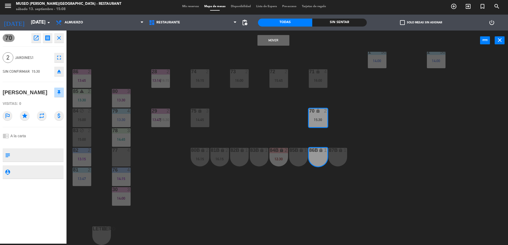
click at [318, 155] on div "86B lock 1" at bounding box center [318, 157] width 19 height 19
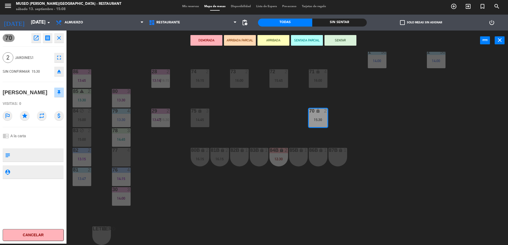
click at [320, 161] on div "86B lock 1" at bounding box center [318, 157] width 19 height 19
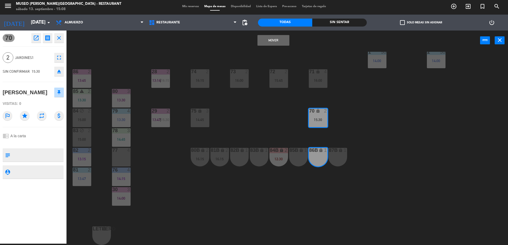
click at [270, 39] on button "Mover" at bounding box center [273, 40] width 32 height 11
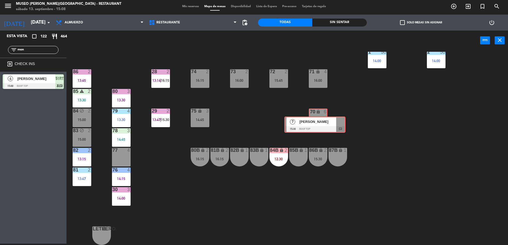
drag, startPoint x: 32, startPoint y: 103, endPoint x: 313, endPoint y: 122, distance: 281.6
click at [313, 122] on div "Esta vista crop_square 122 restaurant 464 filter_list mon exit_to_app CHECK INS…" at bounding box center [254, 138] width 508 height 215
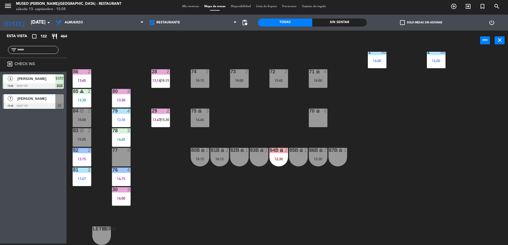
click at [353, 123] on div "44 5 14:00 49 1 13:08 54 5 14:45 64 2 15:15 48 2 14:30 53 3 13:45 63 2 15:00 43…" at bounding box center [289, 148] width 436 height 193
click at [37, 100] on span "[PERSON_NAME]" at bounding box center [36, 99] width 38 height 6
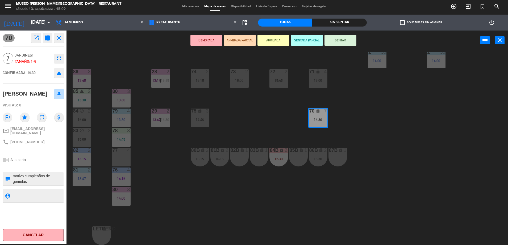
click at [13, 174] on textarea at bounding box center [37, 179] width 51 height 11
type textarea "5 de 7 llegaron 15:09 museo motivo cumpleaños de gemelas brindar 2 cortesias"
click at [62, 161] on div "chrome_reader_mode A la carta" at bounding box center [33, 160] width 61 height 10
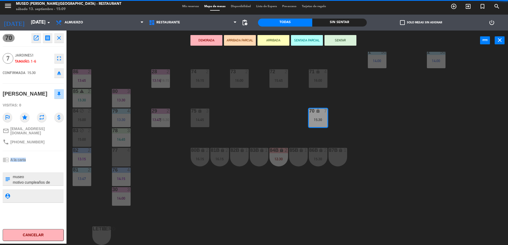
click at [62, 161] on div "chrome_reader_mode A la carta" at bounding box center [33, 160] width 61 height 10
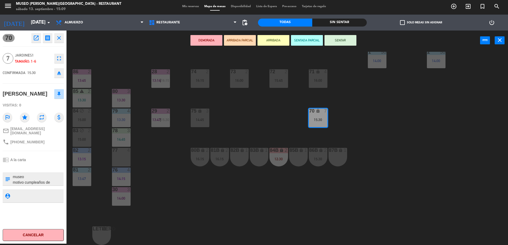
click at [241, 158] on div "82B lock 1" at bounding box center [239, 157] width 19 height 19
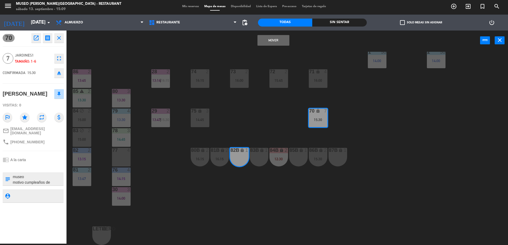
click at [266, 40] on button "Mover" at bounding box center [273, 40] width 32 height 11
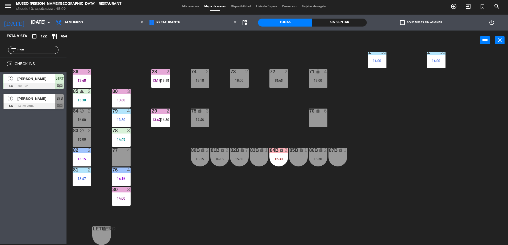
scroll to position [0, 0]
click at [244, 161] on div "15:30" at bounding box center [239, 159] width 19 height 4
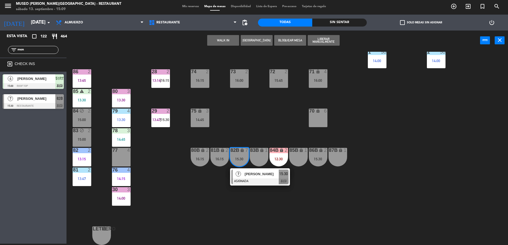
click at [253, 180] on div at bounding box center [259, 182] width 57 height 6
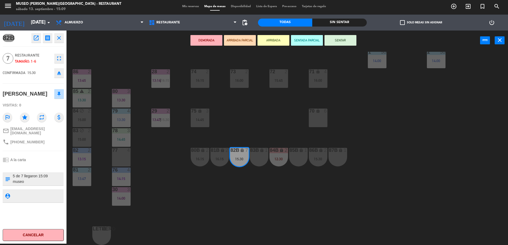
click at [237, 43] on button "ARRIBADA PARCIAL" at bounding box center [240, 40] width 32 height 11
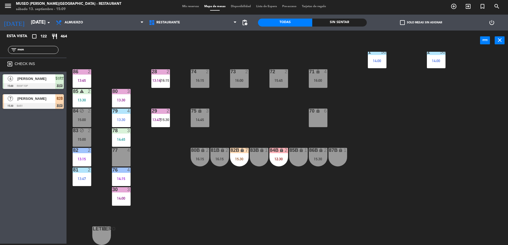
click at [27, 51] on input "mon" at bounding box center [37, 50] width 41 height 6
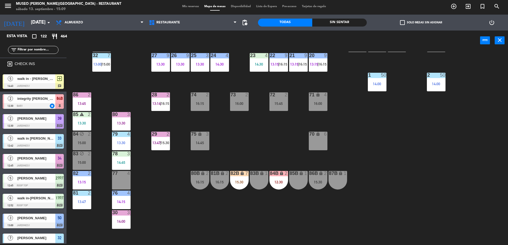
scroll to position [189, 0]
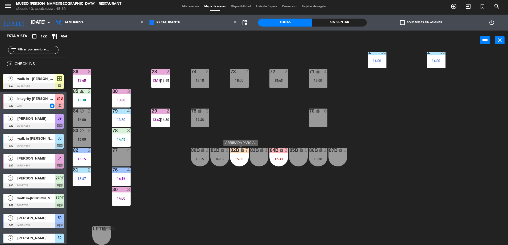
click at [245, 154] on div "82B lock 7 15:30" at bounding box center [239, 157] width 19 height 19
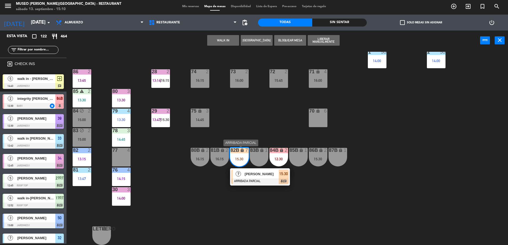
click at [252, 172] on span "[PERSON_NAME]" at bounding box center [262, 174] width 34 height 6
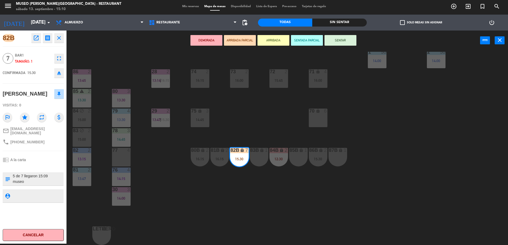
click at [56, 158] on div "chrome_reader_mode A la carta" at bounding box center [33, 160] width 61 height 10
click at [186, 178] on div "44 5 14:00 49 1 13:08 54 5 14:45 64 2 15:15 48 2 14:30 53 3 13:45 63 2 15:00 43…" at bounding box center [289, 148] width 436 height 193
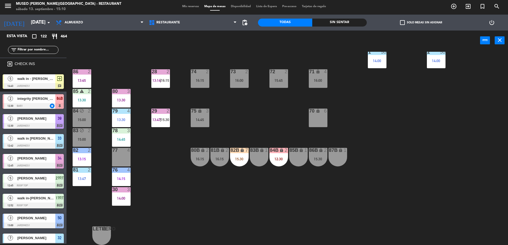
scroll to position [839, 0]
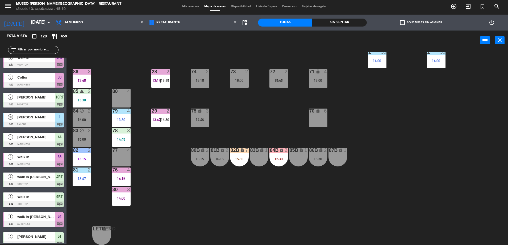
click at [292, 134] on div "44 5 14:00 49 1 13:08 54 5 14:45 64 2 15:15 48 2 14:30 53 3 13:45 63 2 15:00 43…" at bounding box center [289, 148] width 436 height 193
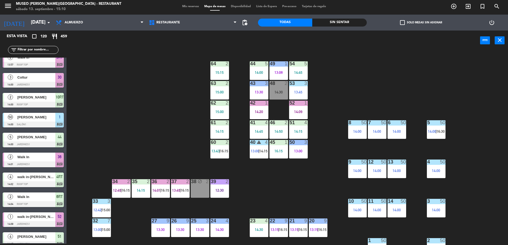
click at [35, 50] on input "text" at bounding box center [37, 50] width 41 height 6
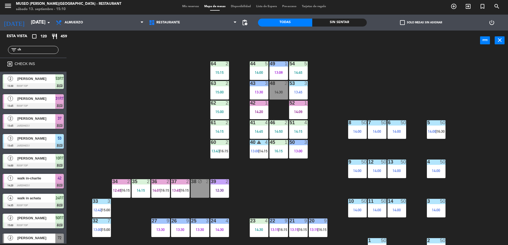
type input "c"
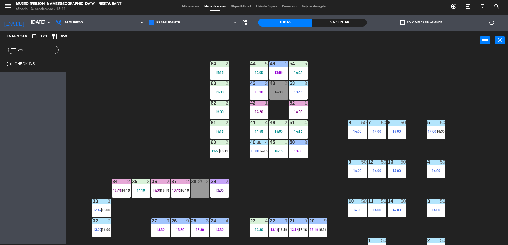
click at [31, 50] on input "yug" at bounding box center [37, 50] width 41 height 6
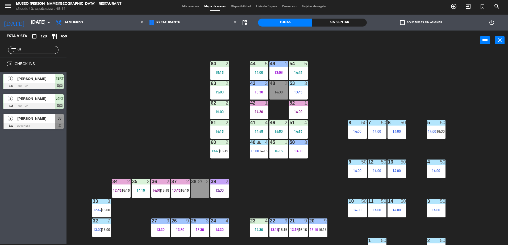
type input "oli"
click at [33, 120] on span "[PERSON_NAME]" at bounding box center [36, 119] width 38 height 6
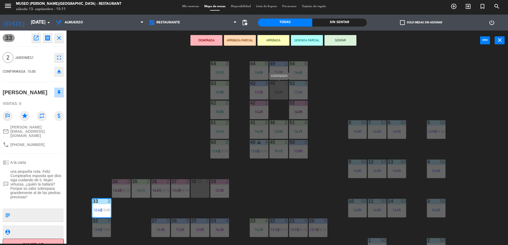
click at [279, 95] on div "48 2 14:30" at bounding box center [278, 90] width 19 height 19
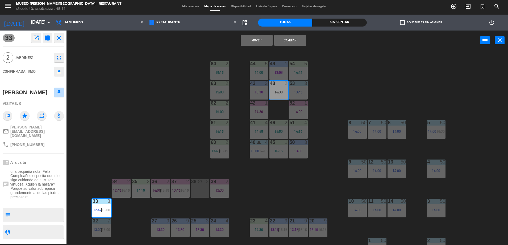
click at [285, 44] on button "Cambiar" at bounding box center [290, 40] width 32 height 11
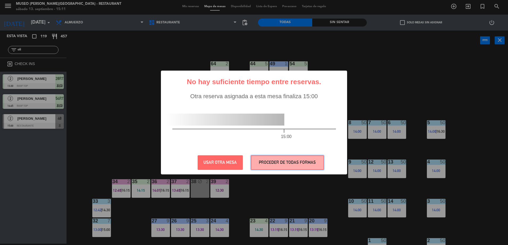
click at [290, 161] on button "PROCEDER DE TODAS FORMAS" at bounding box center [287, 162] width 73 height 15
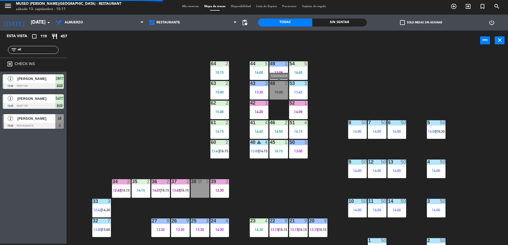
click at [277, 91] on div "15:00" at bounding box center [278, 92] width 19 height 4
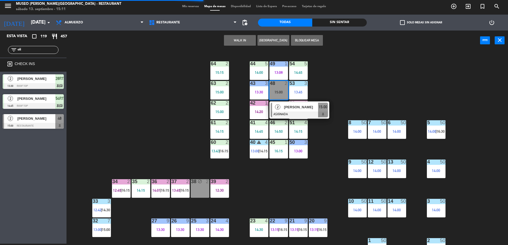
click at [285, 113] on div at bounding box center [299, 115] width 57 height 6
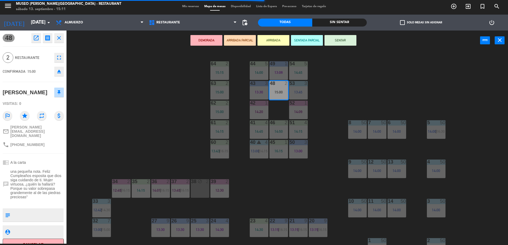
click at [227, 39] on button "ARRIBADA PARCIAL" at bounding box center [240, 40] width 32 height 11
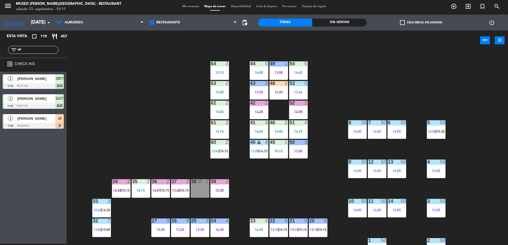
scroll to position [189, 0]
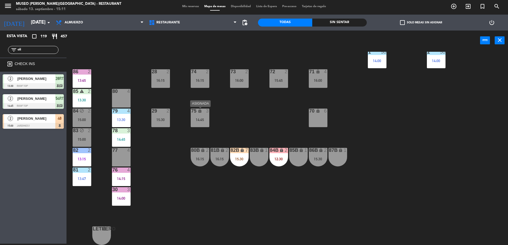
click at [202, 123] on div "75 lock 3 14:45" at bounding box center [200, 118] width 19 height 19
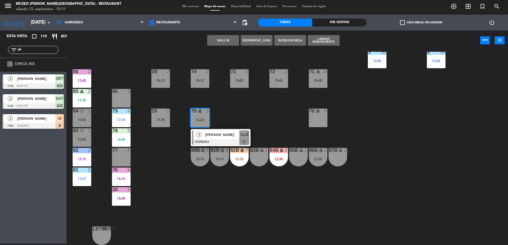
click at [214, 137] on span "[PERSON_NAME]" at bounding box center [222, 135] width 34 height 6
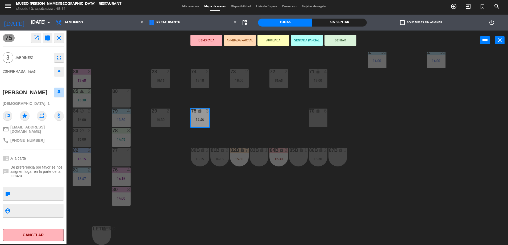
click at [33, 196] on textarea at bounding box center [37, 193] width 51 height 11
click at [53, 188] on textarea at bounding box center [37, 193] width 51 height 11
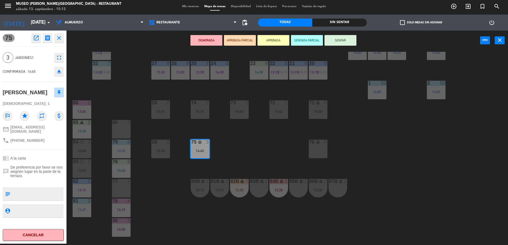
scroll to position [157, 0]
drag, startPoint x: 301, startPoint y: 188, endPoint x: 258, endPoint y: 191, distance: 43.2
click at [258, 191] on div "83B lock 1" at bounding box center [259, 189] width 19 height 19
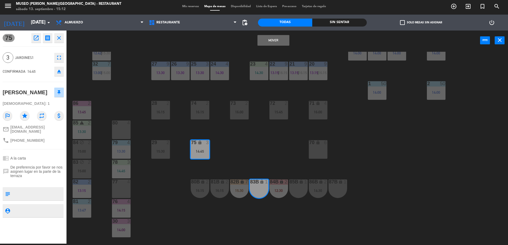
click at [273, 40] on button "Mover" at bounding box center [273, 40] width 32 height 11
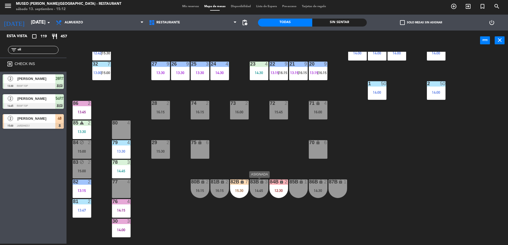
click at [260, 186] on div "83B lock 3 14:45" at bounding box center [259, 189] width 19 height 19
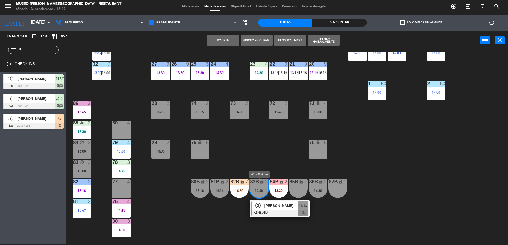
click at [272, 208] on span "[PERSON_NAME]" at bounding box center [281, 206] width 34 height 6
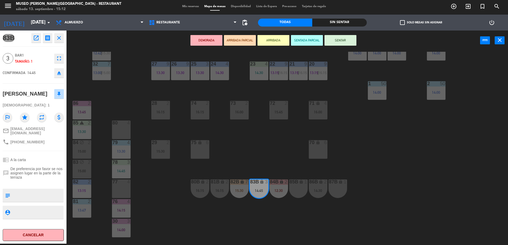
click at [54, 192] on textarea at bounding box center [37, 195] width 51 height 11
click at [41, 192] on textarea at bounding box center [37, 195] width 51 height 11
type textarea "llegaron 2 de 3 15:13 museo"
click at [49, 155] on div "chrome_reader_mode A la carta" at bounding box center [33, 160] width 61 height 10
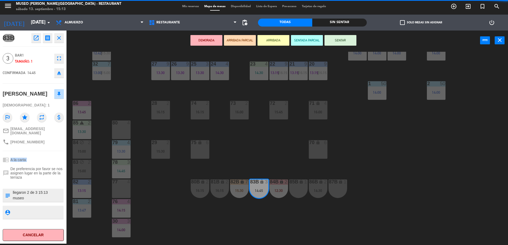
click at [49, 155] on div "chrome_reader_mode A la carta" at bounding box center [33, 160] width 61 height 10
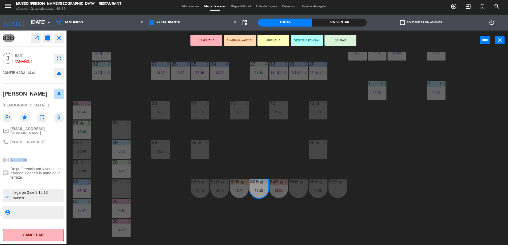
click at [240, 41] on button "ARRIBADA PARCIAL" at bounding box center [240, 40] width 32 height 11
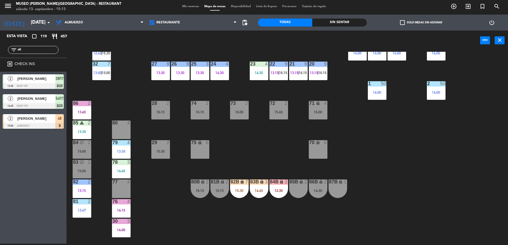
click at [47, 48] on input "oli" at bounding box center [37, 50] width 41 height 6
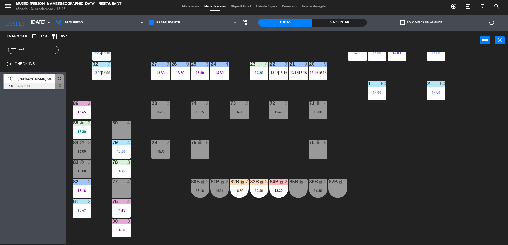
type input "land"
click at [22, 82] on div "[PERSON_NAME] Oficial" at bounding box center [36, 78] width 39 height 9
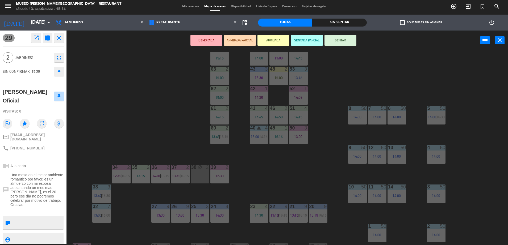
scroll to position [189, 0]
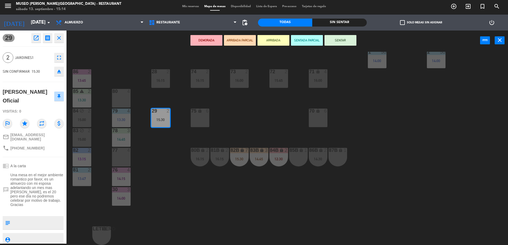
click at [246, 124] on div "44 5 14:00 49 1 13:08 54 5 14:45 64 2 15:15 48 2 15:00 53 3 13:45 63 2 15:00 43…" at bounding box center [289, 148] width 436 height 193
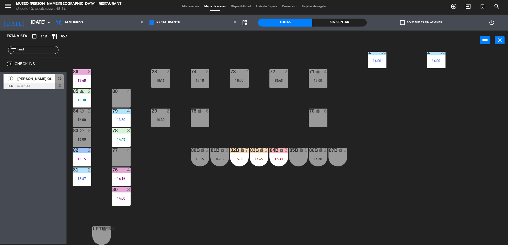
click at [260, 158] on div "14:45" at bounding box center [259, 159] width 19 height 4
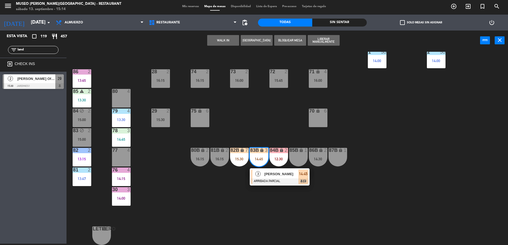
click at [271, 176] on span "[PERSON_NAME]" at bounding box center [281, 174] width 34 height 6
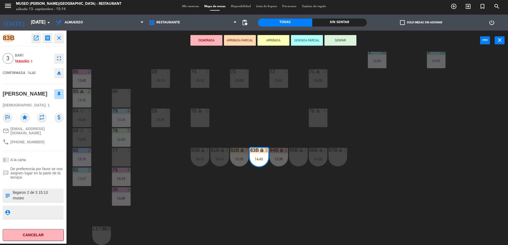
click at [245, 96] on div "44 5 14:00 49 1 13:08 54 5 14:45 64 2 15:15 48 2 15:00 53 3 13:45 63 2 15:00 43…" at bounding box center [289, 148] width 436 height 193
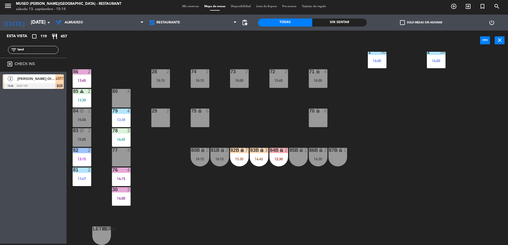
scroll to position [0, 0]
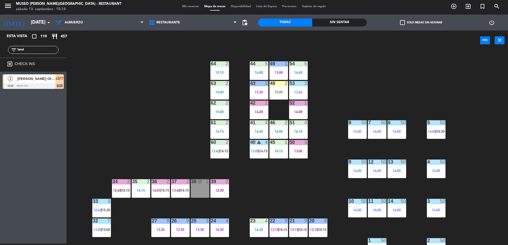
click at [25, 48] on input "land" at bounding box center [37, 50] width 41 height 6
type input "d"
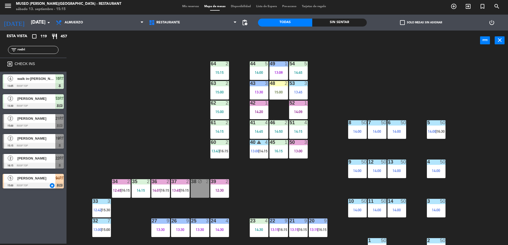
scroll to position [0, 0]
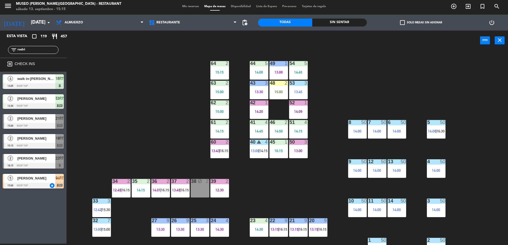
click at [175, 109] on div "44 5 14:00 49 1 13:08 54 5 14:45 64 2 15:15 48 2 15:00 53 3 13:45 63 2 15:00 43…" at bounding box center [289, 148] width 436 height 193
click at [41, 49] on input "rodri" at bounding box center [37, 50] width 41 height 6
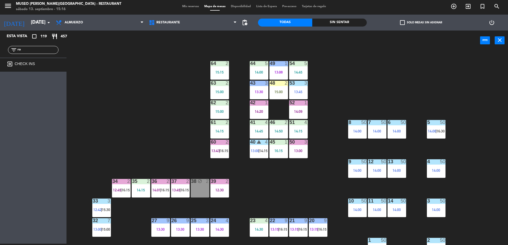
type input "r"
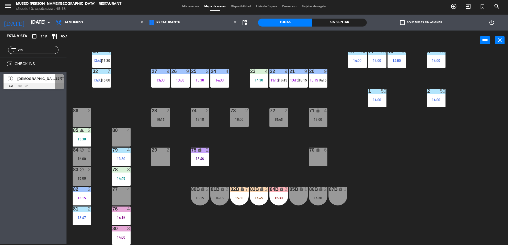
scroll to position [151, 0]
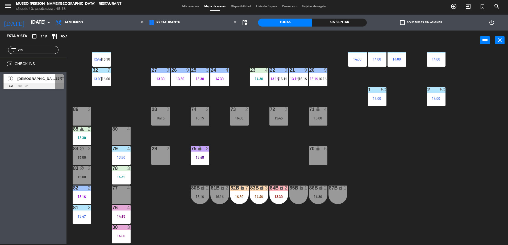
type input "yug"
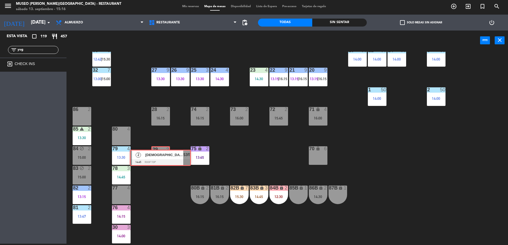
drag, startPoint x: 33, startPoint y: 81, endPoint x: 165, endPoint y: 157, distance: 152.1
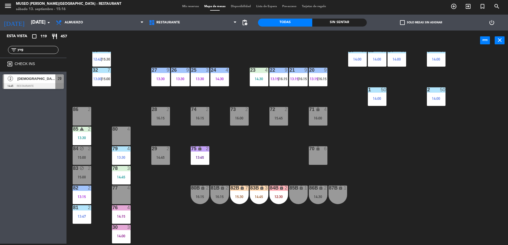
click at [251, 162] on div "44 5 14:00 49 1 13:08 54 5 14:45 64 2 15:15 48 2 15:00 53 3 13:45 63 2 15:00 43…" at bounding box center [289, 148] width 436 height 193
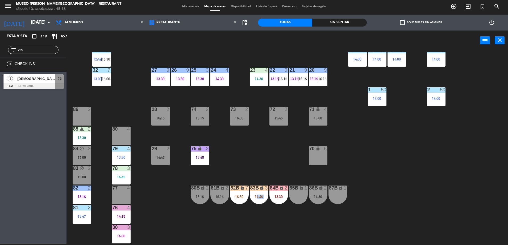
click at [251, 162] on div "44 5 14:00 49 1 13:08 54 5 14:45 64 2 15:15 48 2 15:00 53 3 13:45 63 2 15:00 43…" at bounding box center [289, 148] width 436 height 193
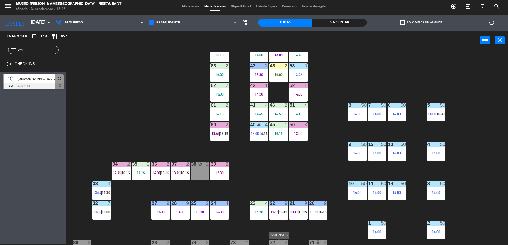
scroll to position [0, 0]
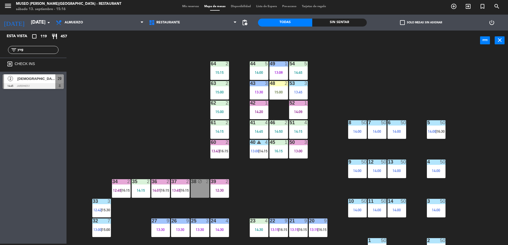
click at [316, 195] on div "44 5 14:00 49 1 13:08 54 5 14:45 64 2 15:15 48 2 15:00 53 3 13:45 63 2 15:00 43…" at bounding box center [289, 148] width 436 height 193
click at [33, 46] on div "filter_list yug" at bounding box center [33, 50] width 50 height 8
click at [35, 49] on input "yug" at bounding box center [37, 50] width 41 height 6
click at [40, 48] on input "yug" at bounding box center [37, 50] width 41 height 6
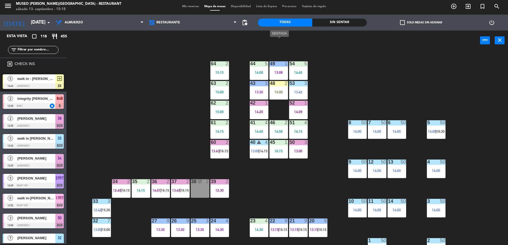
scroll to position [189, 0]
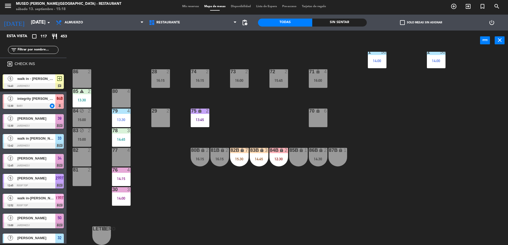
click at [41, 48] on input "text" at bounding box center [37, 50] width 41 height 6
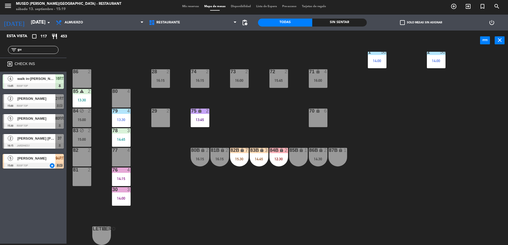
type input "g"
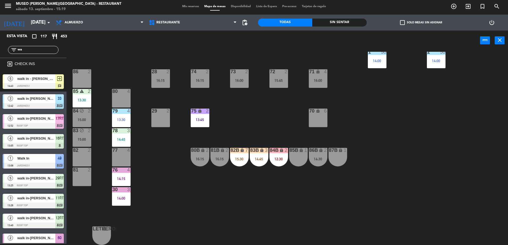
type input "w"
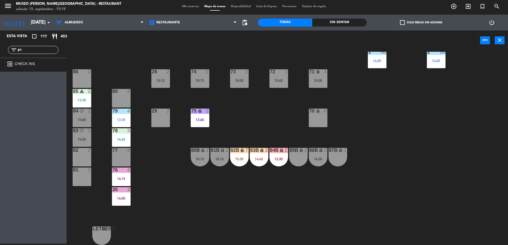
type input "g"
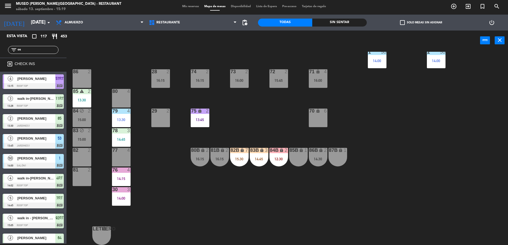
type input "o"
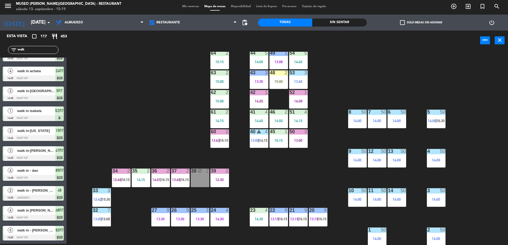
scroll to position [0, 0]
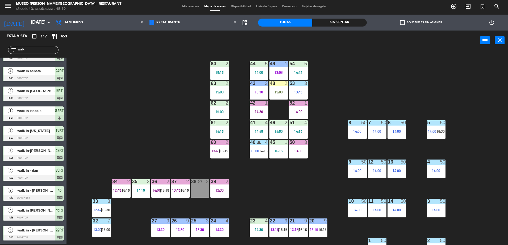
type input "walk"
click at [275, 183] on div "44 5 14:00 49 1 13:08 54 5 14:45 64 2 15:15 48 2 15:00 53 3 13:45 63 2 15:00 43…" at bounding box center [289, 148] width 436 height 193
click at [284, 186] on div "44 5 14:00 49 1 13:08 54 5 14:45 64 2 15:15 48 2 15:00 53 3 13:45 63 2 15:00 43…" at bounding box center [289, 148] width 436 height 193
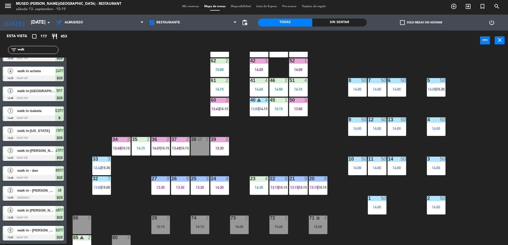
scroll to position [43, 0]
click at [313, 149] on div "44 5 14:00 49 1 13:08 54 5 14:45 64 2 15:15 48 2 15:00 53 3 13:45 63 2 15:00 43…" at bounding box center [289, 148] width 436 height 193
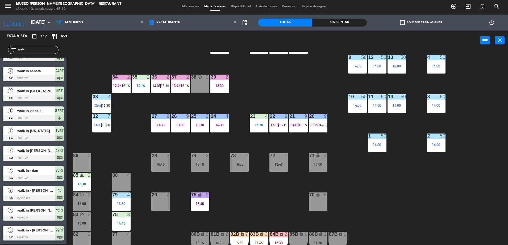
scroll to position [189, 0]
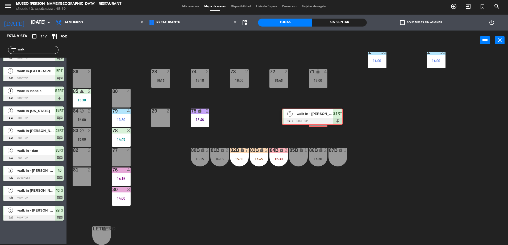
drag, startPoint x: 43, startPoint y: 235, endPoint x: 322, endPoint y: 117, distance: 302.5
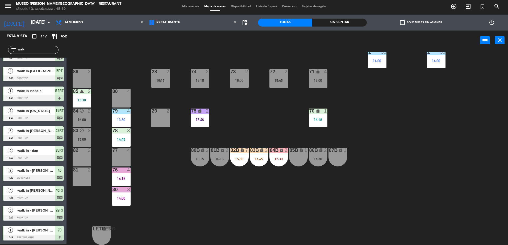
click at [259, 157] on div "83B lock 3 14:45" at bounding box center [259, 157] width 19 height 19
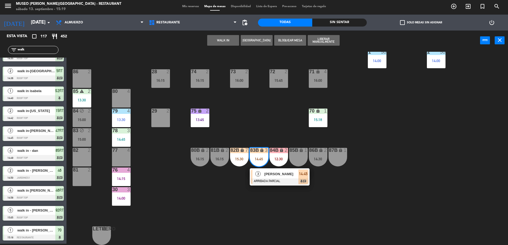
click at [286, 200] on div "44 5 14:00 49 1 13:08 54 5 14:45 64 2 15:15 48 2 15:00 53 3 13:45 63 2 15:00 43…" at bounding box center [289, 148] width 436 height 193
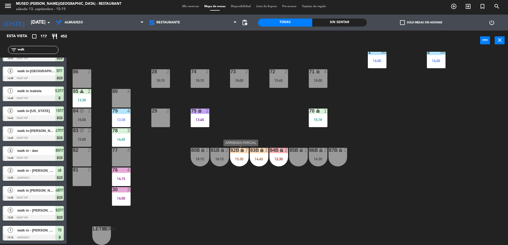
click at [241, 159] on div "15:30" at bounding box center [239, 159] width 19 height 4
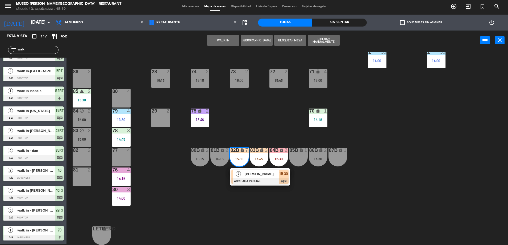
click at [250, 176] on span "[PERSON_NAME]" at bounding box center [262, 174] width 34 height 6
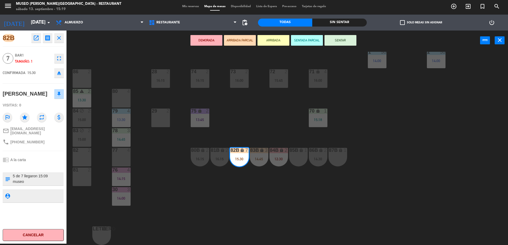
click at [40, 180] on textarea at bounding box center [37, 179] width 51 height 11
type textarea "5 de 7 llegaron 15:09 museo 989606007 génesis motivo cumpleaños de gemelas brin…"
click at [40, 156] on div "chrome_reader_mode A la carta" at bounding box center [33, 160] width 61 height 10
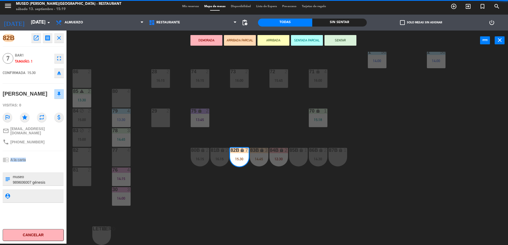
click at [40, 156] on div "chrome_reader_mode A la carta" at bounding box center [33, 160] width 61 height 10
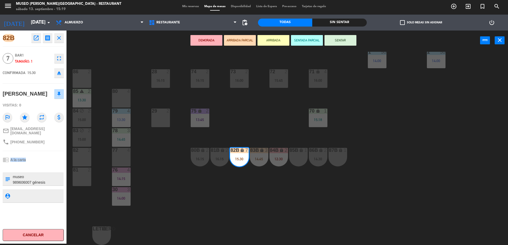
click at [40, 156] on div "chrome_reader_mode A la carta" at bounding box center [33, 160] width 61 height 10
click at [43, 162] on div "chrome_reader_mode A la carta" at bounding box center [33, 160] width 61 height 10
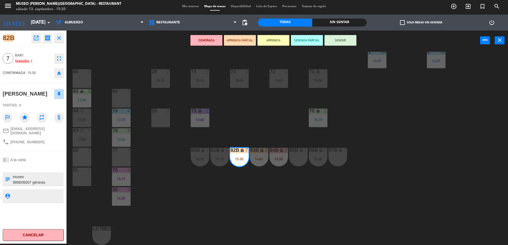
click at [43, 162] on div "chrome_reader_mode A la carta" at bounding box center [33, 160] width 61 height 10
click at [280, 116] on div "44 5 14:00 49 1 13:08 54 5 14:45 64 2 15:15 48 2 15:00 53 3 13:45 63 2 15:00 43…" at bounding box center [289, 148] width 436 height 193
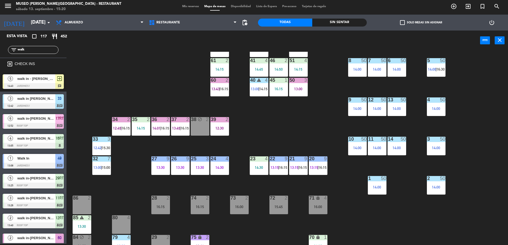
scroll to position [189, 0]
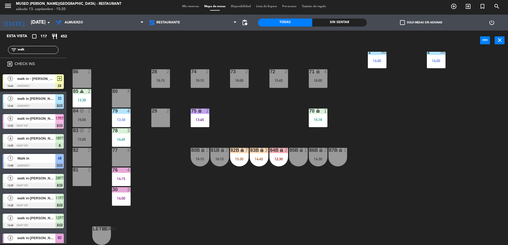
click at [242, 155] on div "82B lock 7 15:30" at bounding box center [239, 157] width 19 height 19
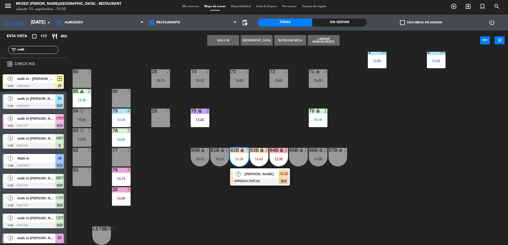
click at [252, 173] on span "[PERSON_NAME]" at bounding box center [262, 174] width 34 height 6
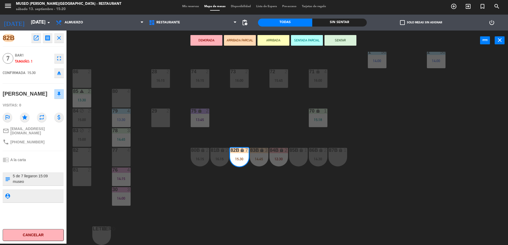
click at [245, 111] on div "44 5 14:00 49 1 13:08 54 5 14:45 64 2 15:15 48 2 15:00 53 3 13:45 63 2 15:00 43…" at bounding box center [289, 148] width 436 height 193
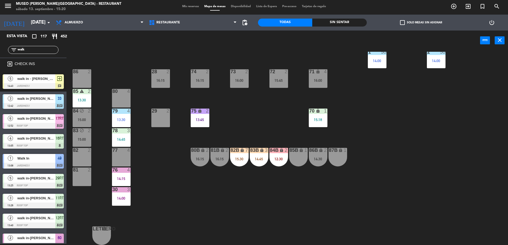
click at [244, 153] on div "7" at bounding box center [247, 150] width 9 height 5
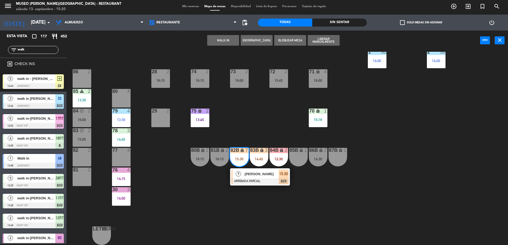
click at [259, 172] on span "[PERSON_NAME]" at bounding box center [262, 174] width 34 height 6
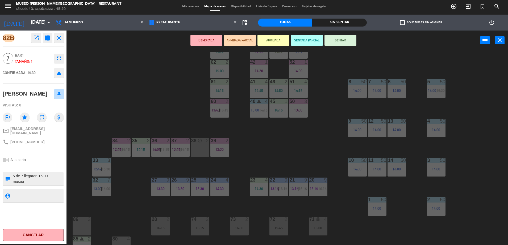
scroll to position [0, 0]
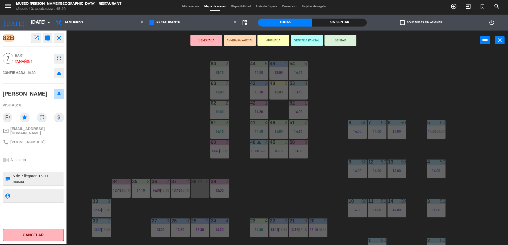
click at [311, 172] on div "44 5 14:00 49 1 13:08 54 5 14:45 64 2 15:15 48 2 15:00 53 3 13:45 63 2 15:00 43…" at bounding box center [289, 148] width 436 height 193
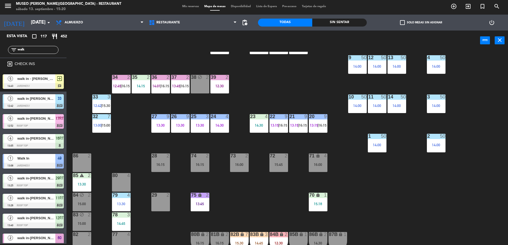
scroll to position [108, 0]
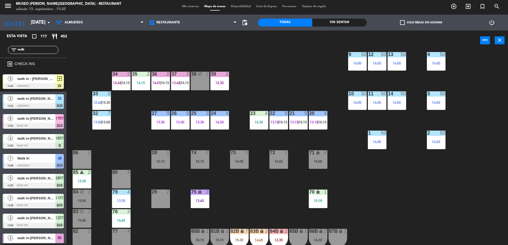
click at [96, 126] on div "32 7 13:00 | 15:00" at bounding box center [101, 120] width 19 height 19
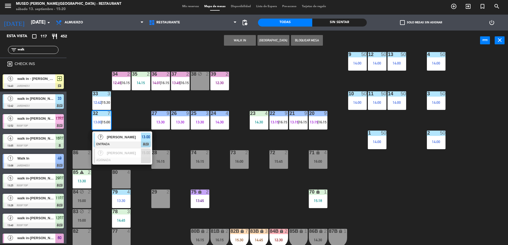
click at [300, 77] on div "44 5 14:00 49 1 13:08 54 5 14:45 64 2 15:15 48 2 15:00 53 3 13:45 63 2 15:00 43…" at bounding box center [289, 148] width 436 height 193
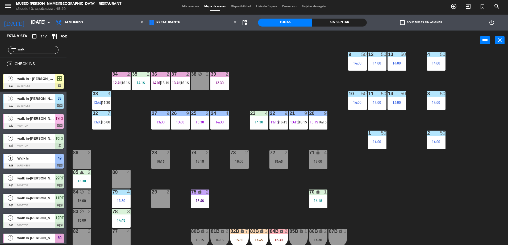
scroll to position [189, 0]
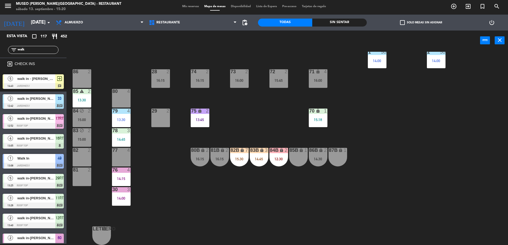
click at [239, 161] on div "15:30" at bounding box center [239, 159] width 19 height 4
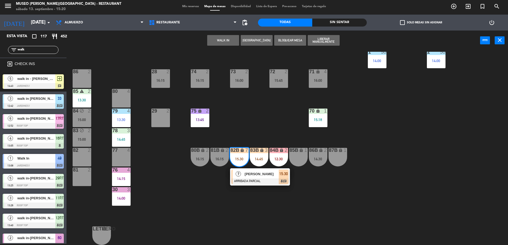
click at [254, 182] on div at bounding box center [259, 182] width 57 height 6
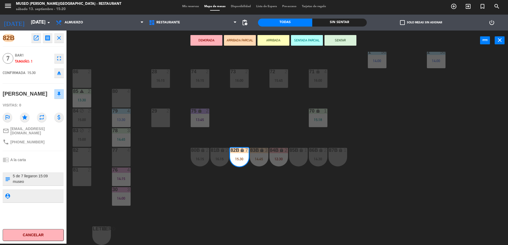
click at [252, 117] on div "44 5 14:00 49 1 13:08 54 5 14:45 64 2 15:15 48 2 15:00 53 3 13:45 63 2 15:00 43…" at bounding box center [289, 148] width 436 height 193
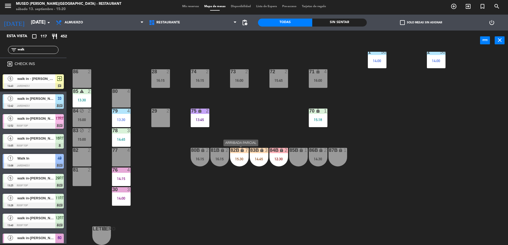
click at [246, 159] on div "15:30" at bounding box center [239, 159] width 19 height 4
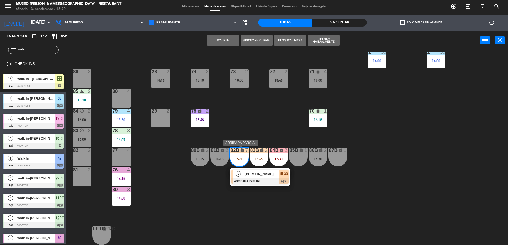
click at [259, 182] on div at bounding box center [259, 182] width 57 height 6
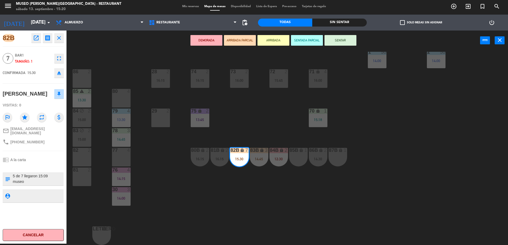
click at [262, 141] on div "44 5 14:00 49 1 13:08 54 5 14:45 64 2 15:15 48 2 15:00 53 3 13:45 63 2 15:00 43…" at bounding box center [289, 148] width 436 height 193
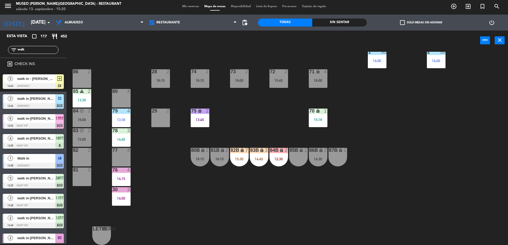
click at [243, 162] on div "82B lock 7 15:30" at bounding box center [239, 157] width 19 height 19
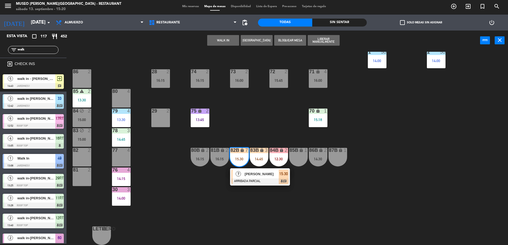
click at [253, 176] on span "[PERSON_NAME]" at bounding box center [262, 174] width 34 height 6
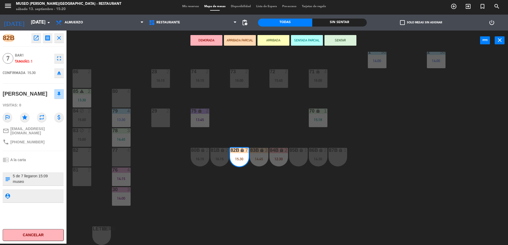
click at [261, 134] on div "44 5 14:00 49 1 13:08 54 5 14:45 64 2 15:15 48 2 15:00 53 3 13:45 63 2 15:00 43…" at bounding box center [289, 148] width 436 height 193
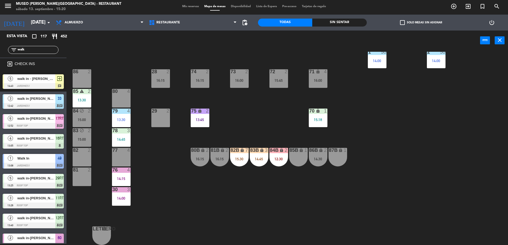
click at [241, 151] on icon "lock" at bounding box center [242, 150] width 5 height 5
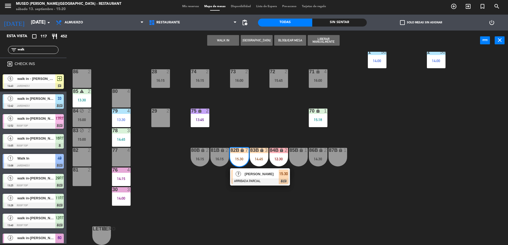
click at [252, 174] on span "[PERSON_NAME]" at bounding box center [262, 174] width 34 height 6
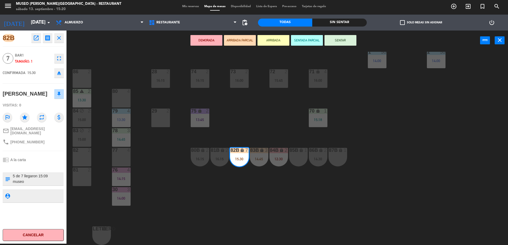
click at [247, 128] on div "44 5 14:00 49 1 13:08 54 5 14:45 64 2 15:15 48 2 15:00 53 3 13:45 63 2 15:00 43…" at bounding box center [289, 148] width 436 height 193
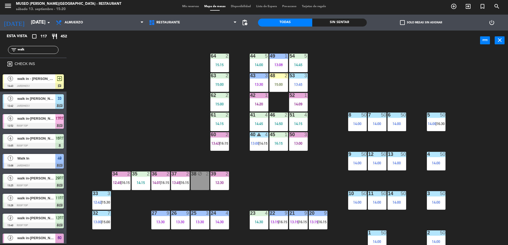
scroll to position [0, 0]
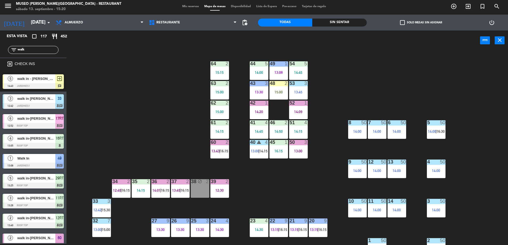
click at [36, 50] on input "walk" at bounding box center [37, 50] width 41 height 6
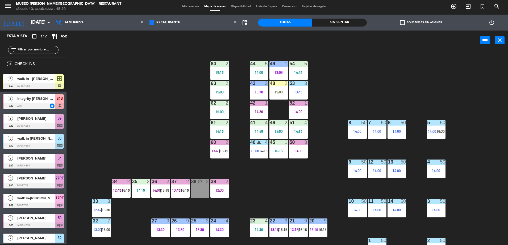
click at [333, 128] on div "44 5 14:00 49 1 13:08 54 5 14:45 64 2 15:15 48 2 15:00 53 3 13:45 63 2 15:00 43…" at bounding box center [289, 148] width 436 height 193
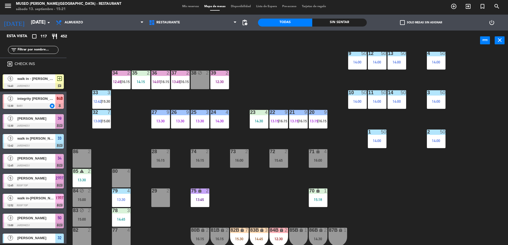
scroll to position [189, 0]
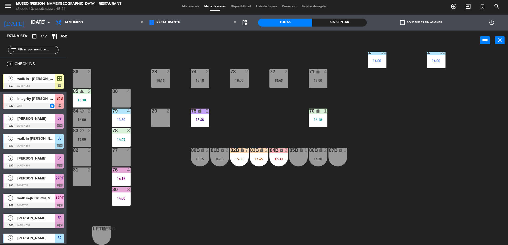
click at [245, 158] on div "15:30" at bounding box center [239, 159] width 19 height 4
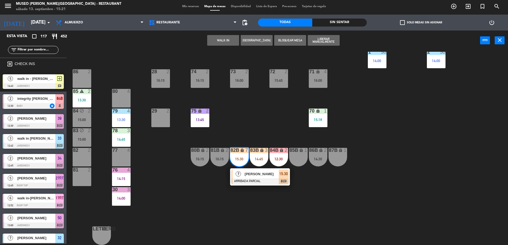
click at [254, 171] on span "[PERSON_NAME]" at bounding box center [262, 174] width 34 height 6
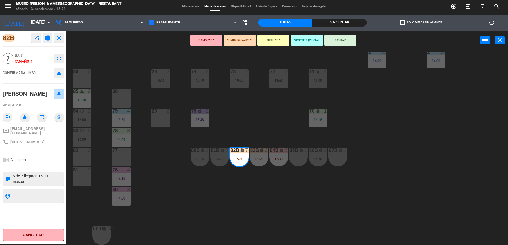
click at [289, 122] on div "44 5 14:00 49 1 13:08 54 5 14:45 64 2 15:15 48 2 15:00 53 3 13:45 63 2 15:00 43…" at bounding box center [289, 148] width 436 height 193
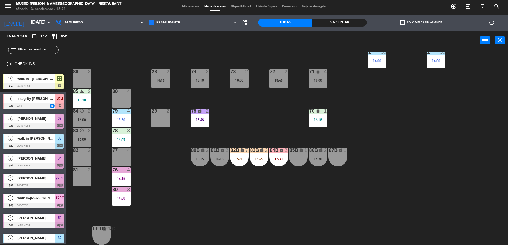
scroll to position [803, 0]
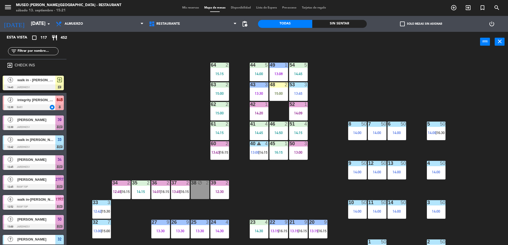
scroll to position [189, 0]
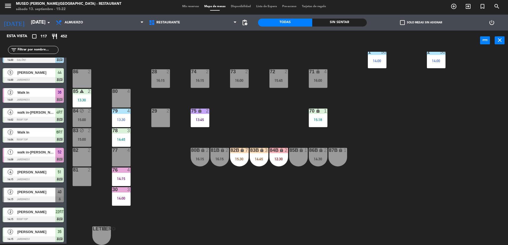
click at [35, 52] on input "text" at bounding box center [37, 50] width 41 height 6
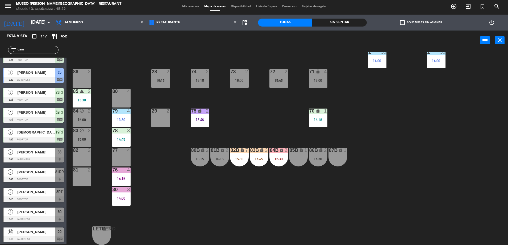
scroll to position [0, 0]
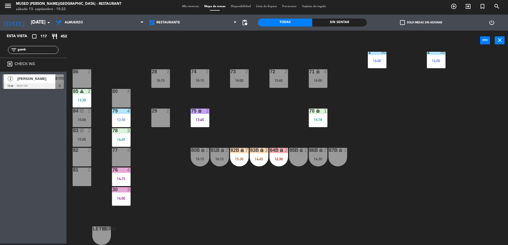
type input "gamb"
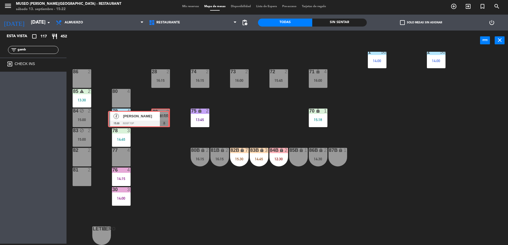
drag, startPoint x: 52, startPoint y: 83, endPoint x: 166, endPoint y: 120, distance: 119.9
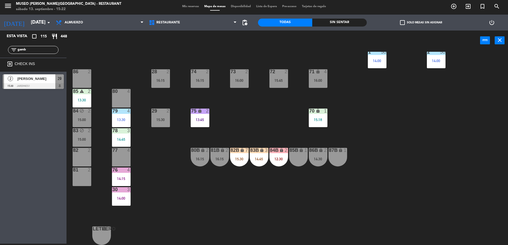
click at [246, 135] on div "44 5 14:00 49 1 13:08 54 5 14:45 64 2 15:15 48 2 15:00 53 3 13:45 63 2 15:00 43…" at bounding box center [289, 148] width 436 height 193
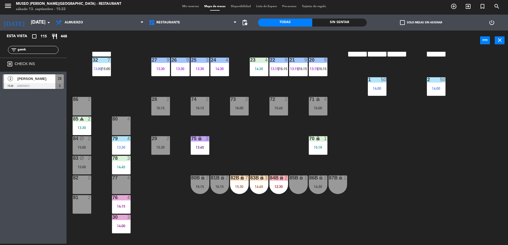
scroll to position [161, 0]
click at [277, 148] on div "44 5 14:00 49 1 13:08 54 5 14:45 64 2 15:15 48 2 15:00 53 3 13:45 63 2 15:00 43…" at bounding box center [289, 148] width 436 height 193
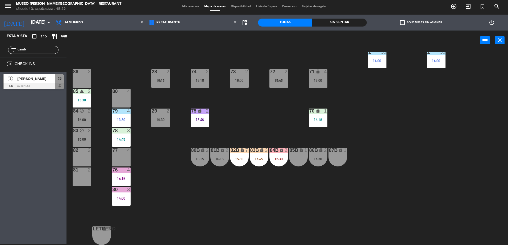
scroll to position [0, 0]
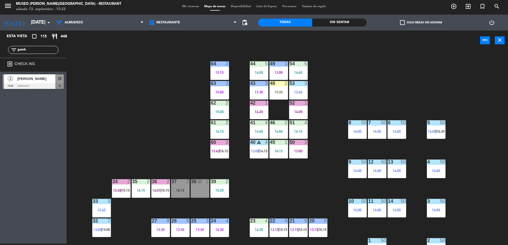
click at [30, 50] on input "gamb" at bounding box center [37, 50] width 41 height 6
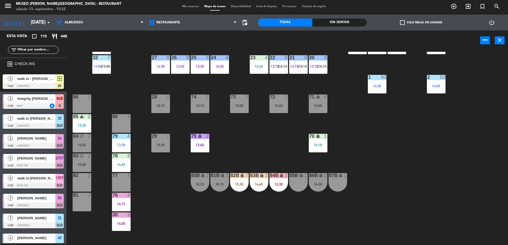
scroll to position [164, 0]
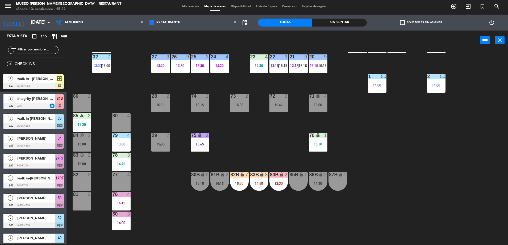
click at [301, 185] on div "85B lock 1" at bounding box center [298, 181] width 19 height 19
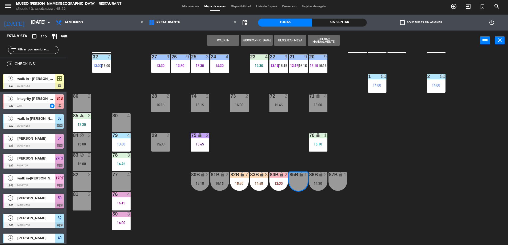
click at [230, 39] on button "WALK IN" at bounding box center [223, 40] width 32 height 11
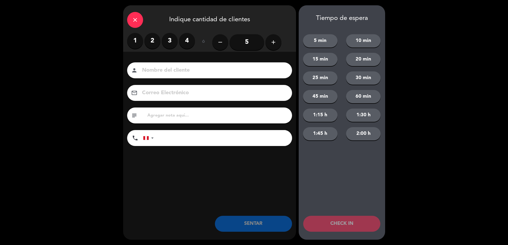
click at [275, 43] on icon "add" at bounding box center [273, 42] width 6 height 6
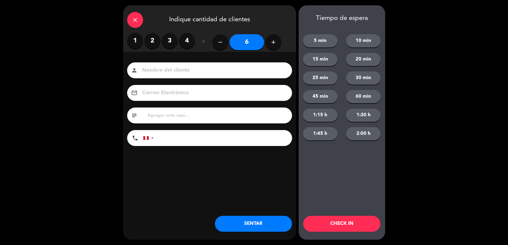
click at [260, 74] on input at bounding box center [213, 70] width 144 height 9
type input "walk in - karina calderon"
click at [269, 138] on input "tel" at bounding box center [225, 138] width 133 height 16
type input "940655897"
click at [250, 114] on input "text" at bounding box center [217, 115] width 141 height 7
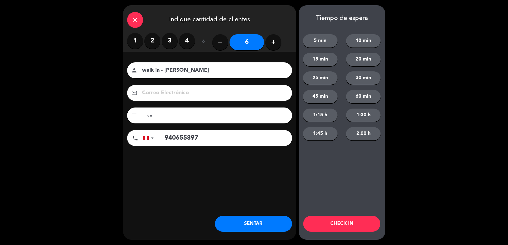
type input "c"
type input "s"
click at [138, 22] on icon "close" at bounding box center [135, 20] width 6 height 6
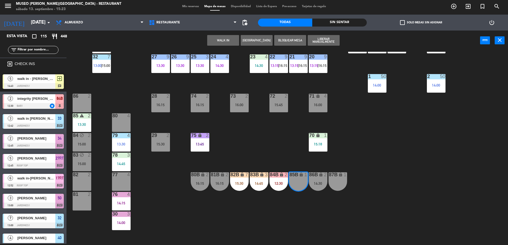
click at [281, 150] on div "44 5 14:00 49 1 13:08 54 5 14:45 64 2 15:15 48 2 15:00 53 3 13:45 63 2 15:00 43…" at bounding box center [289, 148] width 436 height 193
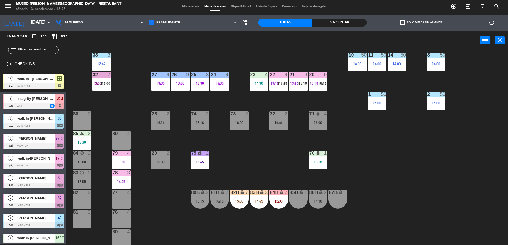
scroll to position [152, 0]
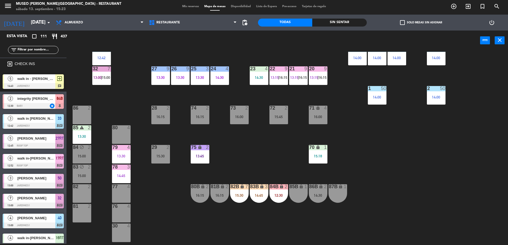
click at [263, 160] on div "44 5 14:00 49 1 13:08 54 5 14:45 64 2 15:15 48 2 15:00 53 3 13:45 63 2 15:00 43…" at bounding box center [289, 148] width 436 height 193
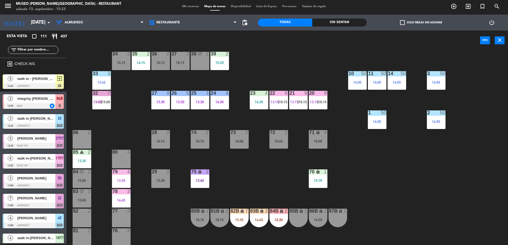
scroll to position [189, 0]
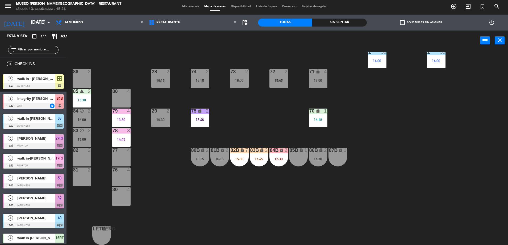
click at [297, 156] on div "85B lock 1" at bounding box center [298, 157] width 19 height 19
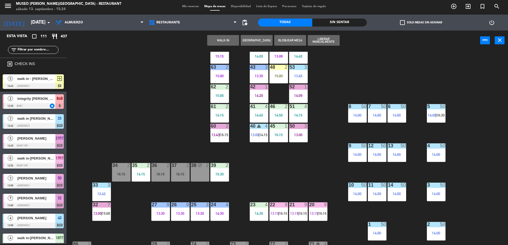
scroll to position [2, 0]
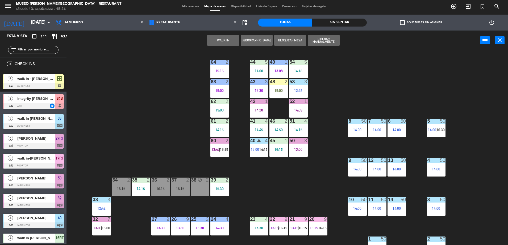
click at [325, 176] on div "44 5 14:00 49 1 13:08 54 5 14:45 64 2 15:15 48 2 15:00 53 3 13:45 63 2 15:00 43…" at bounding box center [289, 148] width 436 height 193
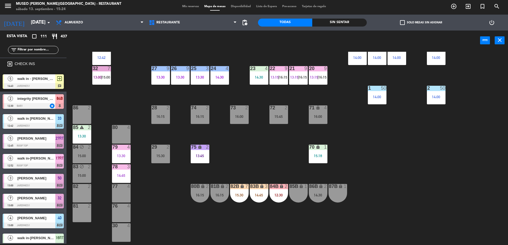
scroll to position [169, 0]
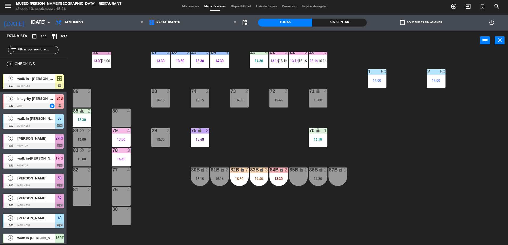
click at [291, 175] on div "85B lock 1" at bounding box center [298, 177] width 19 height 19
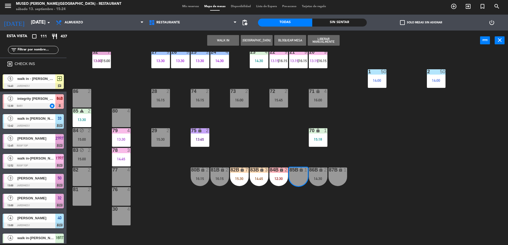
click at [289, 135] on div "44 5 14:00 49 1 13:08 54 5 14:45 64 2 15:15 48 2 15:00 53 3 13:45 63 2 15:00 43…" at bounding box center [289, 148] width 436 height 193
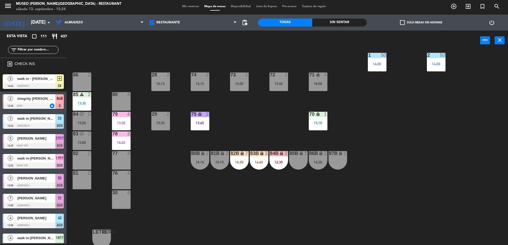
scroll to position [189, 0]
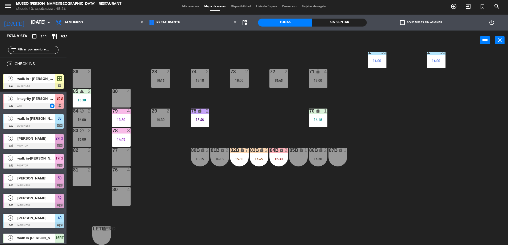
click at [294, 162] on div "85B lock 1" at bounding box center [298, 157] width 19 height 19
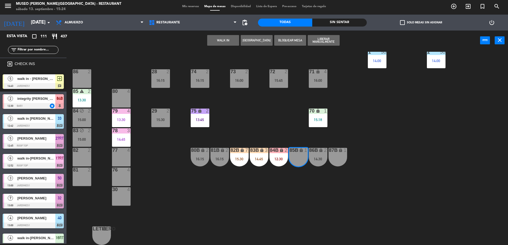
click at [222, 38] on button "WALK IN" at bounding box center [223, 40] width 32 height 11
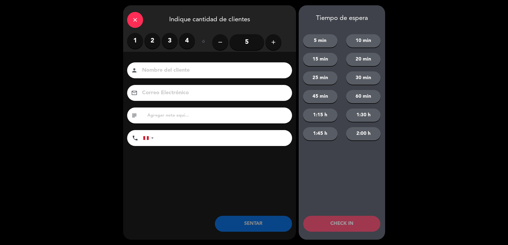
click at [276, 43] on button "add" at bounding box center [273, 42] width 16 height 16
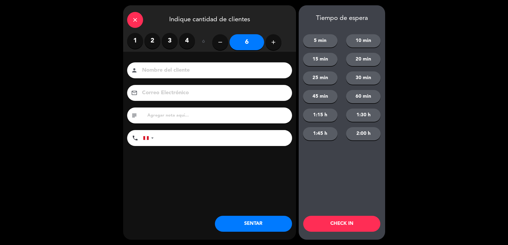
click at [249, 74] on input at bounding box center [213, 70] width 144 height 9
type input "walk in -karina"
click at [259, 141] on input "tel" at bounding box center [225, 138] width 133 height 16
type input "940655897"
click at [222, 118] on input "text" at bounding box center [217, 115] width 141 height 7
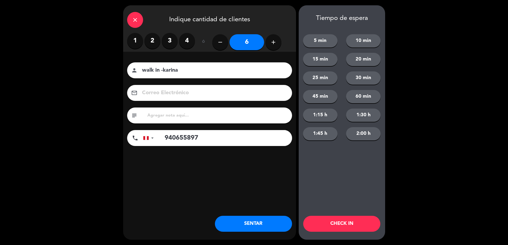
click at [216, 113] on input "text" at bounding box center [217, 115] width 141 height 7
type input "30 min de espera"
click at [272, 228] on button "SENTAR" at bounding box center [253, 224] width 77 height 16
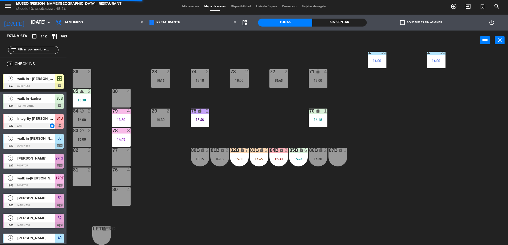
scroll to position [0, 0]
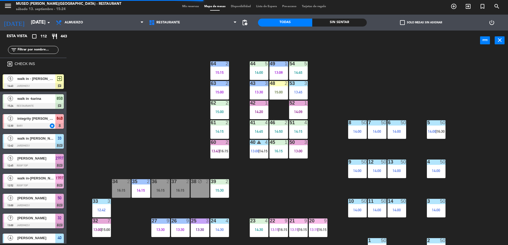
click at [33, 48] on input "text" at bounding box center [37, 50] width 41 height 6
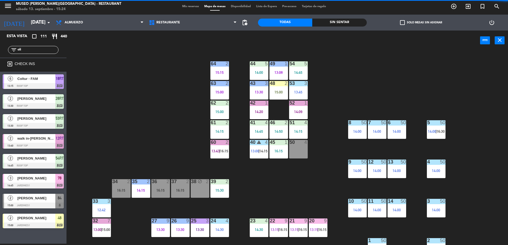
type input "oliv"
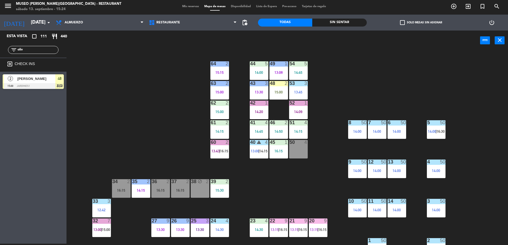
click at [32, 50] on input "oliv" at bounding box center [37, 50] width 41 height 6
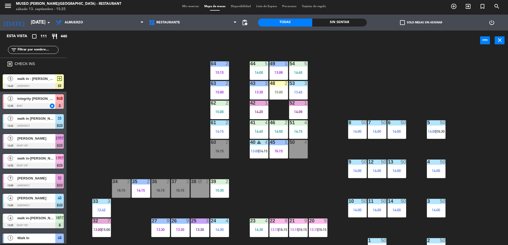
click at [40, 50] on input "text" at bounding box center [37, 50] width 41 height 6
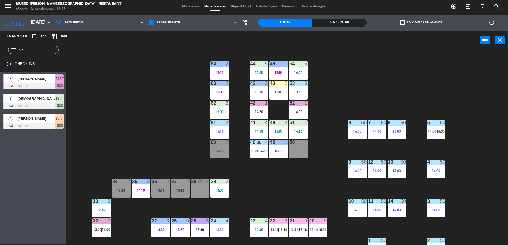
type input "uga"
click at [36, 122] on div "[PERSON_NAME]" at bounding box center [36, 118] width 39 height 9
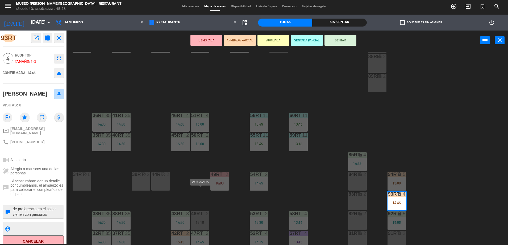
scroll to position [208, 0]
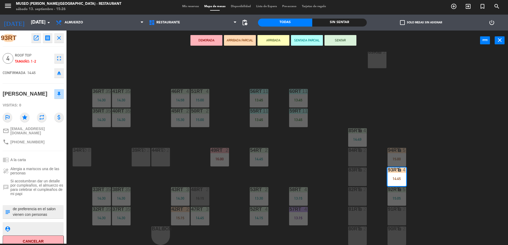
click at [159, 94] on div "18RT 6 13:15 16RT 4 13:05 28RT 2 13:30 80RR lock 5 15:30 27RT 5 12:45 | 16:15 7…" at bounding box center [289, 148] width 436 height 193
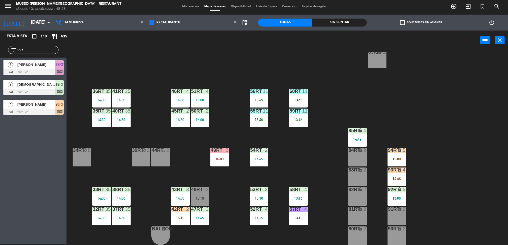
click at [393, 179] on div "14:45" at bounding box center [396, 179] width 19 height 4
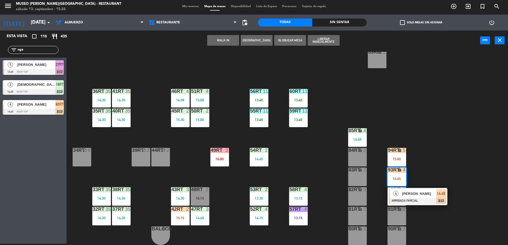
click at [406, 194] on span "[PERSON_NAME]" at bounding box center [419, 194] width 34 height 6
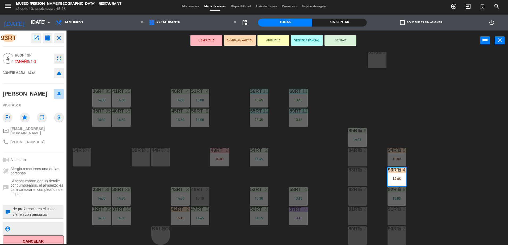
click at [242, 115] on div "18RT 6 13:15 16RT 4 13:05 28RT 2 13:30 80RR lock 5 15:30 27RT 5 12:45 | 16:15 7…" at bounding box center [289, 148] width 436 height 193
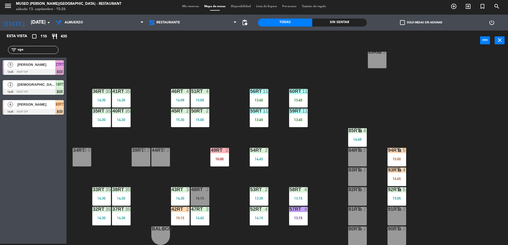
click at [45, 51] on input "uga" at bounding box center [37, 50] width 41 height 6
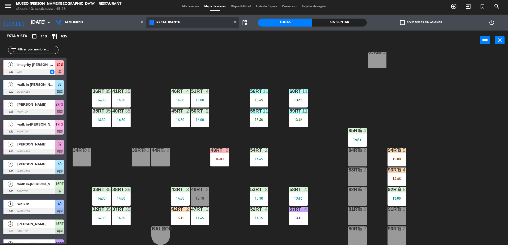
click at [228, 20] on span "Restaurante" at bounding box center [192, 23] width 93 height 12
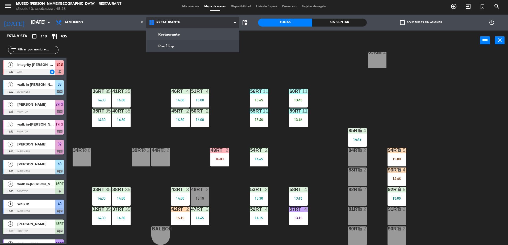
click at [225, 45] on ng-component "menu Museo Larco Café - Restaurant sábado 13. septiembre - 15:26 Mis reservas M…" at bounding box center [254, 122] width 508 height 247
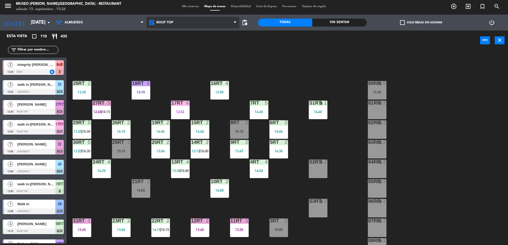
click at [203, 23] on span "Roof Top" at bounding box center [192, 23] width 93 height 12
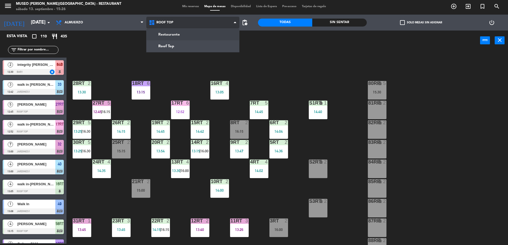
click at [210, 39] on ng-component "menu Museo Larco Café - Restaurant sábado 13. septiembre - 15:26 Mis reservas M…" at bounding box center [254, 122] width 508 height 247
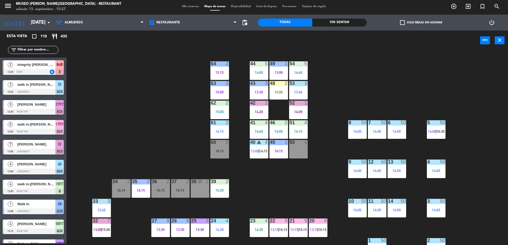
scroll to position [189, 0]
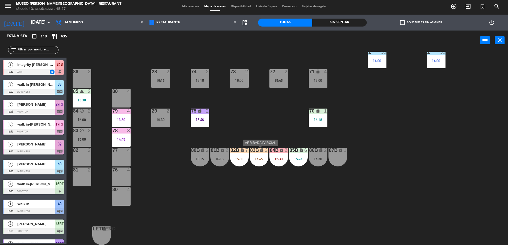
click at [260, 155] on div "83B lock 3 14:45" at bounding box center [259, 157] width 19 height 19
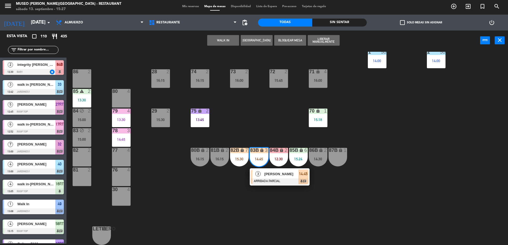
click at [278, 130] on div "44 5 14:00 49 1 13:08 54 5 14:45 64 2 15:15 48 2 15:00 53 3 13:45 63 2 15:00 43…" at bounding box center [289, 148] width 436 height 193
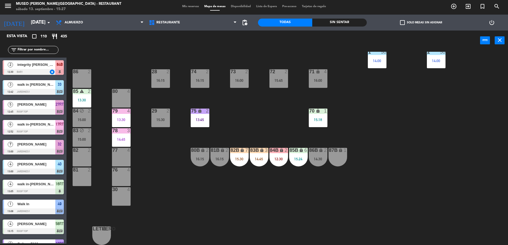
click at [294, 156] on div "85B lock 6 15:24" at bounding box center [298, 157] width 19 height 19
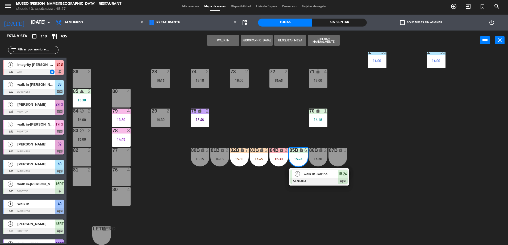
click at [273, 134] on div "44 5 14:00 49 1 13:08 54 5 14:45 64 2 15:15 48 2 15:00 53 3 13:45 63 2 15:00 43…" at bounding box center [289, 148] width 436 height 193
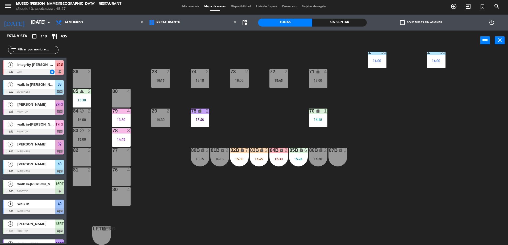
scroll to position [0, 0]
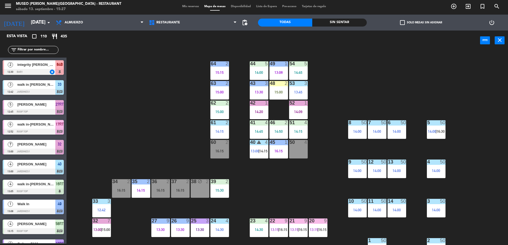
click at [306, 145] on div "4" at bounding box center [305, 142] width 3 height 5
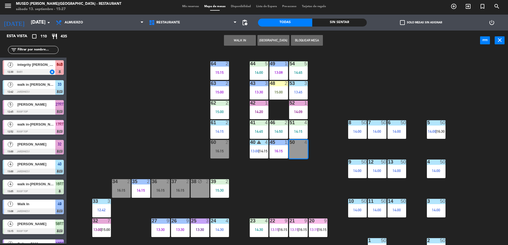
click at [320, 159] on div "44 5 14:00 49 1 13:08 54 5 14:45 64 2 15:15 48 2 15:00 53 3 13:45 63 2 15:00 43…" at bounding box center [289, 148] width 436 height 193
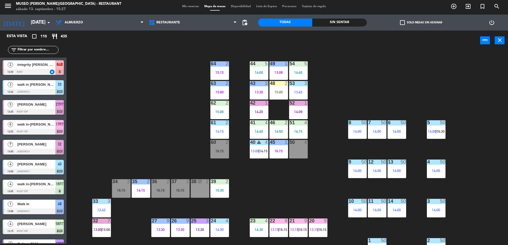
scroll to position [189, 0]
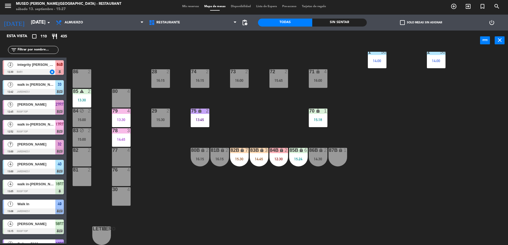
click at [256, 161] on div "83B lock 3 14:45" at bounding box center [259, 157] width 19 height 19
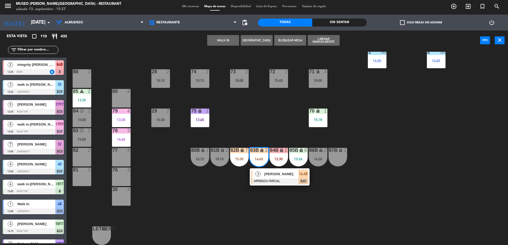
click at [264, 174] on span "[PERSON_NAME]" at bounding box center [281, 174] width 34 height 6
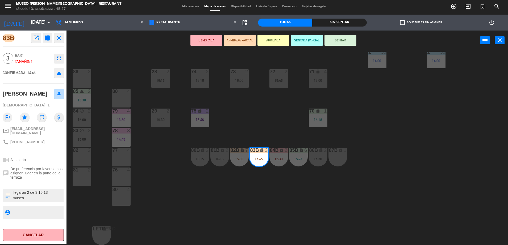
scroll to position [0, 0]
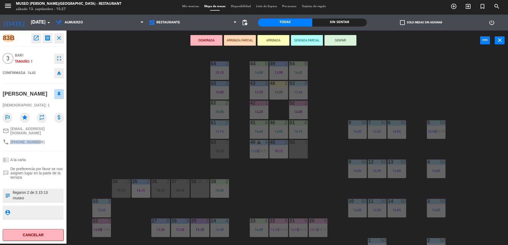
drag, startPoint x: 38, startPoint y: 140, endPoint x: 10, endPoint y: 142, distance: 27.4
click at [10, 142] on div "phone +51972387109" at bounding box center [33, 142] width 61 height 10
copy span "[PHONE_NUMBER]"
click at [268, 184] on div "44 5 14:00 49 1 13:08 54 5 14:45 64 2 15:15 48 2 15:00 53 3 13:45 63 2 15:00 43…" at bounding box center [289, 148] width 436 height 193
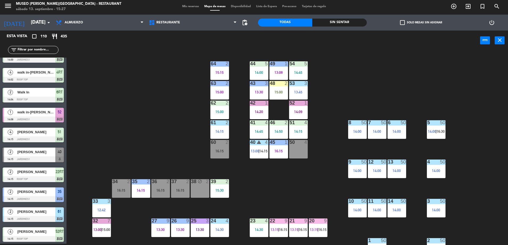
scroll to position [139, 0]
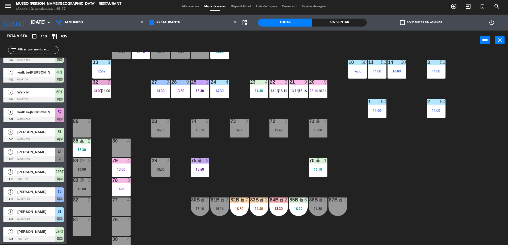
click at [262, 207] on div "14:45" at bounding box center [259, 209] width 19 height 4
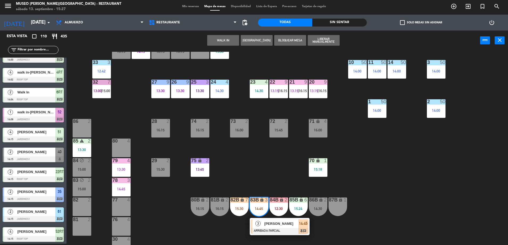
click at [270, 223] on span "[PERSON_NAME]" at bounding box center [281, 224] width 34 height 6
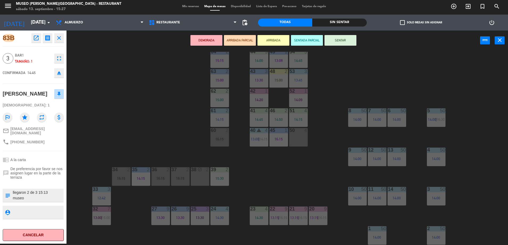
scroll to position [0, 0]
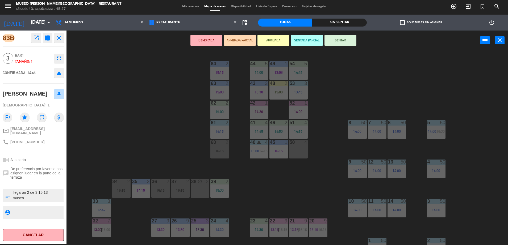
click at [299, 143] on div at bounding box center [298, 142] width 9 height 5
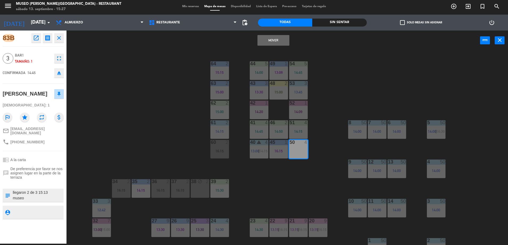
click at [268, 42] on button "Mover" at bounding box center [273, 40] width 32 height 11
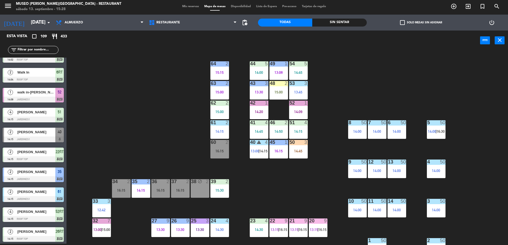
scroll to position [51, 0]
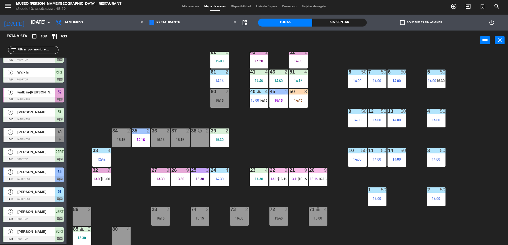
click at [279, 157] on div "44 5 14:00 49 1 13:08 54 5 14:45 64 2 15:15 48 2 15:00 53 3 13:45 63 2 15:00 43…" at bounding box center [289, 148] width 436 height 193
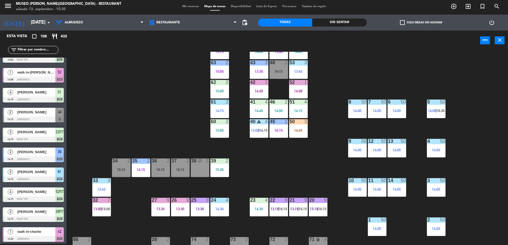
scroll to position [21, 0]
click at [31, 50] on input "text" at bounding box center [37, 50] width 41 height 6
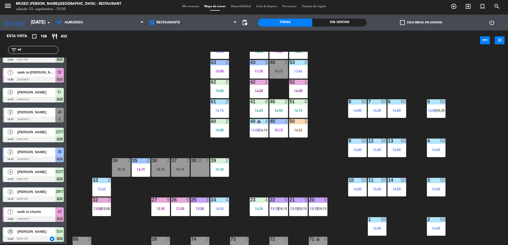
scroll to position [0, 0]
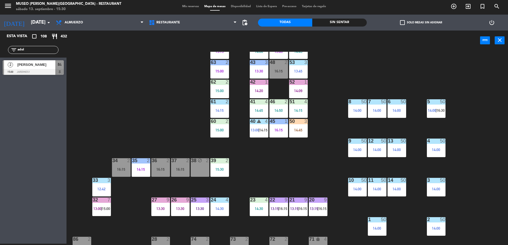
type input "adol"
click at [40, 71] on div at bounding box center [33, 72] width 61 height 6
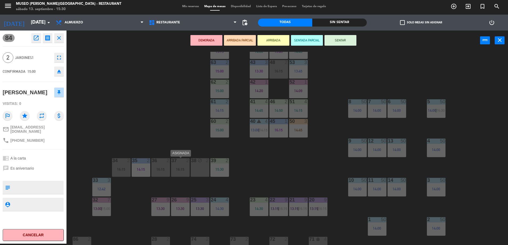
click at [176, 171] on div "16:15" at bounding box center [180, 170] width 19 height 4
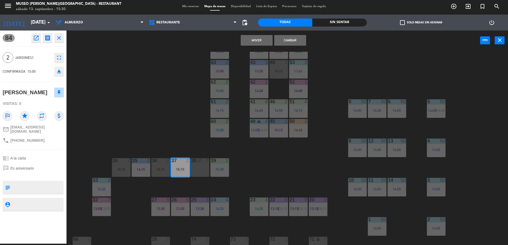
click at [287, 40] on button "Cambiar" at bounding box center [290, 40] width 32 height 11
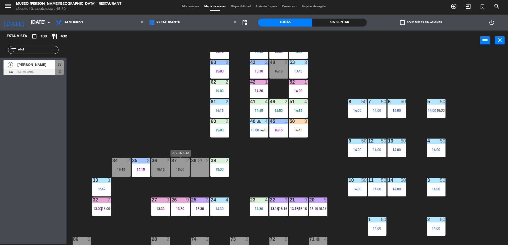
click at [183, 162] on div at bounding box center [180, 160] width 9 height 5
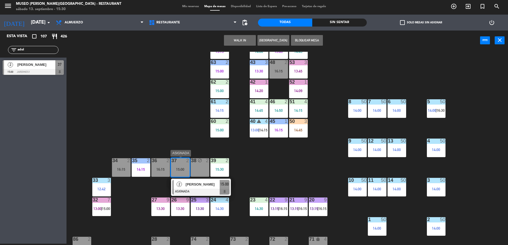
click at [198, 189] on div at bounding box center [200, 192] width 57 height 6
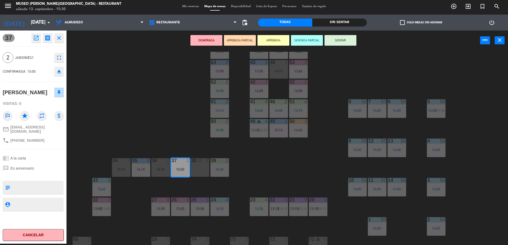
click at [51, 148] on div "37 open_in_new receipt 3:00 PM sáb., 13 sep. 2 personas Adolfo fernandez Mesa 3…" at bounding box center [33, 137] width 66 height 213
click at [232, 41] on button "ARRIBADA PARCIAL" at bounding box center [240, 40] width 32 height 11
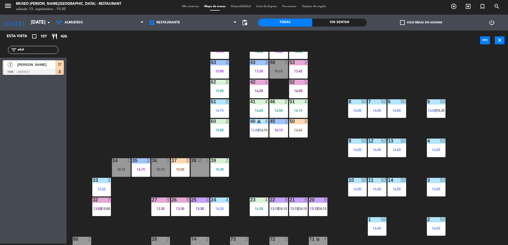
click at [44, 45] on div "filter_list adol" at bounding box center [33, 49] width 66 height 15
click at [47, 48] on input "adol" at bounding box center [37, 50] width 41 height 6
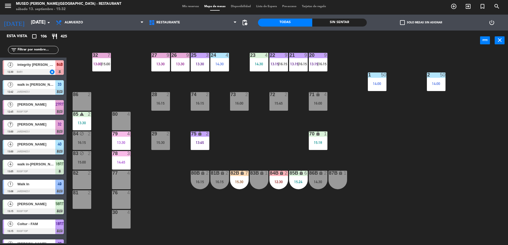
scroll to position [189, 0]
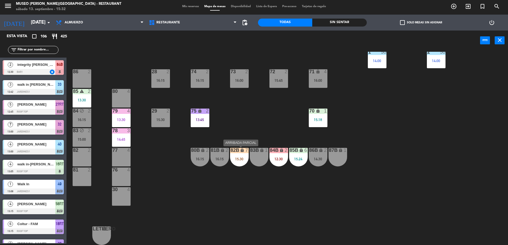
click at [239, 159] on div "15:30" at bounding box center [239, 159] width 19 height 4
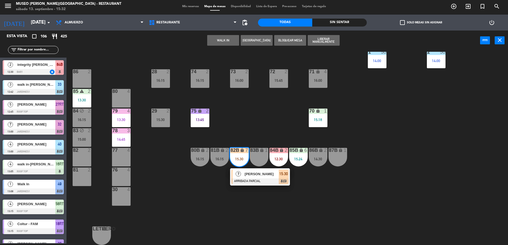
click at [258, 180] on div at bounding box center [259, 182] width 57 height 6
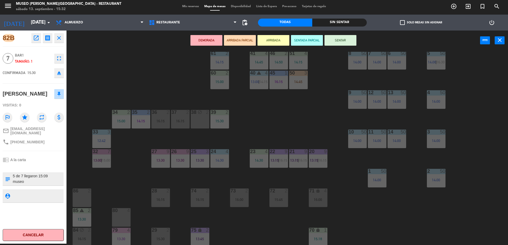
scroll to position [74, 0]
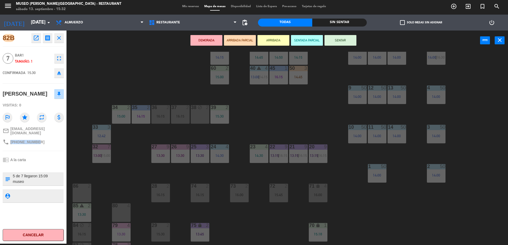
drag, startPoint x: 38, startPoint y: 140, endPoint x: 11, endPoint y: 140, distance: 27.1
click at [11, 140] on div "phone +51977489974" at bounding box center [33, 142] width 61 height 10
copy span "[PHONE_NUMBER]"
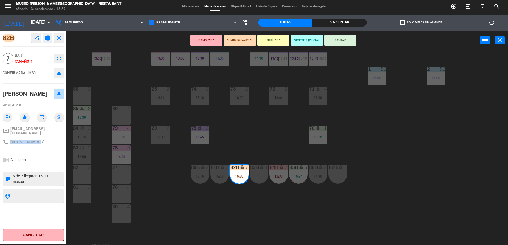
scroll to position [189, 0]
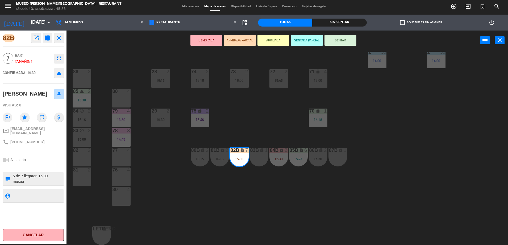
click at [241, 134] on div "44 5 14:00 49 1 13:08 54 5 14:45 64 2 15:15 48 2 16:15 53 3 13:45 63 2 15:00 43…" at bounding box center [289, 148] width 436 height 193
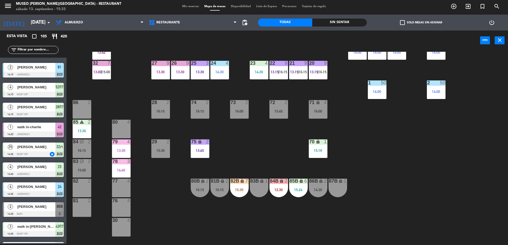
scroll to position [0, 0]
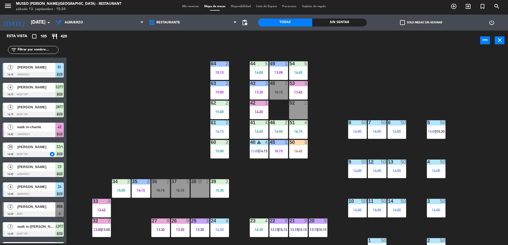
click at [321, 174] on div "44 5 14:00 49 1 13:08 54 5 14:45 64 2 15:15 48 2 16:15 53 3 13:45 63 2 15:00 43…" at bounding box center [289, 148] width 436 height 193
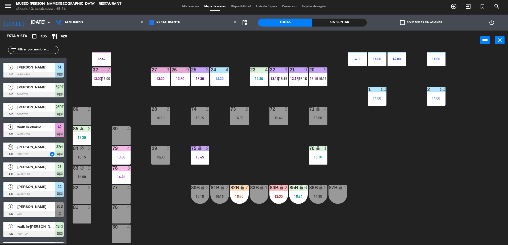
scroll to position [189, 0]
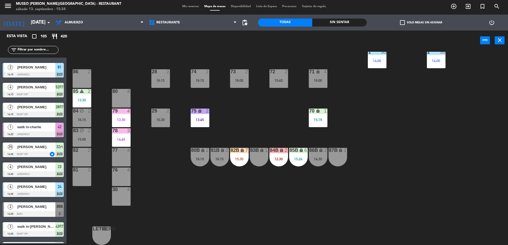
click at [238, 150] on div "lock" at bounding box center [239, 150] width 9 height 5
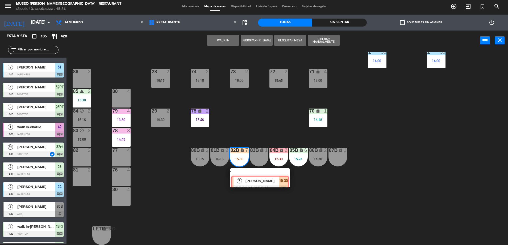
click at [251, 173] on div "7 MONICA DERRIEN ARRIBADA PARCIAL 15:30 chat" at bounding box center [260, 178] width 68 height 19
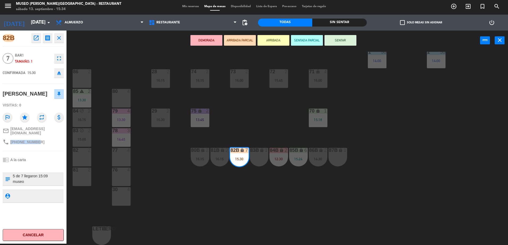
drag, startPoint x: 37, startPoint y: 140, endPoint x: 10, endPoint y: 141, distance: 26.3
click at [10, 141] on div "phone +51977489974" at bounding box center [33, 142] width 61 height 10
copy span "[PHONE_NUMBER]"
click at [285, 106] on div "44 5 14:00 49 1 13:08 54 5 14:45 64 2 15:15 48 2 16:15 53 3 13:45 63 2 15:00 43…" at bounding box center [289, 148] width 436 height 193
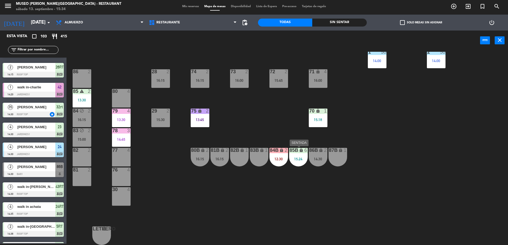
click at [295, 155] on div "85B lock 6 15:24" at bounding box center [298, 157] width 19 height 19
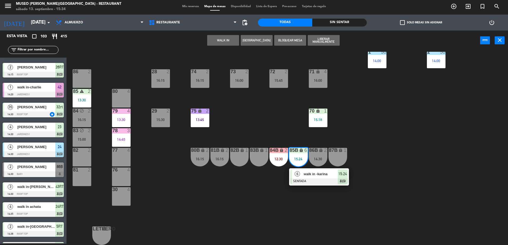
click at [308, 179] on div at bounding box center [318, 182] width 57 height 6
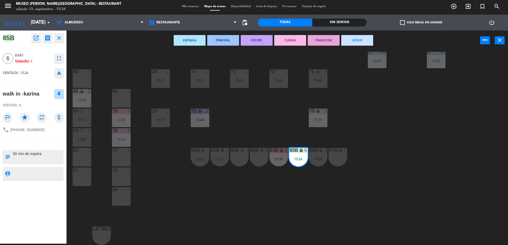
scroll to position [0, 0]
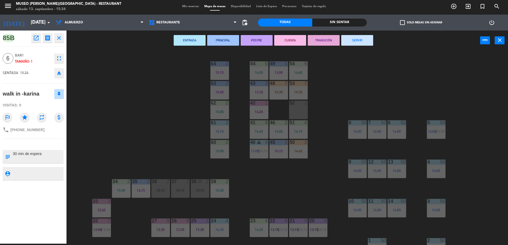
click at [310, 179] on div "44 5 14:00 49 1 13:08 54 5 14:45 64 2 15:15 48 7 15:30 53 7 15:30 63 2 15:00 43…" at bounding box center [289, 148] width 436 height 193
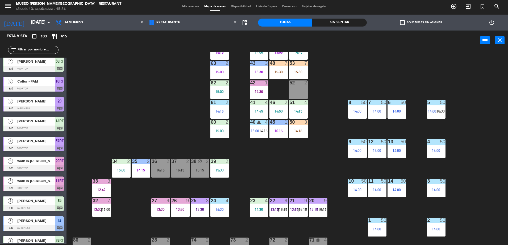
scroll to position [21, 0]
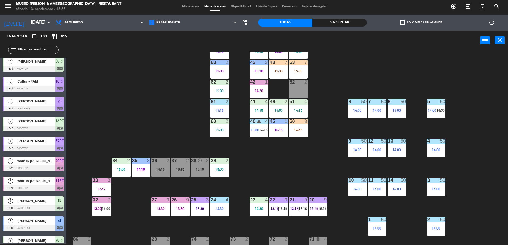
click at [327, 84] on div "44 5 14:00 49 1 13:08 54 5 14:45 64 2 15:15 48 7 15:30 53 7 15:30 63 2 15:00 43…" at bounding box center [289, 148] width 436 height 193
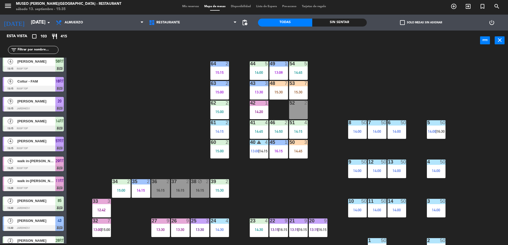
click at [296, 85] on div at bounding box center [298, 83] width 9 height 5
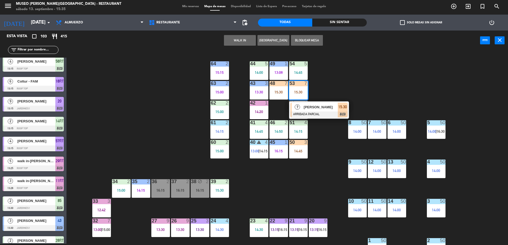
click at [332, 163] on div "44 5 14:00 49 1 13:08 54 5 14:45 64 2 15:15 48 7 15:30 53 7 15:30 7 MONICA DERR…" at bounding box center [289, 148] width 436 height 193
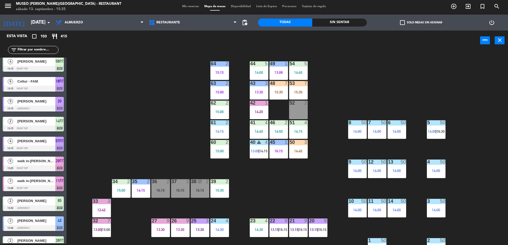
click at [45, 47] on input "text" at bounding box center [37, 50] width 41 height 6
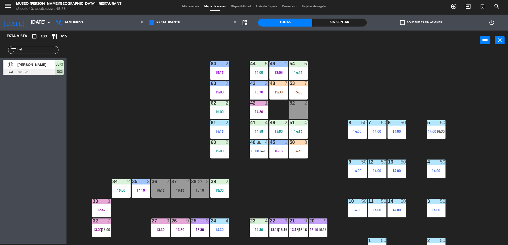
type input "hel"
click at [276, 85] on div at bounding box center [278, 83] width 9 height 5
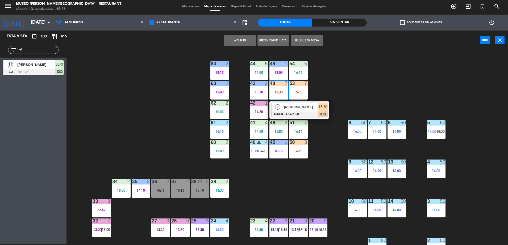
click at [292, 103] on div "[PERSON_NAME]" at bounding box center [300, 107] width 35 height 9
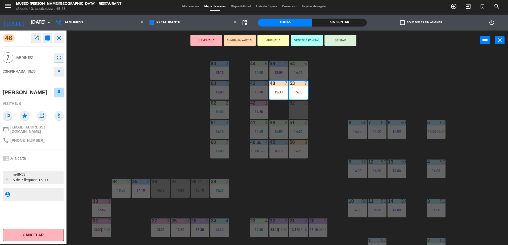
click at [188, 84] on div "44 5 14:00 49 1 13:08 54 5 14:45 64 2 15:15 48 7 15:30 53 7 15:30 63 2 15:00 43…" at bounding box center [289, 148] width 436 height 193
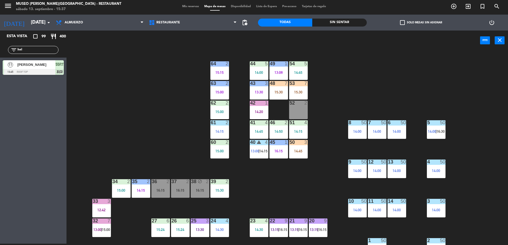
click at [185, 105] on div "44 5 14:00 49 1 13:08 54 5 14:45 64 2 15:15 48 7 15:30 53 7 15:30 63 2 15:00 43…" at bounding box center [289, 148] width 436 height 193
click at [47, 50] on input "hel" at bounding box center [37, 50] width 41 height 6
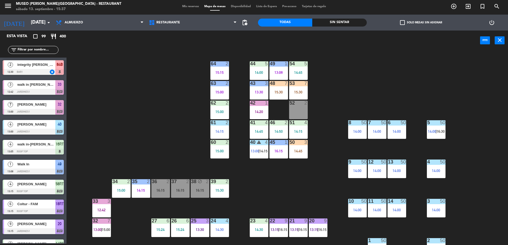
click at [291, 150] on div "14:45" at bounding box center [298, 151] width 19 height 4
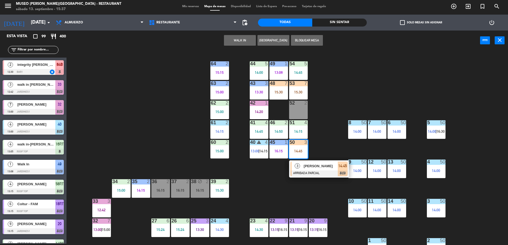
click at [307, 172] on div at bounding box center [318, 174] width 57 height 6
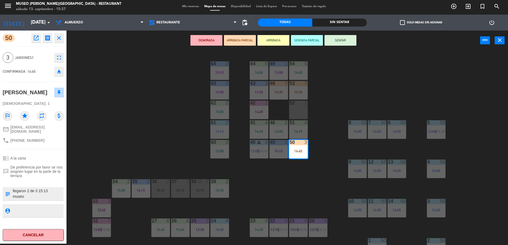
click at [154, 152] on div "44 5 14:00 49 1 13:08 54 5 14:45 64 2 15:15 48 7 15:30 53 7 15:30 63 2 15:00 43…" at bounding box center [289, 148] width 436 height 193
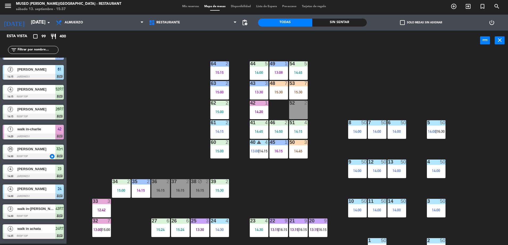
click at [300, 150] on div "14:45" at bounding box center [298, 151] width 19 height 4
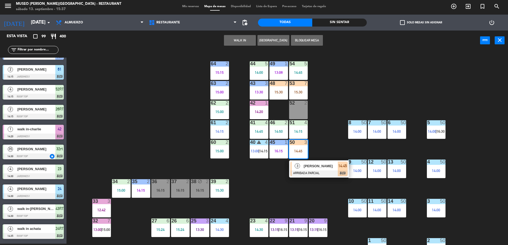
click at [310, 168] on span "[PERSON_NAME]" at bounding box center [321, 166] width 34 height 6
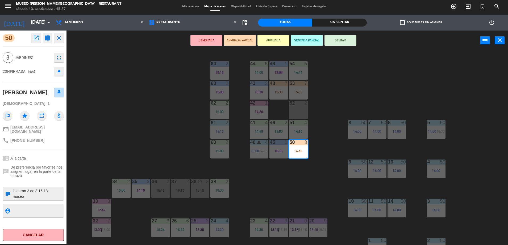
click at [156, 82] on div "44 5 14:00 49 1 13:08 54 5 14:45 64 2 15:15 48 7 15:30 53 7 15:30 63 2 15:00 43…" at bounding box center [289, 148] width 436 height 193
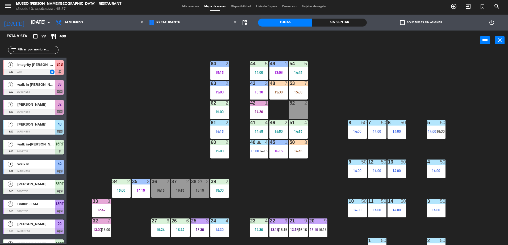
scroll to position [653, 0]
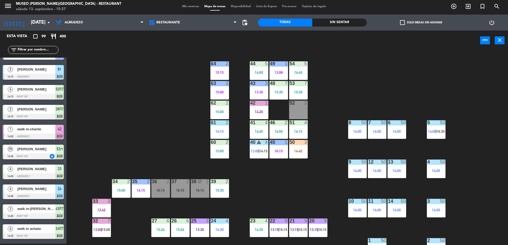
click at [29, 47] on div "filter_list" at bounding box center [33, 50] width 50 height 8
click at [301, 152] on div "14:45" at bounding box center [298, 151] width 19 height 4
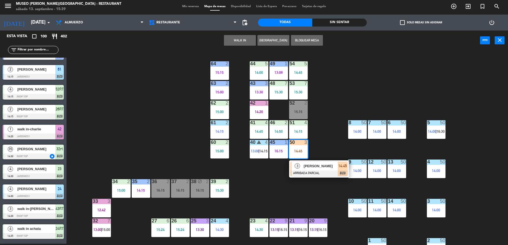
click at [310, 168] on span "[PERSON_NAME]" at bounding box center [321, 166] width 34 height 6
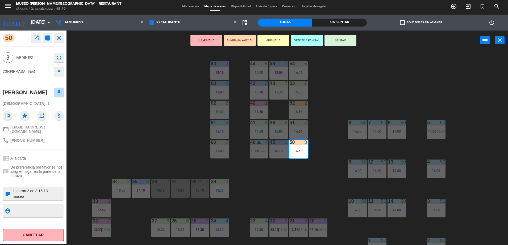
click at [166, 138] on div "44 5 14:00 49 1 13:08 54 5 14:45 64 2 15:15 48 7 15:30 53 7 15:30 63 2 15:00 43…" at bounding box center [289, 148] width 436 height 193
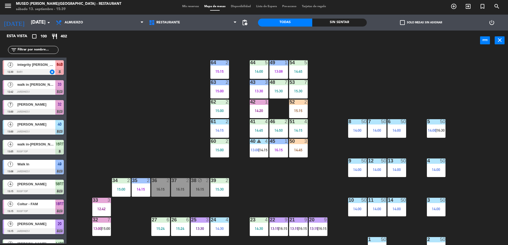
scroll to position [660, 0]
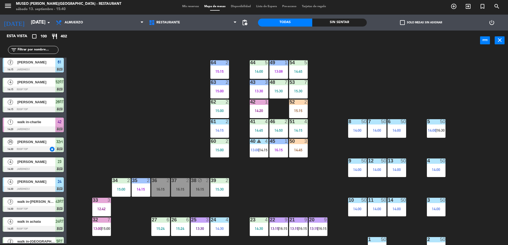
click at [30, 49] on input "text" at bounding box center [37, 50] width 41 height 6
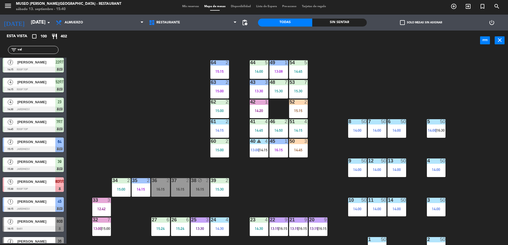
scroll to position [0, 0]
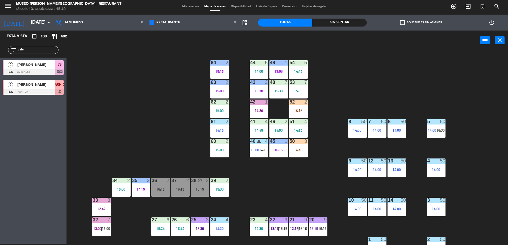
type input "vale"
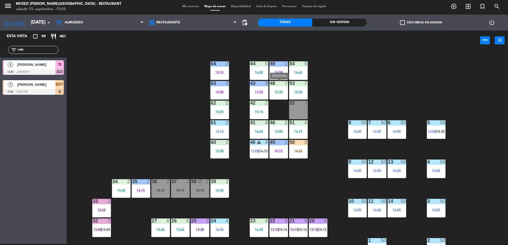
click at [281, 91] on div "15:30" at bounding box center [278, 92] width 19 height 4
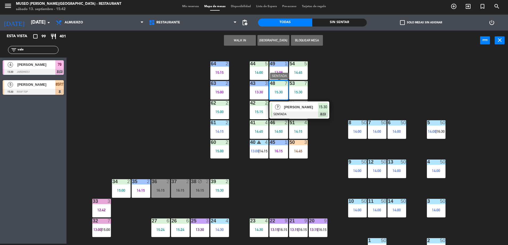
click at [292, 107] on span "[PERSON_NAME]" at bounding box center [301, 107] width 34 height 6
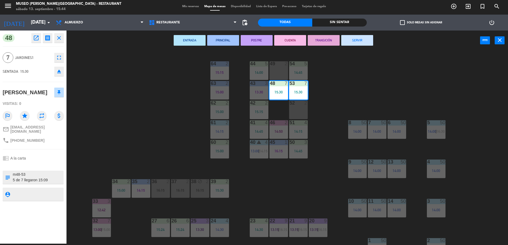
click at [276, 169] on div "44 5 14:00 49 2 54 5 14:45 64 2 15:15 48 7 15:30 53 7 15:30 63 2 15:00 43 3 13:…" at bounding box center [289, 148] width 436 height 193
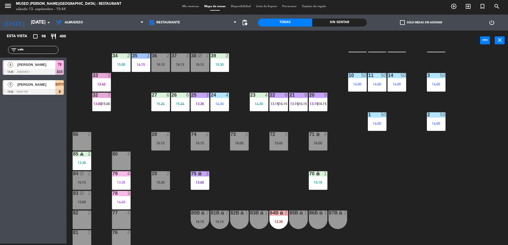
scroll to position [126, 0]
click at [340, 25] on div "Sin sentar" at bounding box center [339, 23] width 54 height 8
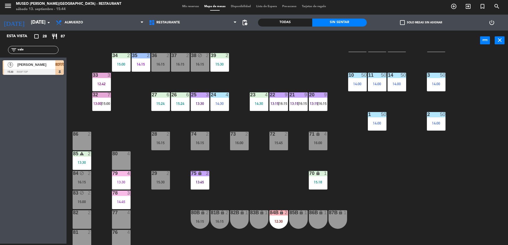
click at [37, 51] on input "vale" at bounding box center [37, 50] width 41 height 6
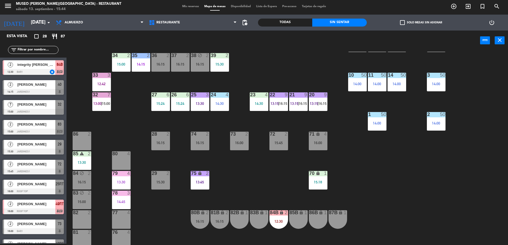
click at [43, 65] on span "integrity [PERSON_NAME]" at bounding box center [36, 65] width 38 height 6
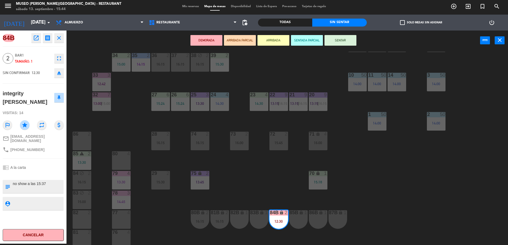
click at [48, 182] on textarea at bounding box center [37, 186] width 51 height 11
type textarea "no show a las 15:44"
click at [50, 176] on div "84B open_in_new receipt 12:30 PM sáb., 13 sep. 2 personas integrity Maria del c…" at bounding box center [33, 137] width 66 height 213
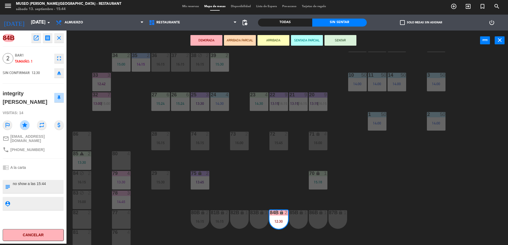
click at [36, 36] on icon "open_in_new" at bounding box center [36, 38] width 6 height 6
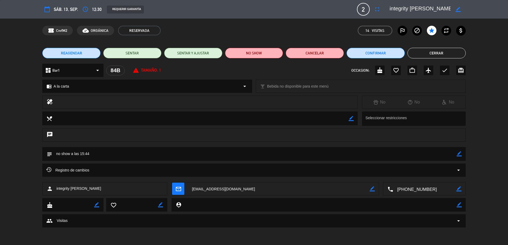
click at [263, 56] on edit-booking-info-modal "calendar_today sáb. 13, sep. access_time 12:30 REQUERIR GARANTÍA 2 integrity Ma…" at bounding box center [254, 122] width 508 height 245
click at [263, 56] on button "NO SHOW" at bounding box center [254, 53] width 58 height 11
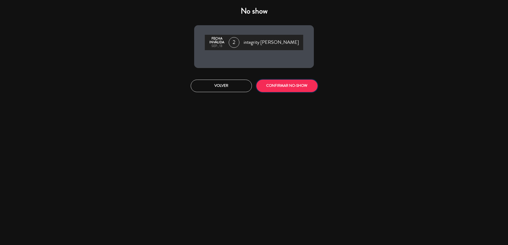
click at [281, 83] on button "CONFIRMAR NO-SHOW" at bounding box center [286, 86] width 61 height 12
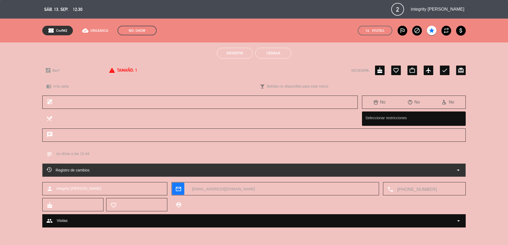
click at [274, 57] on button "Cerrar" at bounding box center [273, 53] width 36 height 11
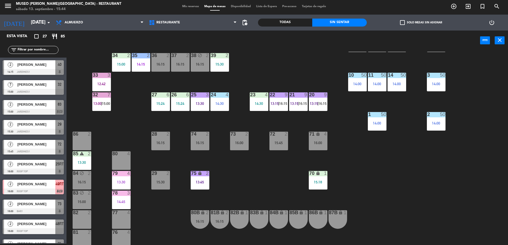
click at [48, 68] on div "[PERSON_NAME]" at bounding box center [36, 64] width 39 height 9
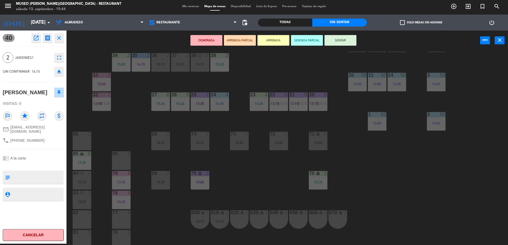
click at [34, 37] on icon "open_in_new" at bounding box center [36, 38] width 6 height 6
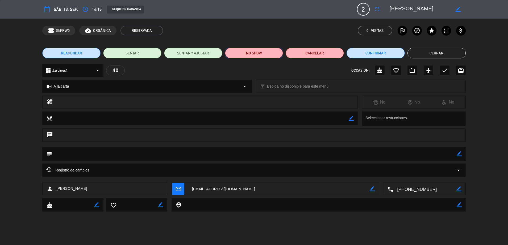
click at [243, 55] on button "NO SHOW" at bounding box center [254, 53] width 58 height 11
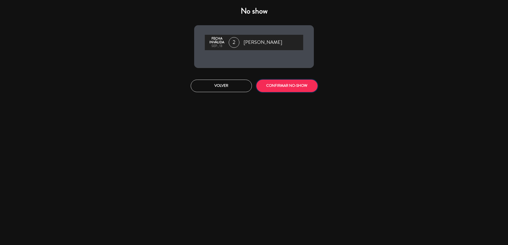
click at [267, 86] on button "CONFIRMAR NO-SHOW" at bounding box center [286, 86] width 61 height 12
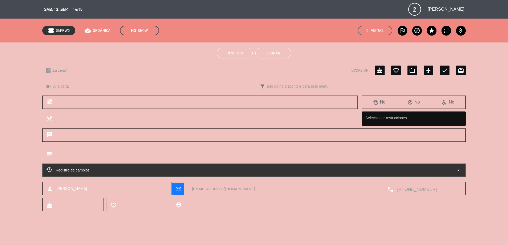
click at [259, 56] on button "Cerrar" at bounding box center [273, 53] width 36 height 11
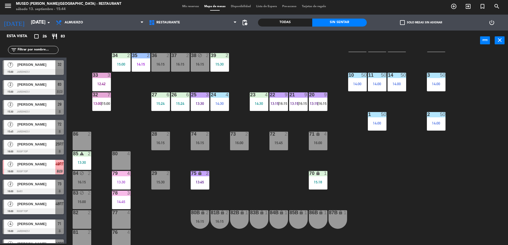
click at [45, 90] on div at bounding box center [33, 92] width 61 height 6
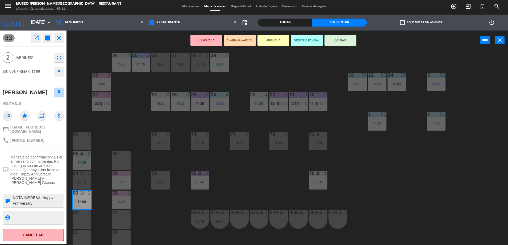
click at [37, 37] on icon "open_in_new" at bounding box center [36, 38] width 6 height 6
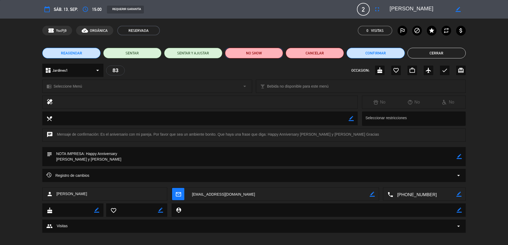
click at [275, 52] on button "NO SHOW" at bounding box center [254, 53] width 58 height 11
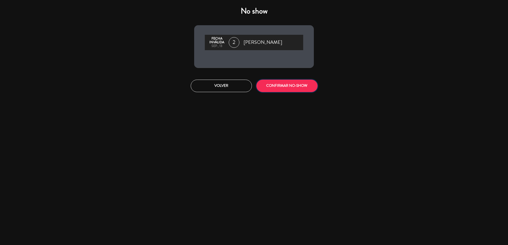
click at [288, 87] on button "CONFIRMAR NO-SHOW" at bounding box center [286, 86] width 61 height 12
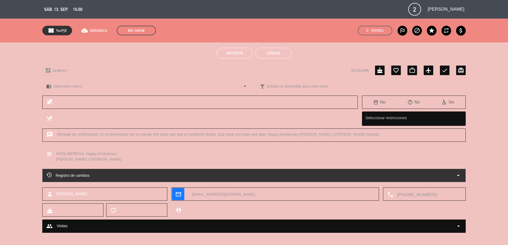
click at [259, 51] on button "Cerrar" at bounding box center [273, 53] width 36 height 11
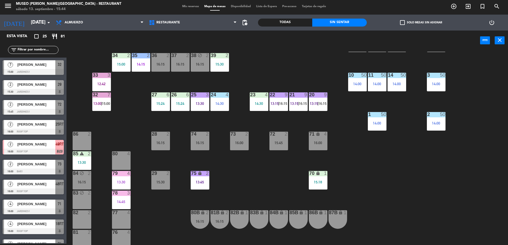
click at [51, 70] on div at bounding box center [33, 72] width 61 height 6
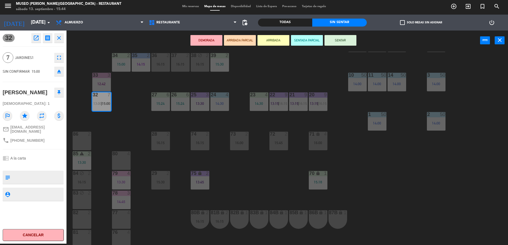
click at [34, 39] on icon "open_in_new" at bounding box center [36, 38] width 6 height 6
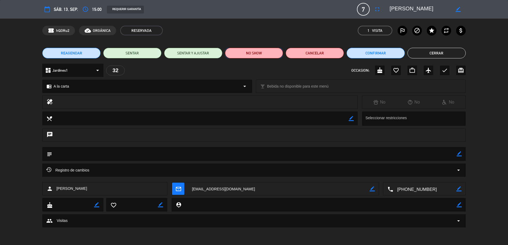
click at [251, 52] on button "NO SHOW" at bounding box center [254, 53] width 58 height 11
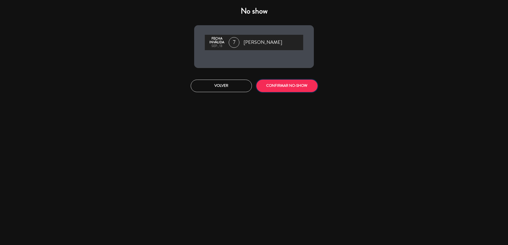
click at [284, 87] on button "CONFIRMAR NO-SHOW" at bounding box center [286, 86] width 61 height 12
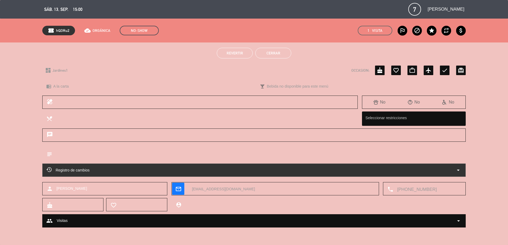
click at [283, 52] on button "Cerrar" at bounding box center [273, 53] width 36 height 11
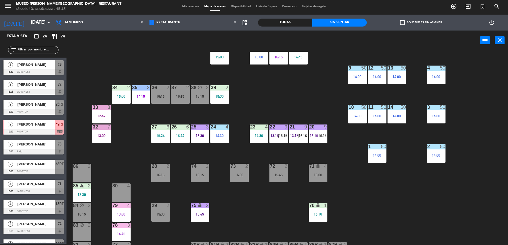
scroll to position [94, 0]
click at [241, 177] on div "16:00" at bounding box center [239, 175] width 19 height 4
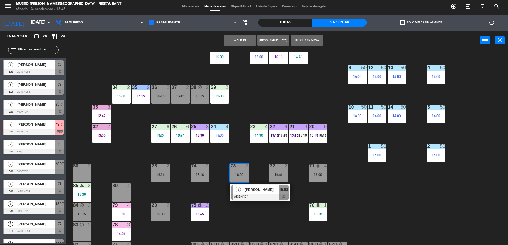
click at [254, 191] on span "[PERSON_NAME]" at bounding box center [262, 190] width 34 height 6
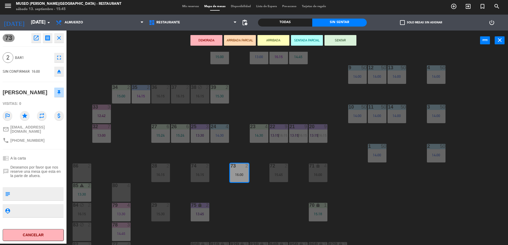
scroll to position [0, 0]
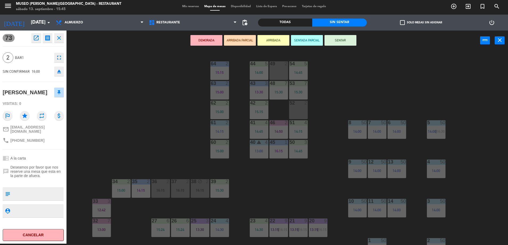
click at [296, 111] on div "52 2" at bounding box center [298, 110] width 19 height 19
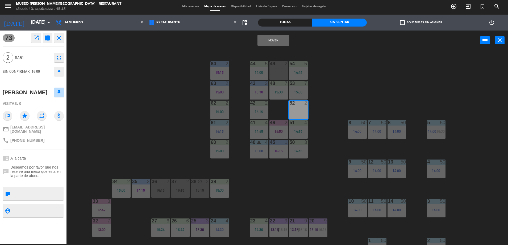
click at [271, 37] on button "Mover" at bounding box center [273, 40] width 32 height 11
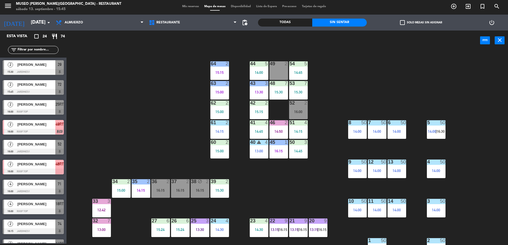
click at [301, 22] on div "Todas" at bounding box center [285, 23] width 54 height 8
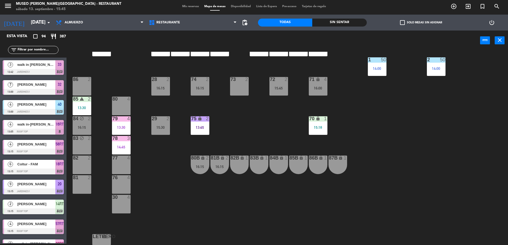
scroll to position [182, 0]
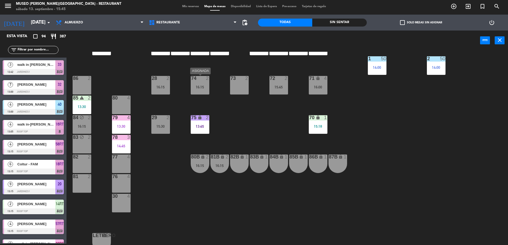
click at [197, 87] on div "16:15" at bounding box center [200, 87] width 19 height 4
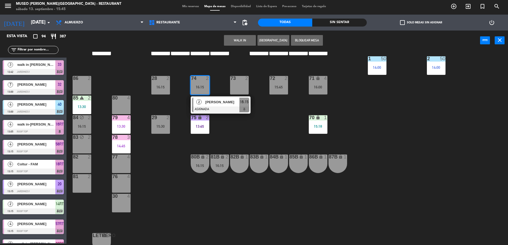
click at [218, 109] on div at bounding box center [220, 110] width 57 height 6
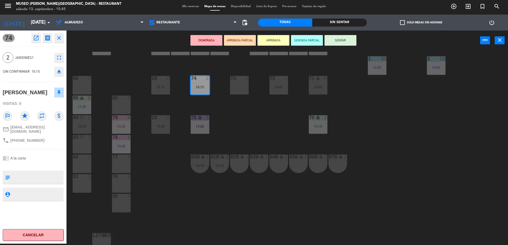
scroll to position [0, 0]
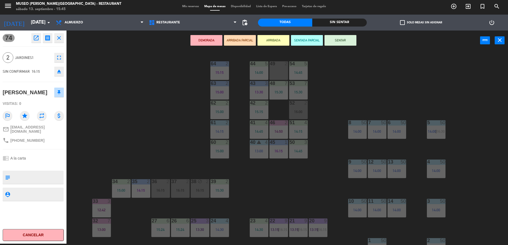
click at [276, 61] on div at bounding box center [278, 63] width 9 height 5
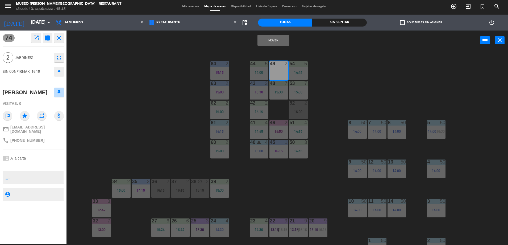
click at [277, 42] on button "Mover" at bounding box center [273, 40] width 32 height 11
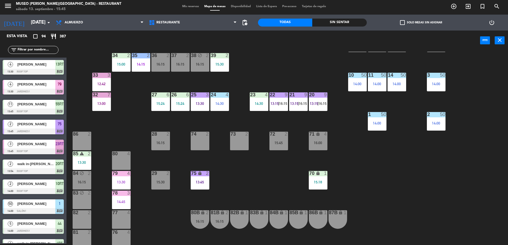
scroll to position [130, 0]
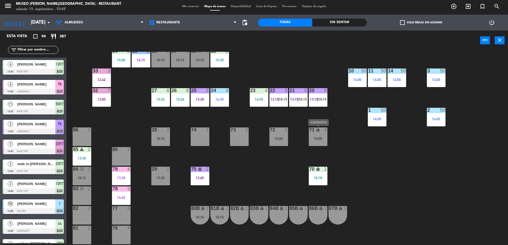
click at [316, 137] on div "16:00" at bounding box center [318, 139] width 19 height 4
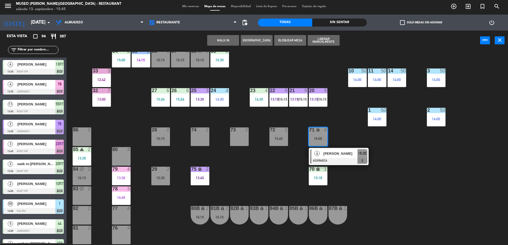
click at [259, 163] on div "44 5 14:00 49 2 16:15 54 5 14:45 64 2 15:15 48 7 15:30 53 7 15:30 63 2 15:00 43…" at bounding box center [289, 148] width 436 height 193
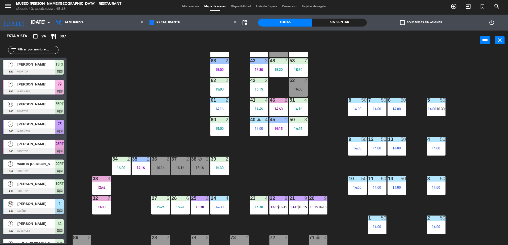
scroll to position [0, 0]
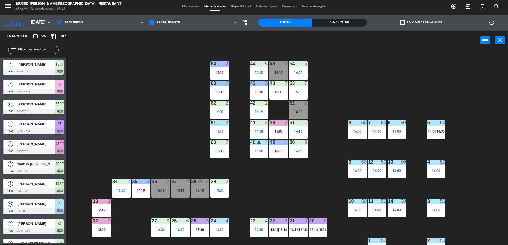
click at [37, 52] on input "text" at bounding box center [37, 50] width 41 height 6
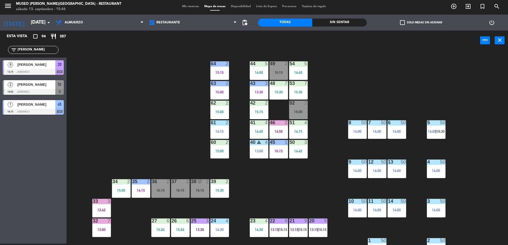
type input "lau"
click at [54, 94] on div at bounding box center [33, 92] width 61 height 6
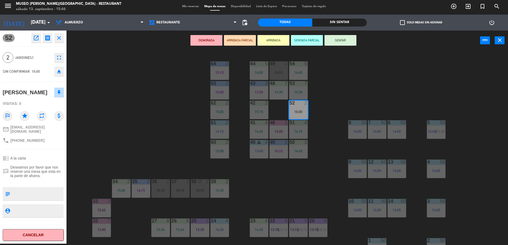
click at [36, 197] on textarea at bounding box center [37, 193] width 51 height 11
click at [137, 128] on div "44 5 14:00 49 2 16:15 54 5 14:45 64 2 15:15 48 7 15:30 53 7 15:30 63 2 15:00 43…" at bounding box center [289, 148] width 436 height 193
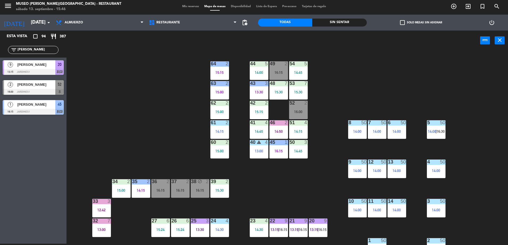
click at [22, 84] on span "[PERSON_NAME]" at bounding box center [36, 85] width 38 height 6
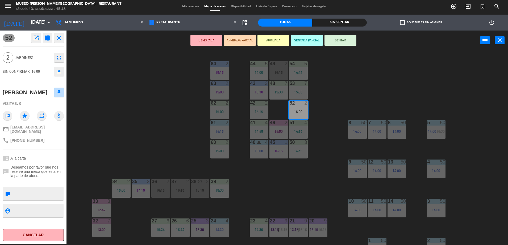
click at [55, 197] on textarea at bounding box center [37, 193] width 51 height 11
click at [56, 136] on div "mail_outline lauracurasi23@gmail.com" at bounding box center [33, 129] width 61 height 12
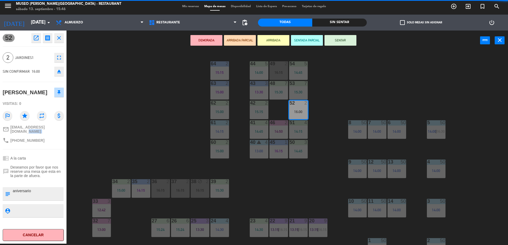
click at [56, 136] on div "mail_outline lauracurasi23@gmail.com" at bounding box center [33, 129] width 61 height 12
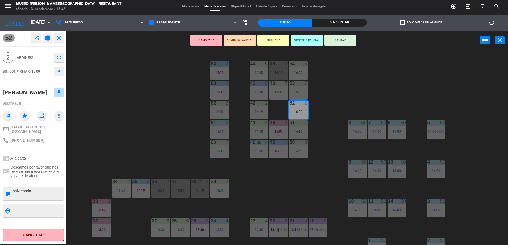
click at [53, 146] on div "phone +51935278702" at bounding box center [33, 141] width 61 height 10
click at [12, 197] on div "subject" at bounding box center [8, 193] width 10 height 13
click at [12, 197] on textarea at bounding box center [37, 193] width 51 height 11
type textarea "llegaron 15:46 aniversario"
click at [51, 153] on div "52 open_in_new receipt 4:00 PM sáb., 13 sep. 2 personas Laura Curasi Ñaupari Me…" at bounding box center [33, 137] width 66 height 213
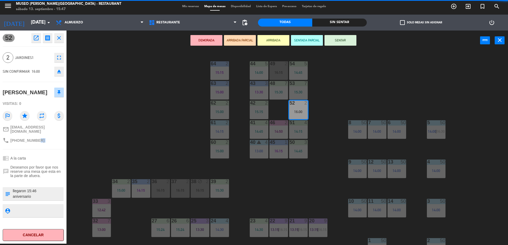
click at [51, 153] on div "52 open_in_new receipt 4:00 PM sáb., 13 sep. 2 personas Laura Curasi Ñaupari Me…" at bounding box center [33, 137] width 66 height 213
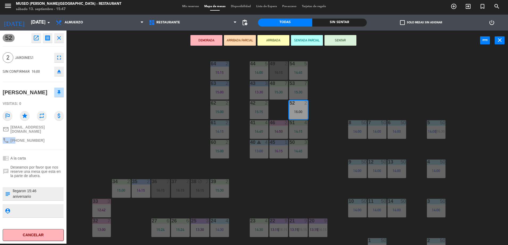
click at [51, 153] on div "52 open_in_new receipt 4:00 PM sáb., 13 sep. 2 personas Laura Curasi Ñaupari Me…" at bounding box center [33, 137] width 66 height 213
click at [241, 42] on button "ARRIBADA PARCIAL" at bounding box center [240, 40] width 32 height 11
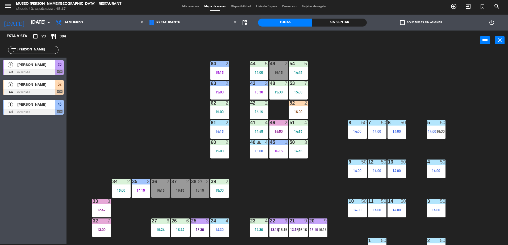
click at [38, 53] on input "lau" at bounding box center [37, 50] width 41 height 6
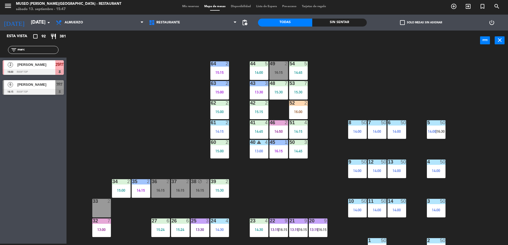
type input "marc"
click at [29, 48] on input "marc" at bounding box center [37, 50] width 41 height 6
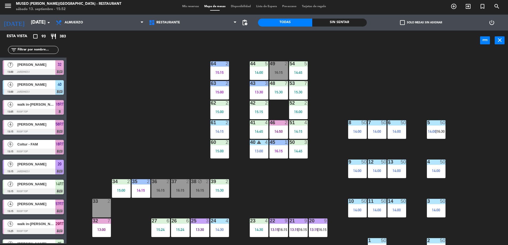
click at [167, 137] on div "44 5 14:00 49 2 16:15 54 5 14:45 64 2 15:15 48 7 15:30 53 7 15:30 63 2 15:00 43…" at bounding box center [289, 148] width 436 height 193
click at [20, 49] on input "text" at bounding box center [37, 50] width 41 height 6
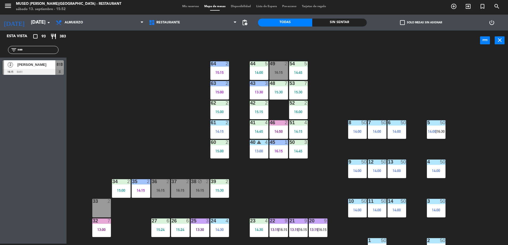
type input "saa"
click at [44, 72] on div at bounding box center [33, 72] width 61 height 6
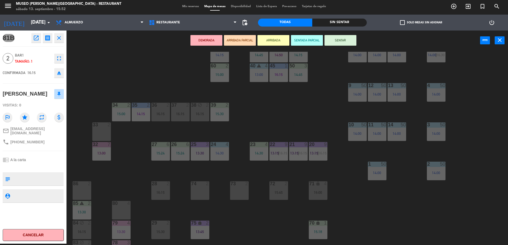
scroll to position [75, 0]
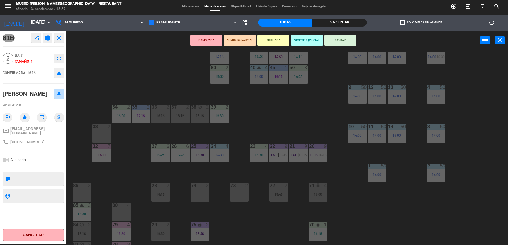
click at [162, 117] on div "16:15" at bounding box center [160, 116] width 19 height 4
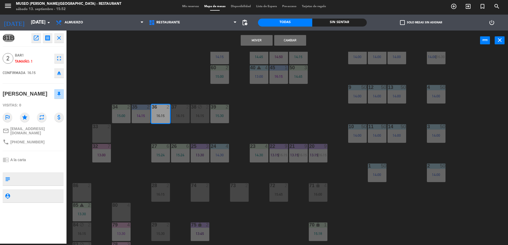
click at [305, 30] on div "Todas Sin sentar" at bounding box center [312, 23] width 109 height 16
click at [301, 39] on button "Cambiar" at bounding box center [290, 40] width 32 height 11
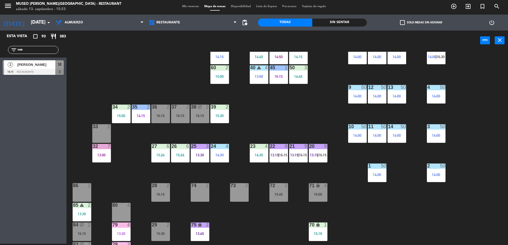
click at [171, 107] on div "37" at bounding box center [171, 107] width 0 height 5
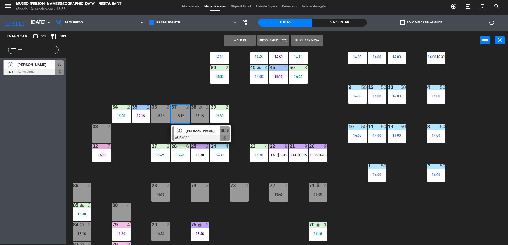
click at [166, 91] on div "44 5 14:00 49 2 16:15 54 5 14:45 64 2 15:15 48 7 15:30 53 7 15:30 63 2 15:00 43…" at bounding box center [289, 148] width 436 height 193
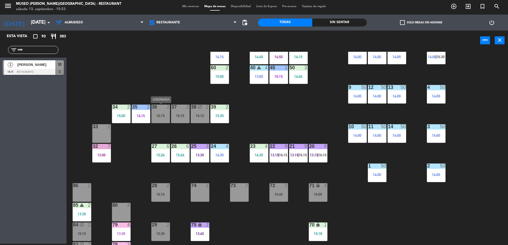
click at [164, 123] on div "44 5 14:00 49 2 16:15 54 5 14:45 64 2 15:15 48 7 15:30 53 7 15:30 63 2 15:00 43…" at bounding box center [289, 148] width 436 height 193
click at [158, 111] on div "36 2 16:15" at bounding box center [160, 114] width 19 height 19
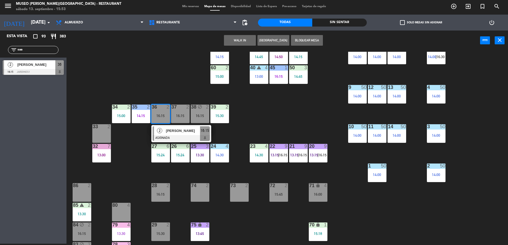
click at [176, 133] on span "[PERSON_NAME]" at bounding box center [183, 131] width 34 height 6
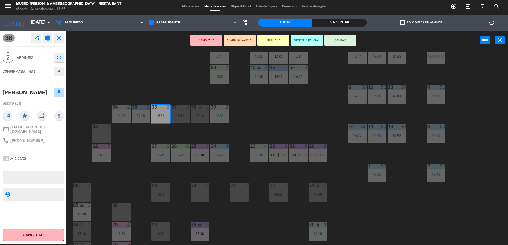
click at [245, 41] on button "ARRIBADA PARCIAL" at bounding box center [240, 40] width 32 height 11
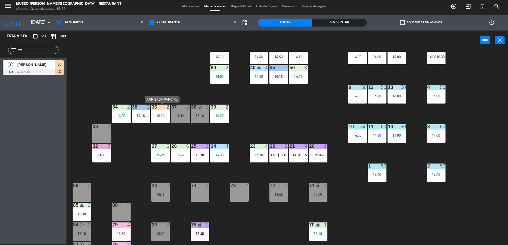
click at [154, 116] on div "16:15" at bounding box center [160, 116] width 19 height 4
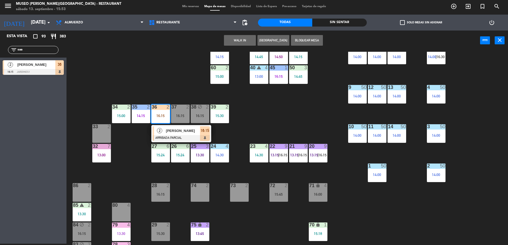
click at [175, 134] on div "[PERSON_NAME]" at bounding box center [182, 131] width 35 height 9
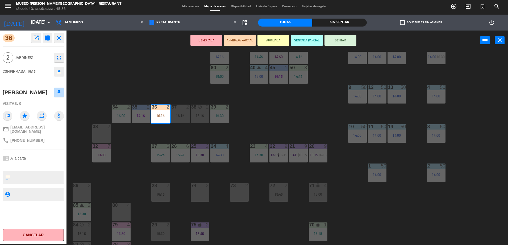
click at [144, 68] on div "44 5 14:00 49 2 16:15 54 5 14:45 64 2 15:15 48 7 15:30 53 7 15:30 63 2 15:00 43…" at bounding box center [289, 148] width 436 height 193
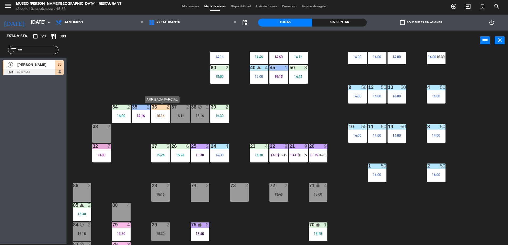
click at [155, 118] on div "36 2 16:15" at bounding box center [160, 114] width 19 height 19
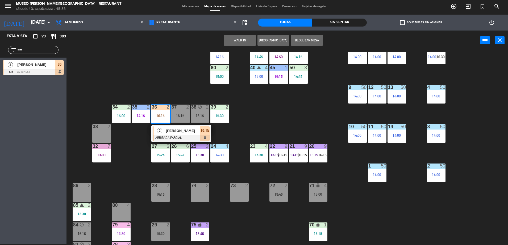
click at [176, 130] on span "[PERSON_NAME]" at bounding box center [183, 131] width 34 height 6
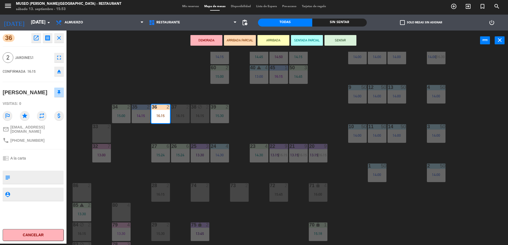
click at [29, 173] on textarea at bounding box center [37, 177] width 51 height 11
click at [140, 97] on div "44 5 14:00 49 2 16:15 54 5 14:45 64 2 15:15 48 7 15:30 53 7 15:30 63 2 15:00 43…" at bounding box center [289, 148] width 436 height 193
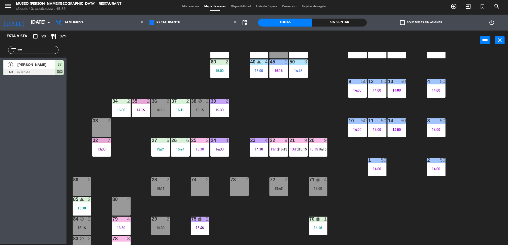
scroll to position [0, 0]
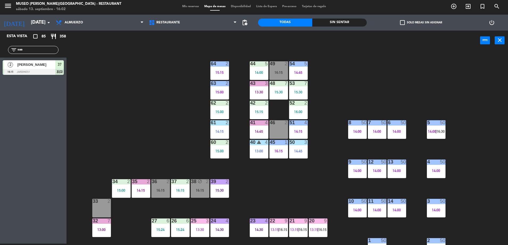
drag, startPoint x: 48, startPoint y: 48, endPoint x: 0, endPoint y: 61, distance: 49.7
click at [0, 61] on html "close × Museo Larco Café - Restaurant × chrome_reader_mode Listado de Reservas …" at bounding box center [254, 122] width 508 height 245
type input "bruno"
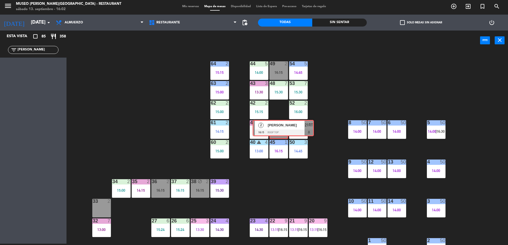
drag, startPoint x: 23, startPoint y: 70, endPoint x: 273, endPoint y: 130, distance: 257.0
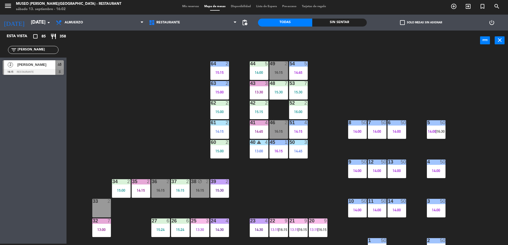
drag, startPoint x: 273, startPoint y: 130, endPoint x: 152, endPoint y: 118, distance: 121.7
click at [152, 118] on div "44 5 14:00 49 2 16:15 54 5 14:45 64 2 15:15 48 7 15:30 53 7 15:30 63 2 15:00 43…" at bounding box center [289, 148] width 436 height 193
click at [161, 190] on div "16:15" at bounding box center [160, 191] width 19 height 4
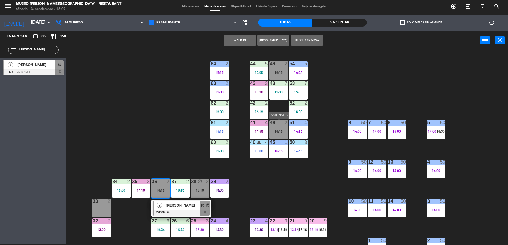
click at [276, 134] on div "46 2 16:15" at bounding box center [278, 129] width 19 height 19
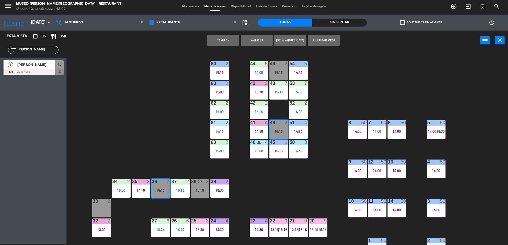
click at [233, 37] on button "Cambiar" at bounding box center [223, 40] width 32 height 11
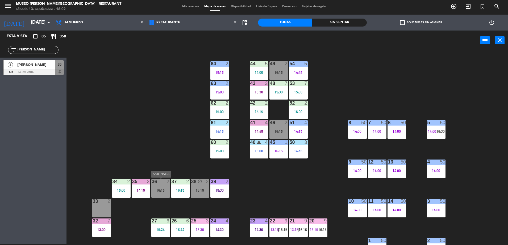
click at [159, 182] on div at bounding box center [160, 181] width 9 height 5
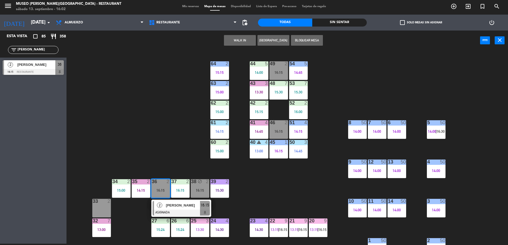
click at [165, 207] on div "2" at bounding box center [159, 205] width 11 height 9
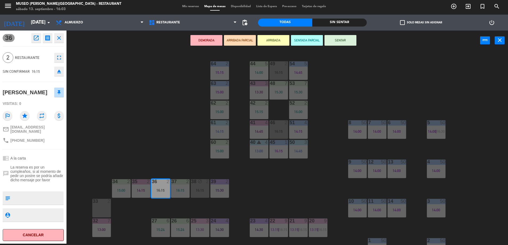
click at [229, 41] on button "ARRIBADA PARCIAL" at bounding box center [240, 40] width 32 height 11
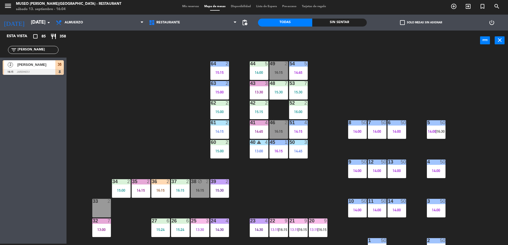
drag, startPoint x: 48, startPoint y: 49, endPoint x: -1, endPoint y: 56, distance: 49.9
click at [0, 56] on html "close × Museo Larco Café - Restaurant × chrome_reader_mode Listado de Reservas …" at bounding box center [254, 122] width 508 height 245
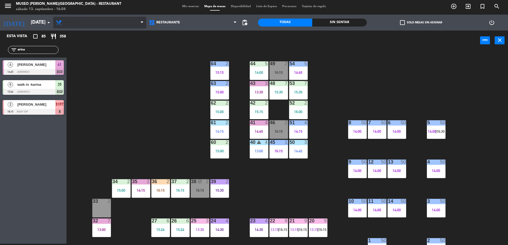
type input "arina"
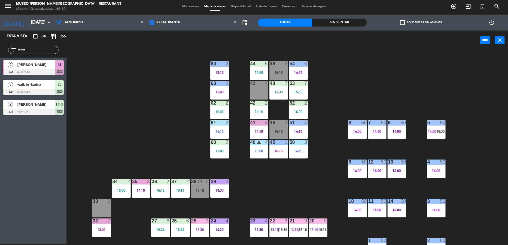
drag, startPoint x: 36, startPoint y: 49, endPoint x: -1, endPoint y: 56, distance: 38.0
click at [0, 56] on html "close × Museo Larco Café - Restaurant × chrome_reader_mode Listado de Reservas …" at bounding box center [254, 122] width 508 height 245
type input "[PERSON_NAME]"
click at [30, 113] on div at bounding box center [33, 112] width 61 height 6
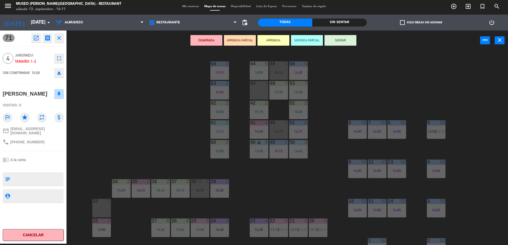
click at [256, 90] on div "43 4" at bounding box center [259, 90] width 19 height 19
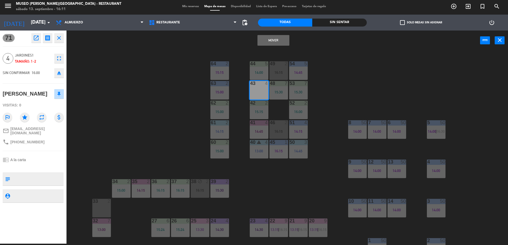
click at [273, 39] on button "Mover" at bounding box center [273, 40] width 32 height 11
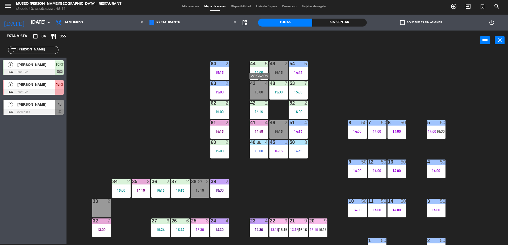
click at [262, 82] on div at bounding box center [258, 83] width 9 height 5
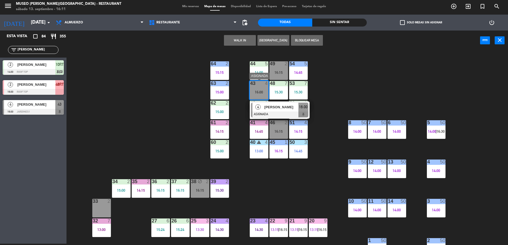
click at [276, 108] on span "[PERSON_NAME]" at bounding box center [281, 107] width 34 height 6
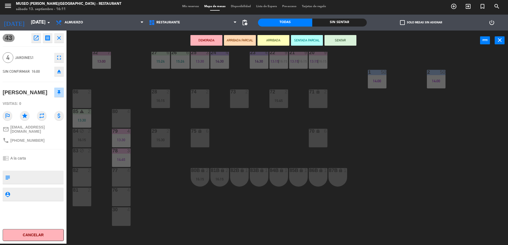
scroll to position [189, 0]
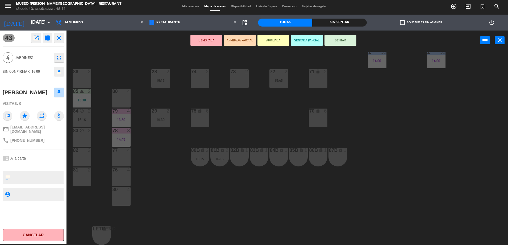
click at [241, 79] on div "73 2" at bounding box center [239, 78] width 19 height 19
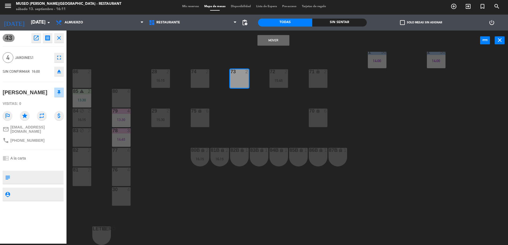
click at [272, 40] on button "Mover" at bounding box center [273, 40] width 32 height 11
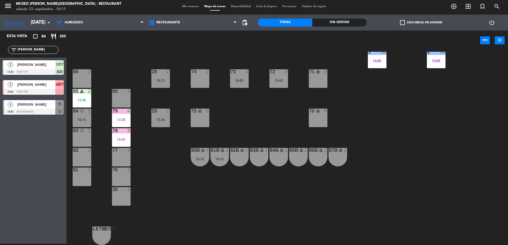
scroll to position [0, 0]
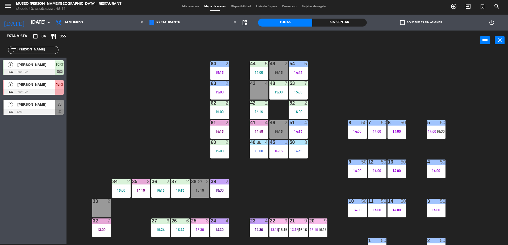
click at [168, 125] on div "44 5 14:00 49 2 16:15 54 5 14:45 64 2 15:15 48 7 15:30 53 7 15:30 63 2 15:00 43…" at bounding box center [289, 148] width 436 height 193
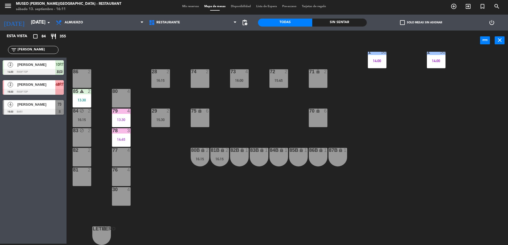
click at [238, 74] on div "73 4" at bounding box center [239, 71] width 19 height 5
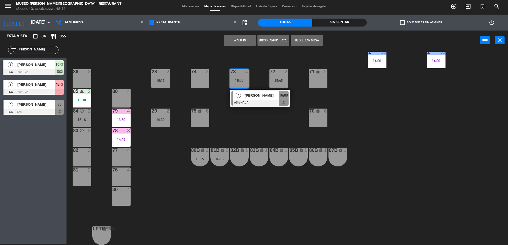
click at [252, 99] on div "[PERSON_NAME]" at bounding box center [261, 95] width 35 height 9
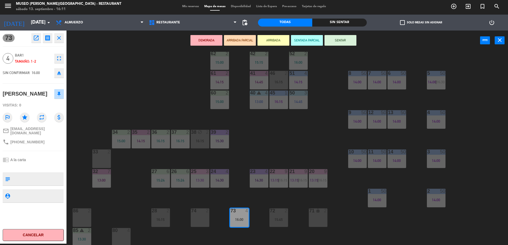
scroll to position [0, 0]
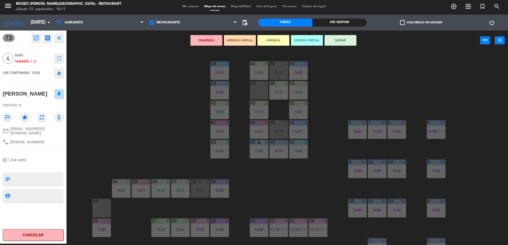
click at [255, 87] on div "43 4" at bounding box center [259, 90] width 19 height 19
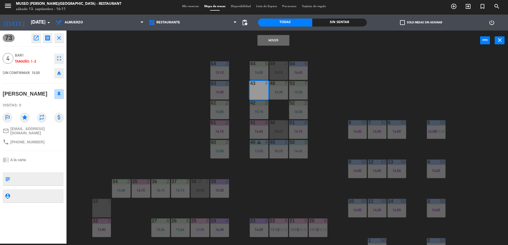
click at [277, 40] on button "Mover" at bounding box center [273, 40] width 32 height 11
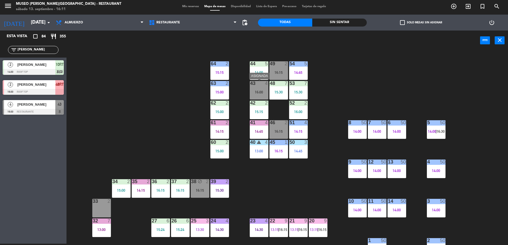
click at [258, 86] on div "43 4 16:00" at bounding box center [259, 90] width 19 height 19
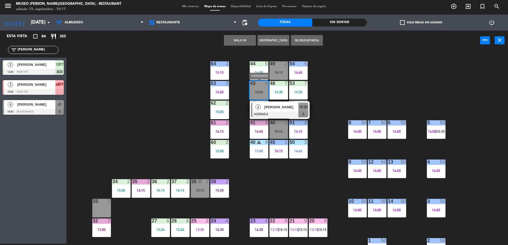
click at [281, 107] on span "[PERSON_NAME]" at bounding box center [281, 107] width 34 height 6
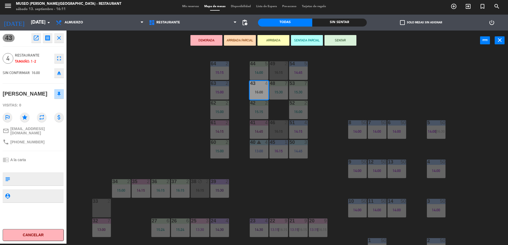
click at [243, 42] on button "ARRIBADA PARCIAL" at bounding box center [240, 40] width 32 height 11
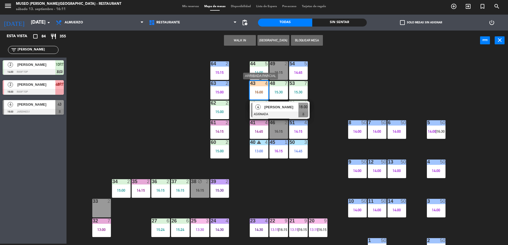
click at [282, 107] on span "[PERSON_NAME]" at bounding box center [281, 107] width 34 height 6
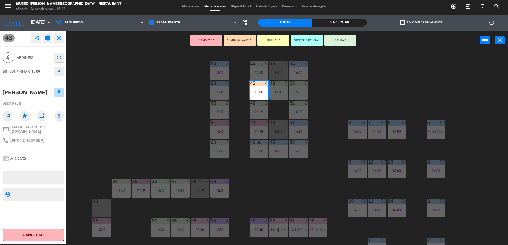
click at [141, 100] on div "44 5 14:00 49 2 16:15 54 5 14:45 64 2 15:15 48 7 15:30 53 7 15:30 63 2 15:00 43…" at bounding box center [289, 148] width 436 height 193
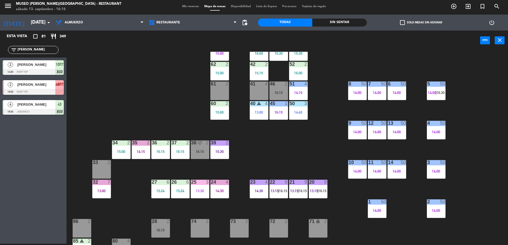
scroll to position [45, 0]
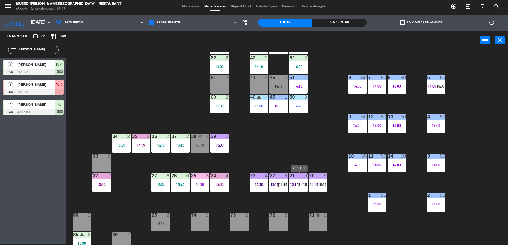
click at [293, 182] on div "21 9 13:15 | 16:15" at bounding box center [298, 183] width 19 height 19
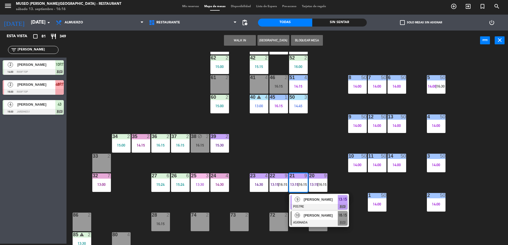
click at [321, 224] on div at bounding box center [318, 223] width 57 height 6
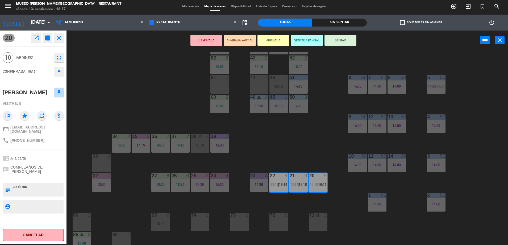
click at [317, 148] on div "44 5 14:00 49 2 16:15 54 5 14:45 64 2 15:15 48 7 15:30 53 7 15:30 63 2 15:00 43…" at bounding box center [289, 148] width 436 height 193
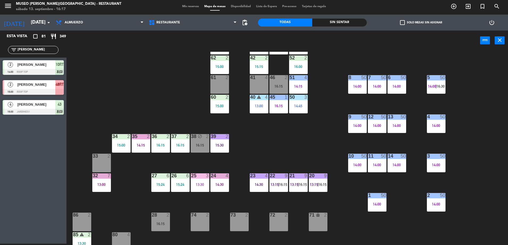
click at [280, 190] on div "22 9 13:15 | 16:15" at bounding box center [278, 183] width 19 height 19
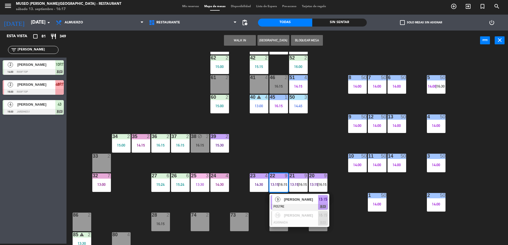
click at [297, 150] on div "44 5 14:00 49 2 16:15 54 5 14:45 64 2 15:15 48 7 15:30 53 7 15:30 63 2 15:00 43…" at bounding box center [289, 148] width 436 height 193
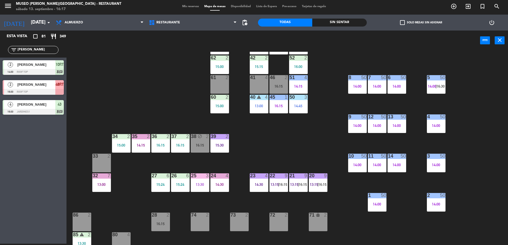
scroll to position [0, 0]
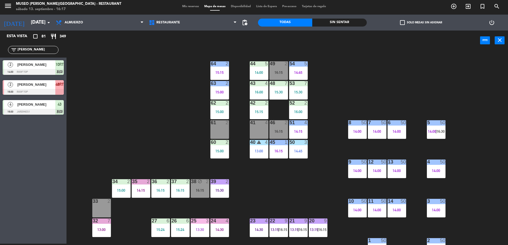
click at [298, 124] on div at bounding box center [298, 122] width 9 height 5
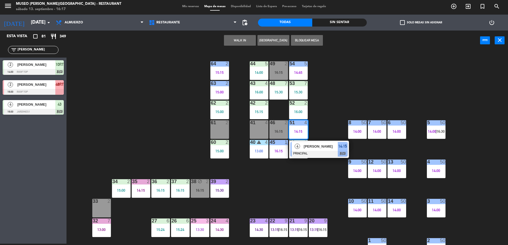
click at [307, 150] on div "[PERSON_NAME]" at bounding box center [320, 146] width 35 height 9
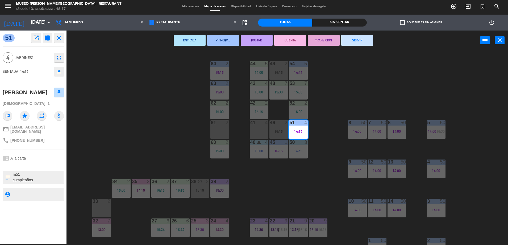
click at [307, 150] on div "14:45" at bounding box center [298, 151] width 19 height 4
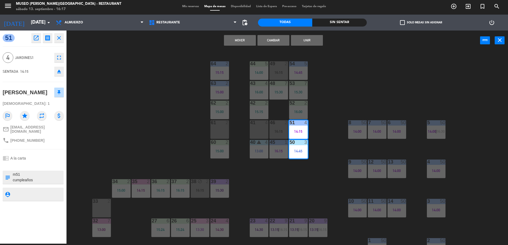
click at [313, 137] on div "44 5 14:00 49 2 16:15 54 5 14:45 64 2 15:15 48 7 15:30 53 7 15:30 63 2 15:00 43…" at bounding box center [289, 148] width 436 height 193
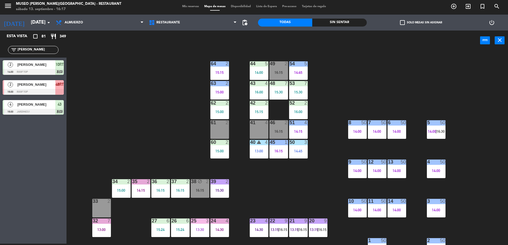
click at [300, 133] on div "14:15" at bounding box center [298, 132] width 19 height 4
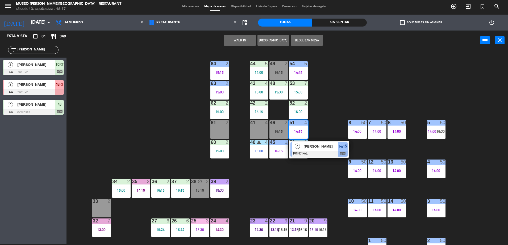
click at [305, 146] on span "[PERSON_NAME]" at bounding box center [321, 147] width 34 height 6
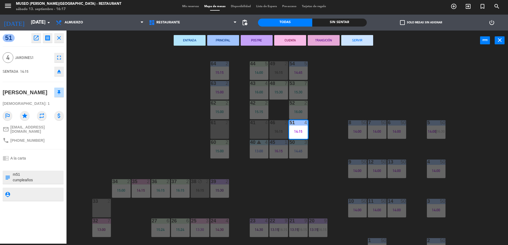
click at [314, 178] on div "44 5 14:00 49 2 16:15 54 5 14:45 64 2 15:15 48 7 15:30 53 7 15:30 63 2 15:00 43…" at bounding box center [289, 148] width 436 height 193
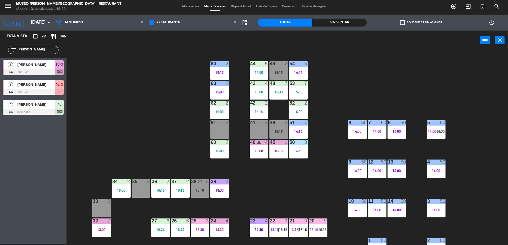
drag, startPoint x: 49, startPoint y: 50, endPoint x: 0, endPoint y: 53, distance: 49.2
click at [0, 53] on html "close × Museo Larco Café - Restaurant × chrome_reader_mode Listado de Reservas …" at bounding box center [254, 122] width 508 height 245
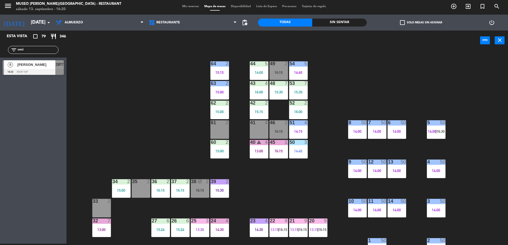
type input "ceci"
click at [274, 149] on div "45 1 16:15" at bounding box center [278, 149] width 19 height 19
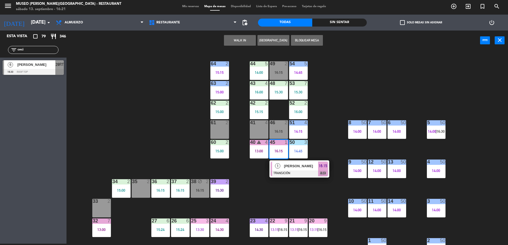
click at [285, 167] on span "[PERSON_NAME]" at bounding box center [301, 166] width 34 height 6
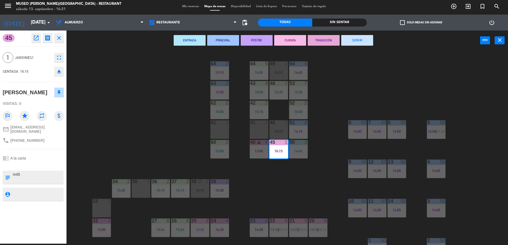
click at [268, 175] on div "44 5 14:00 49 2 16:15 54 5 14:45 64 2 15:15 48 7 15:30 53 7 15:30 63 2 15:00 43…" at bounding box center [289, 148] width 436 height 193
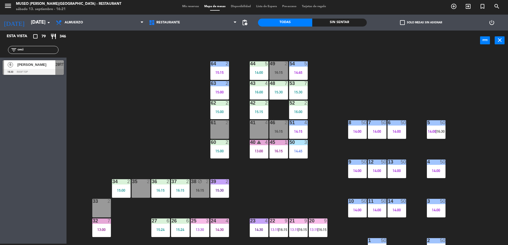
scroll to position [189, 0]
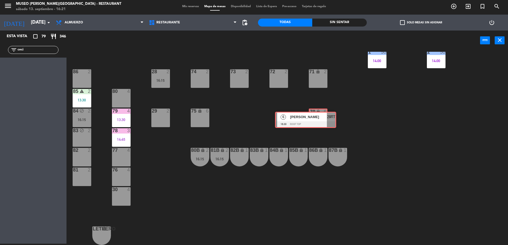
drag, startPoint x: 49, startPoint y: 64, endPoint x: 321, endPoint y: 116, distance: 276.2
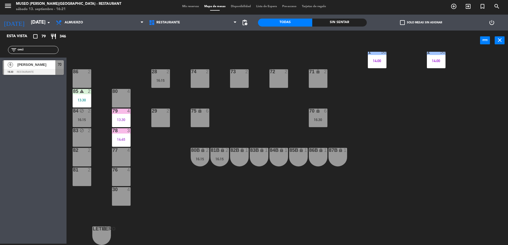
click at [296, 118] on div "44 5 14:00 49 2 16:15 54 5 14:45 64 2 15:15 48 7 15:30 53 7 15:30 63 2 15:00 43…" at bounding box center [289, 148] width 436 height 193
click at [309, 115] on div "70 lock 6 16:30" at bounding box center [318, 118] width 19 height 19
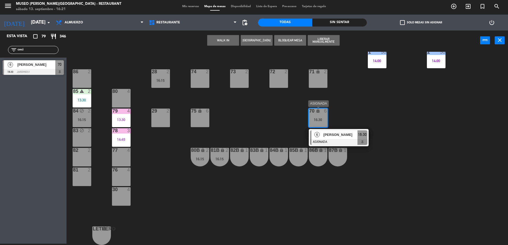
click at [352, 133] on span "[PERSON_NAME]" at bounding box center [340, 135] width 34 height 6
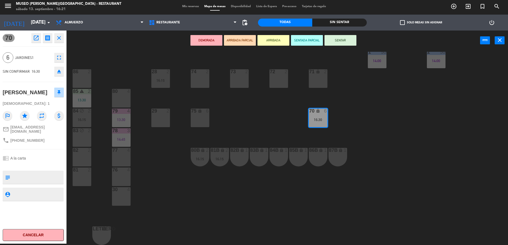
click at [246, 35] on button "ARRIBADA PARCIAL" at bounding box center [240, 40] width 32 height 11
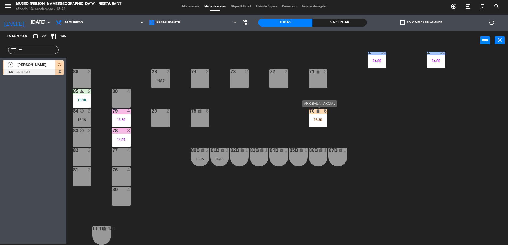
click at [322, 118] on div "16:30" at bounding box center [318, 120] width 19 height 4
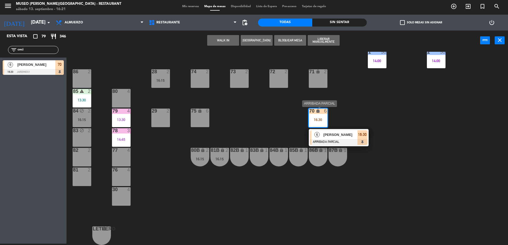
click at [348, 137] on span "[PERSON_NAME]" at bounding box center [340, 135] width 34 height 6
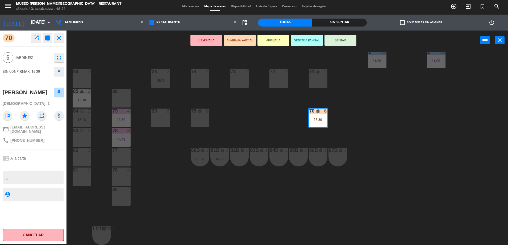
click at [32, 176] on textarea at bounding box center [37, 177] width 51 height 11
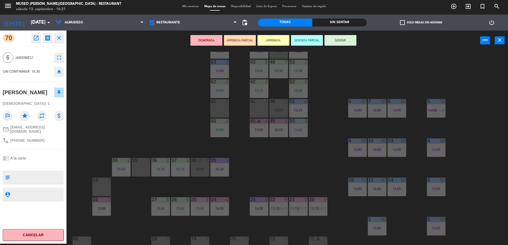
scroll to position [0, 0]
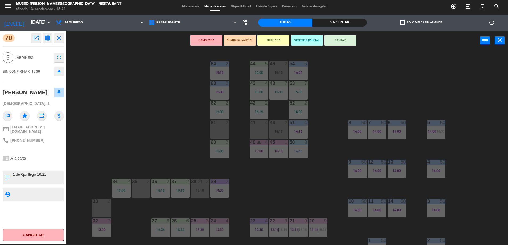
type textarea "1 de 6px llegó 16:21"
click at [45, 98] on div "[PERSON_NAME]" at bounding box center [33, 92] width 61 height 13
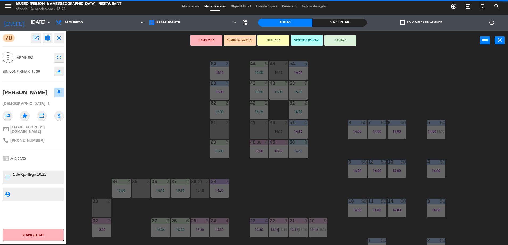
click at [153, 116] on div "44 5 14:00 49 2 16:15 54 5 14:45 64 2 15:15 48 7 15:30 53 7 15:30 63 2 15:00 43…" at bounding box center [289, 148] width 436 height 193
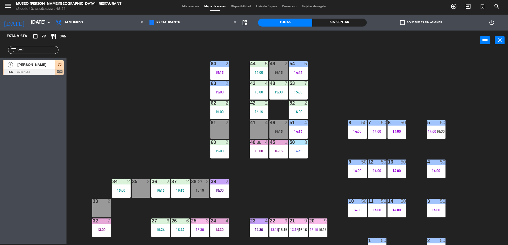
drag, startPoint x: 32, startPoint y: 50, endPoint x: 0, endPoint y: 43, distance: 33.0
click at [0, 44] on html "close × Museo Larco Café - Restaurant × chrome_reader_mode Listado de Reservas …" at bounding box center [254, 122] width 508 height 245
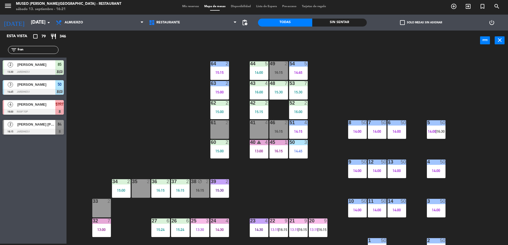
scroll to position [189, 0]
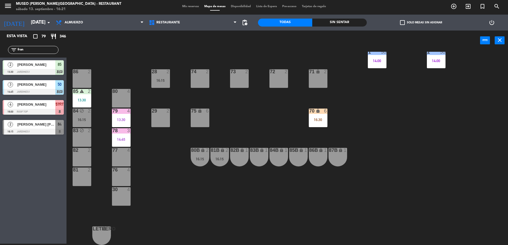
type input "fran"
click at [82, 120] on div "16:15" at bounding box center [82, 120] width 19 height 4
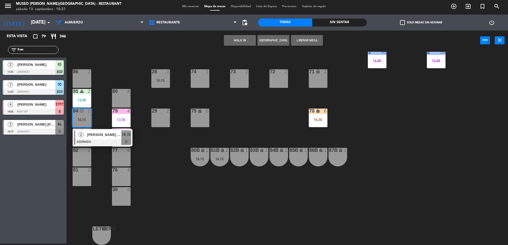
click at [101, 137] on span "[PERSON_NAME] [PERSON_NAME]" at bounding box center [104, 135] width 34 height 6
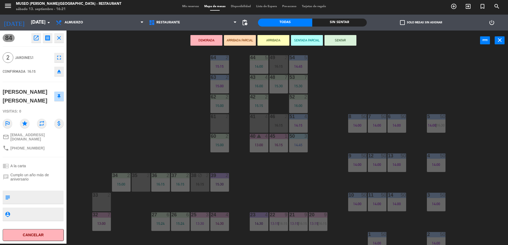
scroll to position [0, 0]
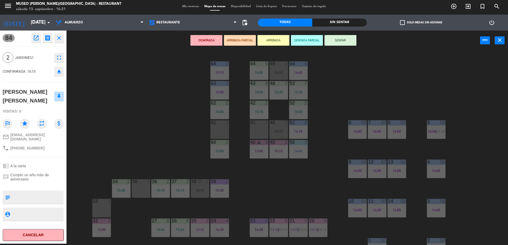
click at [215, 129] on div "61 2" at bounding box center [219, 129] width 19 height 19
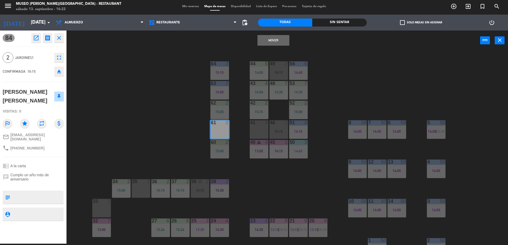
click at [283, 44] on button "Mover" at bounding box center [273, 40] width 32 height 11
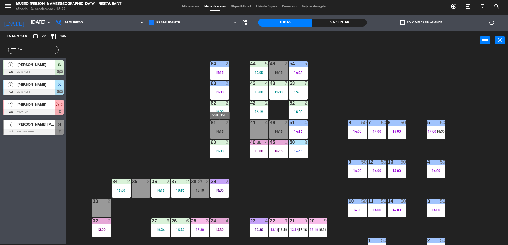
click at [216, 128] on div "61 2 16:15" at bounding box center [219, 129] width 19 height 19
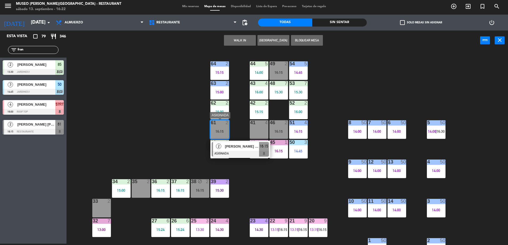
click at [241, 147] on span "[PERSON_NAME] [PERSON_NAME]" at bounding box center [242, 147] width 34 height 6
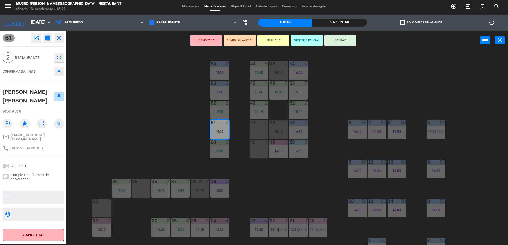
click at [235, 38] on button "ARRIBADA PARCIAL" at bounding box center [240, 40] width 32 height 11
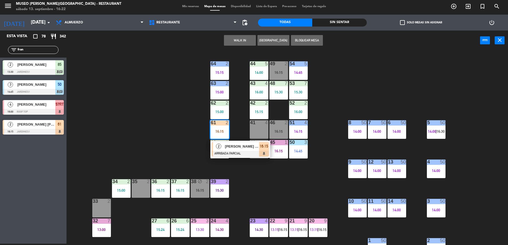
click at [239, 148] on span "[PERSON_NAME] [PERSON_NAME]" at bounding box center [242, 147] width 34 height 6
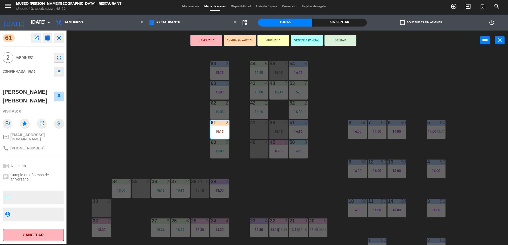
click at [166, 139] on div "44 5 14:00 49 2 16:15 54 5 14:45 64 2 15:15 48 7 15:30 53 7 15:30 63 2 15:00 43…" at bounding box center [289, 148] width 436 height 193
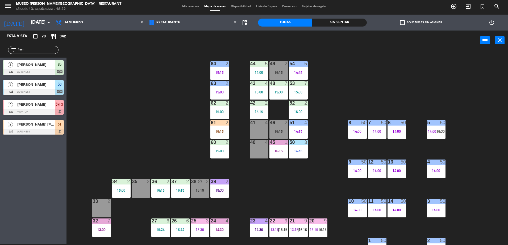
scroll to position [189, 0]
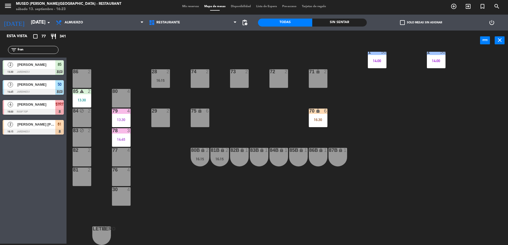
drag, startPoint x: 50, startPoint y: 49, endPoint x: 0, endPoint y: 41, distance: 50.5
click at [0, 41] on html "close × Museo Larco Café - Restaurant × chrome_reader_mode Listado de Reservas …" at bounding box center [254, 122] width 508 height 245
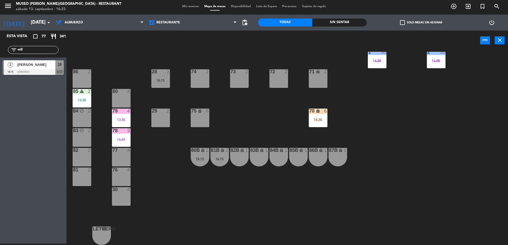
type input "will"
click at [27, 64] on span "[PERSON_NAME]" at bounding box center [36, 65] width 38 height 6
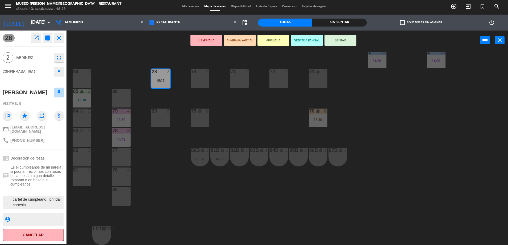
scroll to position [0, 0]
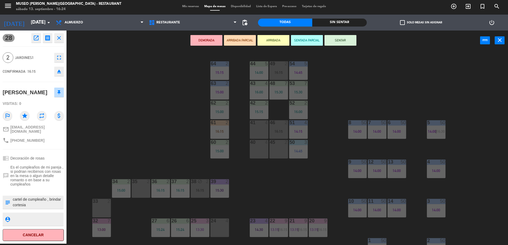
click at [155, 105] on div "44 5 14:00 49 2 16:15 54 5 14:45 64 2 15:15 48 7 15:30 53 7 15:30 63 2 15:00 43…" at bounding box center [289, 148] width 436 height 193
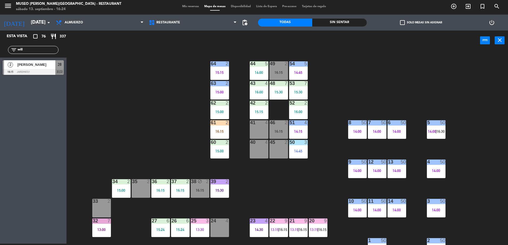
click at [38, 52] on input "will" at bounding box center [37, 50] width 41 height 6
drag, startPoint x: 38, startPoint y: 52, endPoint x: 0, endPoint y: 52, distance: 38.3
click at [0, 52] on html "close × Museo Larco Café - Restaurant × chrome_reader_mode Listado de Reservas …" at bounding box center [254, 122] width 508 height 245
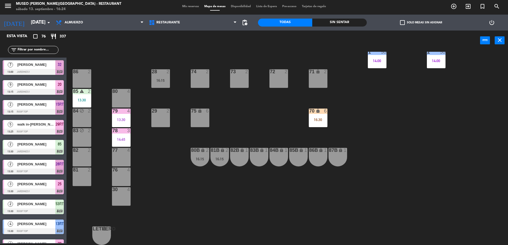
scroll to position [87, 0]
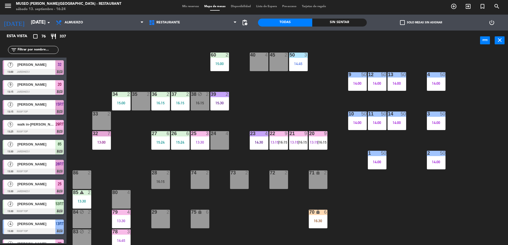
click at [312, 139] on div "20 9 13:15 | 16:15" at bounding box center [318, 140] width 19 height 19
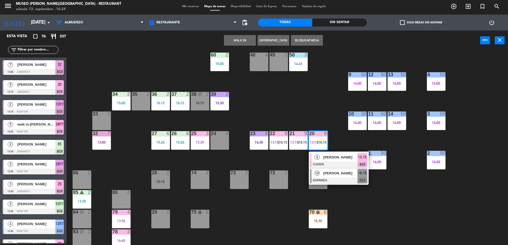
click at [343, 171] on span "[PERSON_NAME]" at bounding box center [340, 174] width 34 height 6
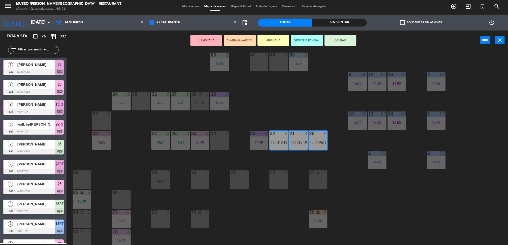
click at [323, 177] on div "71 lock 2" at bounding box center [318, 180] width 19 height 19
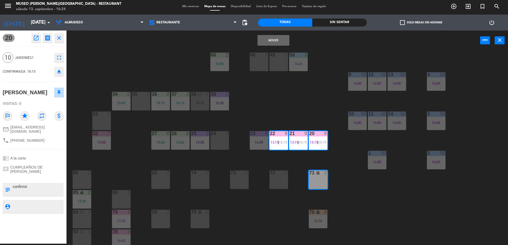
click at [301, 153] on div "44 5 14:00 49 2 16:15 54 5 14:45 64 2 15:15 48 7 15:30 53 7 15:30 63 2 15:00 43…" at bounding box center [289, 148] width 436 height 193
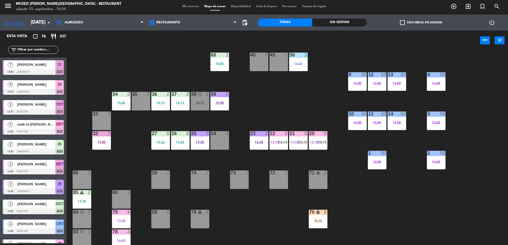
scroll to position [333, 0]
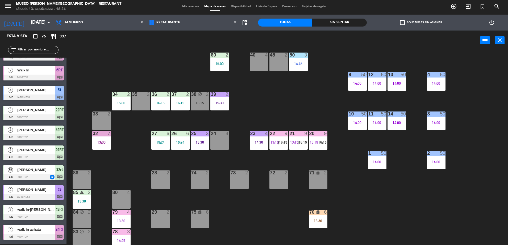
click at [299, 139] on div "21 9 13:15 | 16:15" at bounding box center [298, 140] width 19 height 19
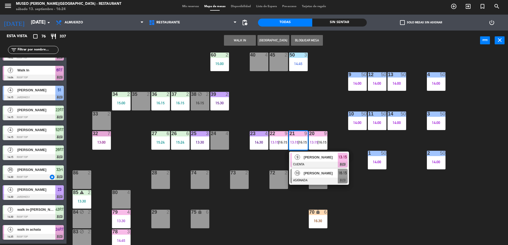
click at [322, 171] on span "[PERSON_NAME]" at bounding box center [321, 174] width 34 height 6
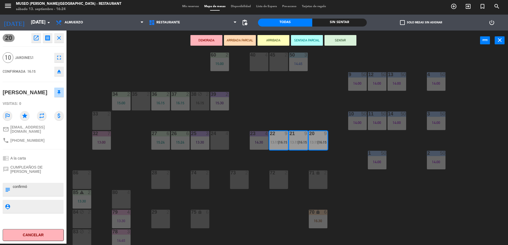
click at [295, 171] on div "44 5 14:00 49 2 16:15 54 5 14:45 64 2 15:15 48 7 15:30 53 7 15:30 63 2 15:00 43…" at bounding box center [289, 148] width 436 height 193
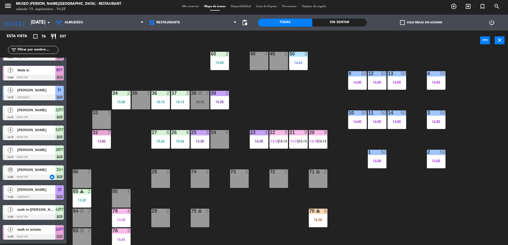
click at [298, 144] on div "21 9 13:15 | 16:15" at bounding box center [298, 139] width 19 height 19
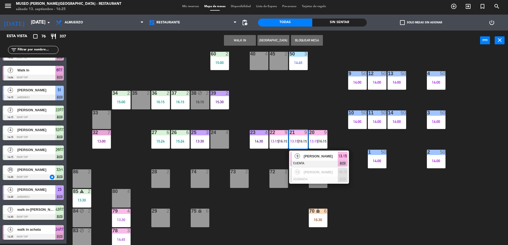
click at [340, 140] on div "44 5 14:00 49 2 16:15 54 5 14:45 64 2 15:15 48 7 15:30 53 7 15:30 63 2 15:00 43…" at bounding box center [289, 148] width 436 height 193
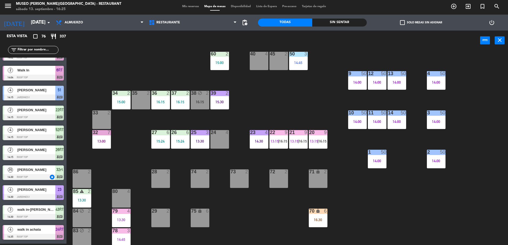
click at [321, 139] on span "16:15" at bounding box center [322, 141] width 8 height 4
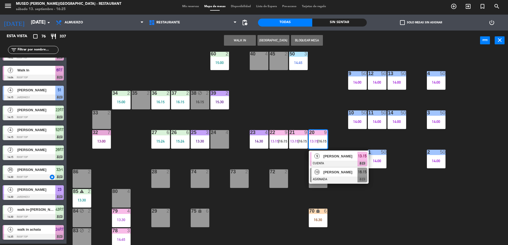
click at [345, 178] on div at bounding box center [338, 180] width 57 height 6
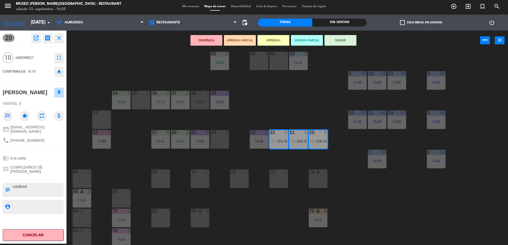
click at [285, 118] on div "44 5 14:00 49 2 16:15 54 5 14:45 64 2 15:15 48 7 15:30 53 7 15:30 63 2 15:00 43…" at bounding box center [289, 148] width 436 height 193
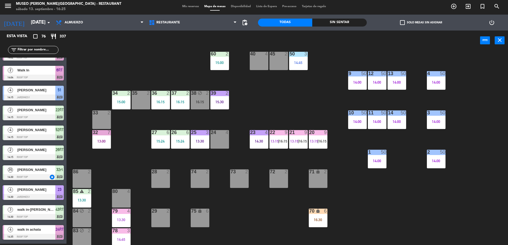
click at [281, 140] on span "16:15" at bounding box center [283, 141] width 8 height 4
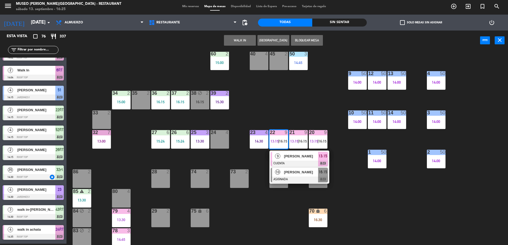
click at [299, 174] on span "[PERSON_NAME]" at bounding box center [301, 173] width 34 height 6
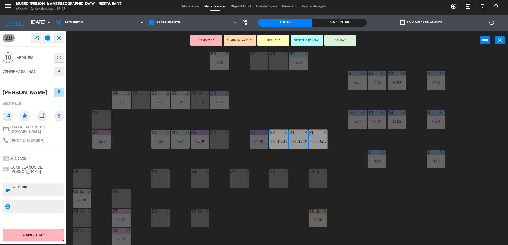
scroll to position [154, 0]
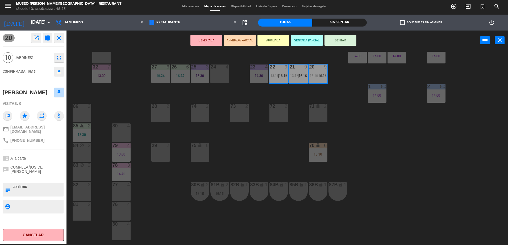
click at [258, 165] on div "44 5 14:00 49 2 16:15 54 5 14:45 64 2 15:15 48 7 15:30 53 7 15:30 63 2 15:00 43…" at bounding box center [289, 148] width 436 height 193
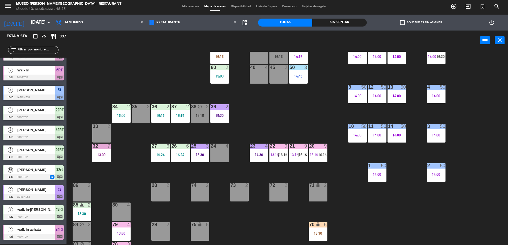
scroll to position [74, 0]
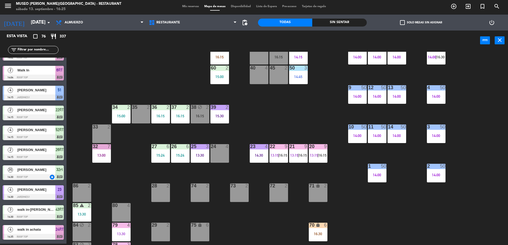
click at [282, 153] on div "22 9 13:15 | 16:15" at bounding box center [278, 153] width 19 height 19
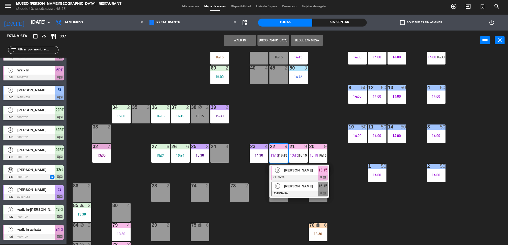
click at [313, 195] on div at bounding box center [299, 194] width 57 height 6
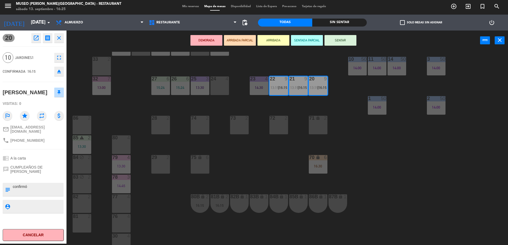
scroll to position [145, 0]
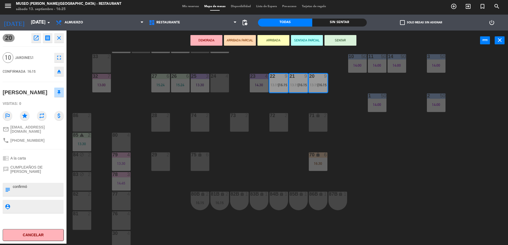
click at [242, 42] on button "ARRIBADA PARCIAL" at bounding box center [240, 40] width 32 height 11
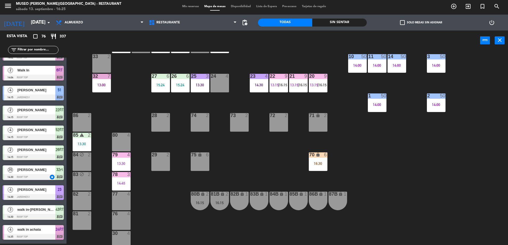
scroll to position [0, 0]
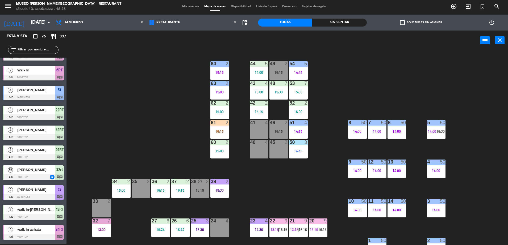
drag, startPoint x: 52, startPoint y: 49, endPoint x: -1, endPoint y: 49, distance: 53.4
click at [0, 49] on html "close × Museo Larco Café - Restaurant × chrome_reader_mode Listado de Reservas …" at bounding box center [254, 122] width 508 height 245
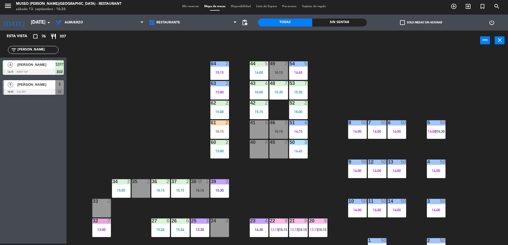
type input "abel"
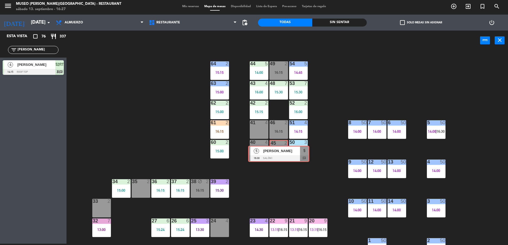
drag, startPoint x: 24, startPoint y: 90, endPoint x: 269, endPoint y: 155, distance: 253.6
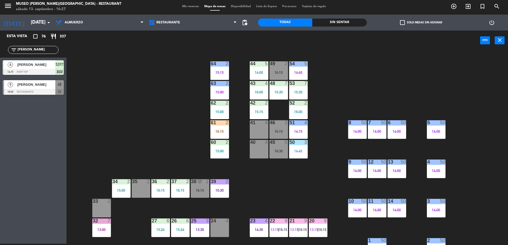
click at [275, 153] on div "16:30" at bounding box center [278, 151] width 19 height 4
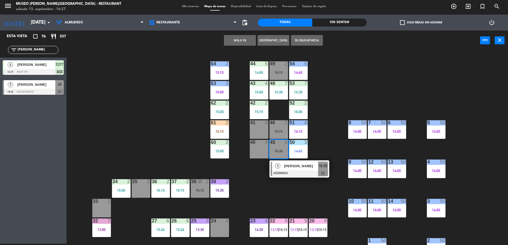
click at [295, 166] on span "[PERSON_NAME]" at bounding box center [301, 166] width 34 height 6
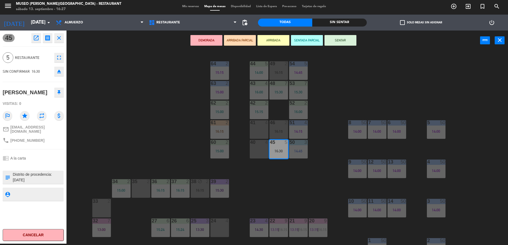
click at [257, 147] on div "40 4" at bounding box center [259, 149] width 19 height 19
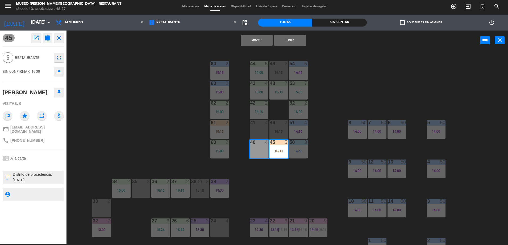
click at [285, 43] on button "Unir" at bounding box center [290, 40] width 32 height 11
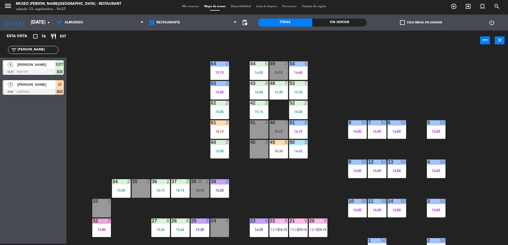
click at [275, 156] on div "45 5 16:30" at bounding box center [278, 149] width 19 height 19
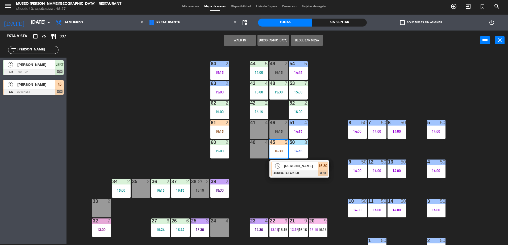
click at [294, 169] on div "[PERSON_NAME]" at bounding box center [300, 166] width 35 height 9
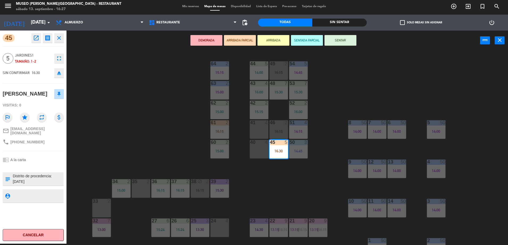
click at [260, 149] on div "40 4" at bounding box center [259, 149] width 19 height 19
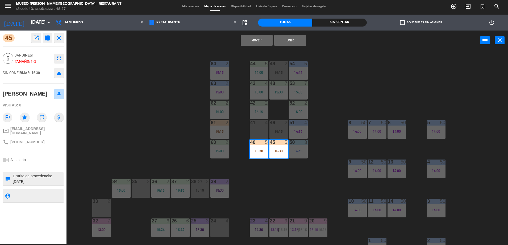
click at [293, 45] on button "Unir" at bounding box center [290, 40] width 32 height 11
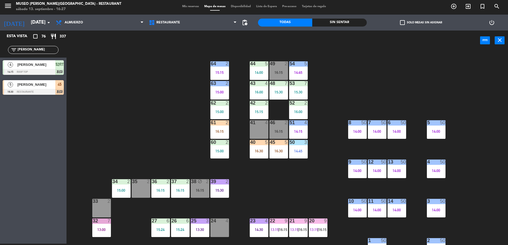
click at [286, 166] on div "44 5 14:00 49 2 16:15 54 5 14:45 64 2 15:15 48 7 15:30 53 7 15:30 63 2 15:00 43…" at bounding box center [289, 148] width 436 height 193
click at [268, 141] on div "45" at bounding box center [269, 142] width 9 height 5
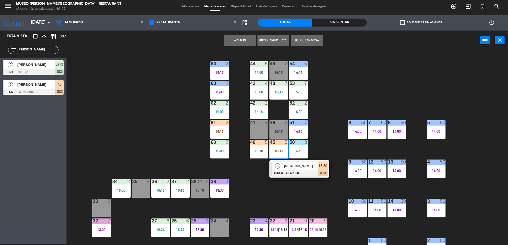
click at [289, 164] on span "[PERSON_NAME]" at bounding box center [301, 166] width 34 height 6
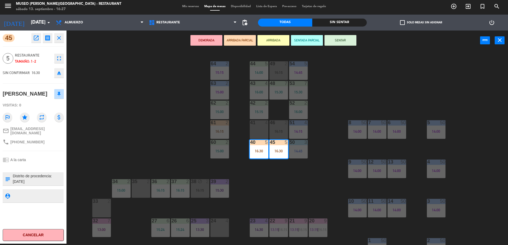
click at [58, 100] on div "[PERSON_NAME]" at bounding box center [33, 93] width 61 height 13
click at [279, 186] on div "44 5 14:00 49 2 16:15 54 5 14:45 64 2 15:15 48 7 15:30 53 7 15:30 63 2 15:00 43…" at bounding box center [289, 148] width 436 height 193
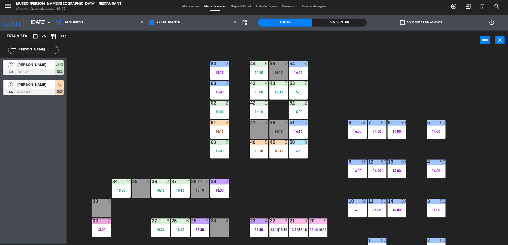
click at [279, 150] on div "16:30" at bounding box center [278, 151] width 19 height 4
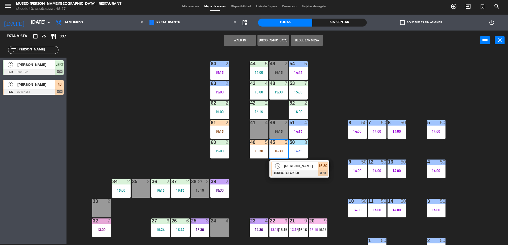
click at [316, 173] on div at bounding box center [299, 174] width 57 height 6
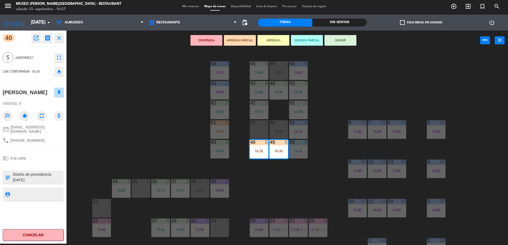
click at [325, 181] on div "44 5 14:00 49 2 16:15 54 5 14:45 64 2 15:15 48 7 15:30 53 7 15:30 63 2 15:00 43…" at bounding box center [289, 148] width 436 height 193
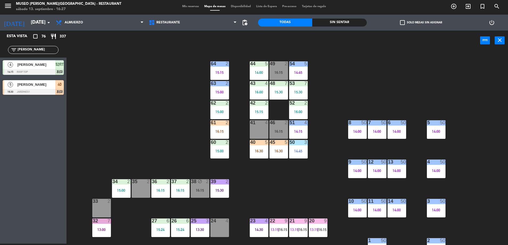
click at [281, 150] on div "16:30" at bounding box center [278, 151] width 19 height 4
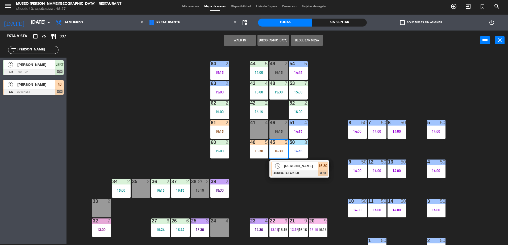
click at [300, 171] on div at bounding box center [299, 174] width 57 height 6
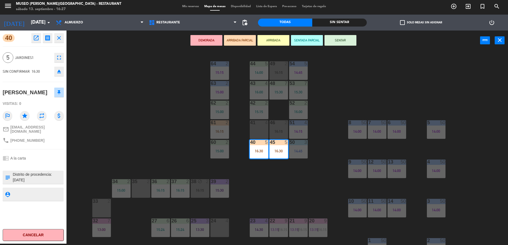
click at [298, 176] on div "44 5 14:00 49 2 16:15 54 5 14:45 64 2 15:15 48 7 15:30 53 7 15:30 63 2 15:00 43…" at bounding box center [289, 148] width 436 height 193
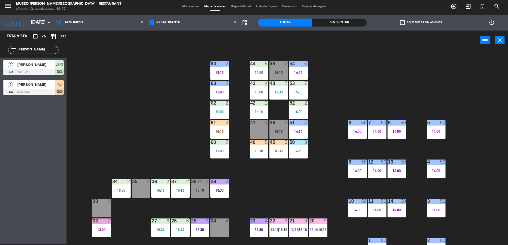
click at [271, 137] on div "46 2 16:15" at bounding box center [278, 129] width 19 height 19
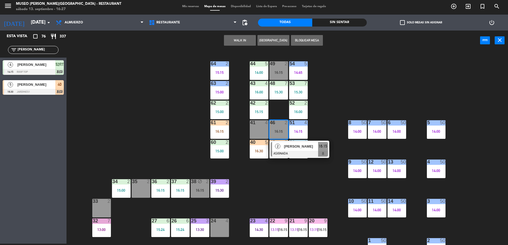
click at [304, 185] on div "44 5 14:00 49 2 16:15 54 5 14:45 64 2 15:15 48 7 15:30 53 7 15:30 63 2 15:00 43…" at bounding box center [289, 148] width 436 height 193
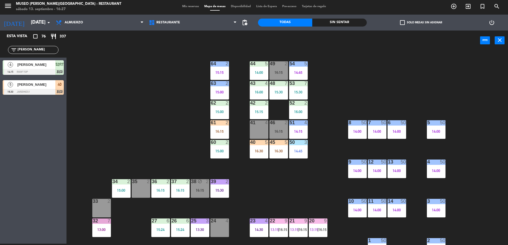
click at [278, 154] on div "45 5 16:30" at bounding box center [278, 149] width 19 height 19
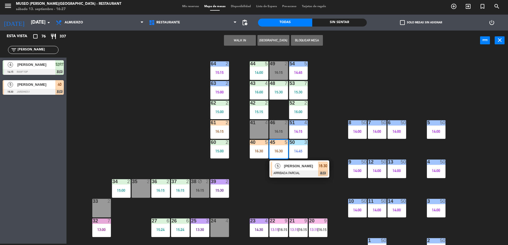
click at [305, 171] on div at bounding box center [299, 174] width 57 height 6
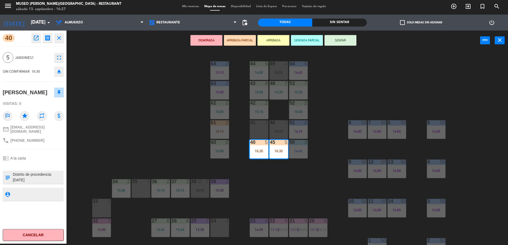
click at [139, 132] on div "44 5 14:00 49 2 16:15 54 5 14:45 64 2 15:15 48 7 15:30 53 7 15:30 63 2 15:00 43…" at bounding box center [289, 148] width 436 height 193
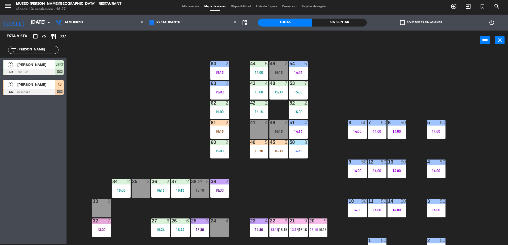
click at [277, 152] on div "16:30" at bounding box center [278, 151] width 19 height 4
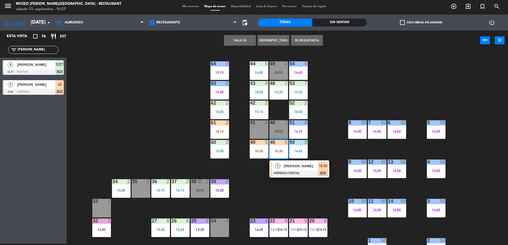
click at [316, 173] on div at bounding box center [299, 174] width 57 height 6
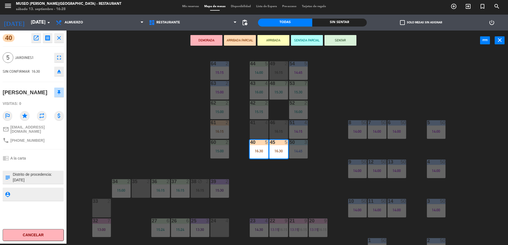
click at [171, 138] on div "44 5 14:00 49 2 16:15 54 5 14:45 64 2 15:15 48 7 15:30 53 7 15:30 63 2 15:00 43…" at bounding box center [289, 148] width 436 height 193
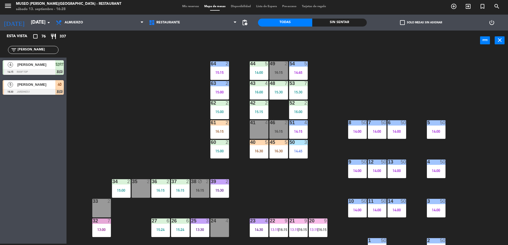
click at [276, 151] on div "16:30" at bounding box center [278, 151] width 19 height 4
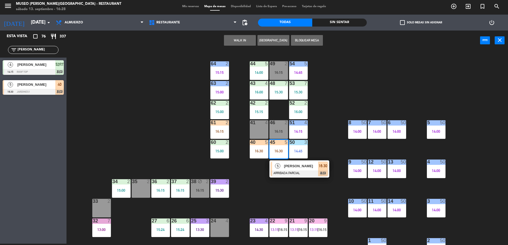
click at [297, 165] on span "[PERSON_NAME]" at bounding box center [301, 166] width 34 height 6
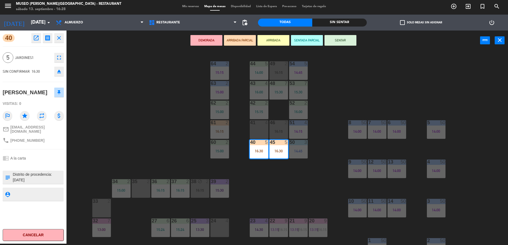
click at [180, 140] on div "44 5 14:00 49 2 16:15 54 5 14:45 64 2 15:15 48 7 15:30 53 7 15:30 63 2 15:00 43…" at bounding box center [289, 148] width 436 height 193
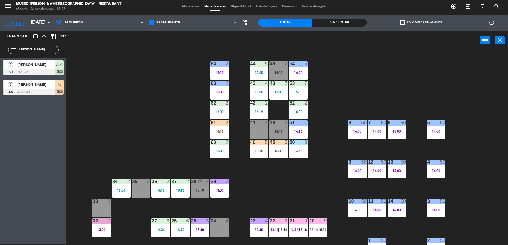
click at [277, 152] on div "16:30" at bounding box center [278, 151] width 19 height 4
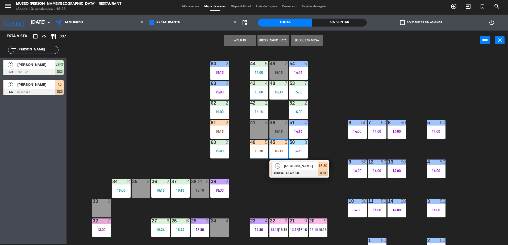
click at [308, 169] on div "[PERSON_NAME]" at bounding box center [300, 166] width 35 height 9
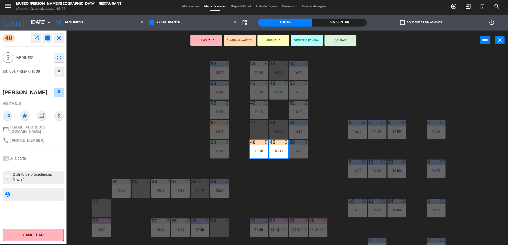
click at [166, 133] on div "44 5 14:00 49 2 16:15 54 5 14:45 64 2 15:15 48 7 15:30 53 7 15:30 63 2 15:00 43…" at bounding box center [289, 148] width 436 height 193
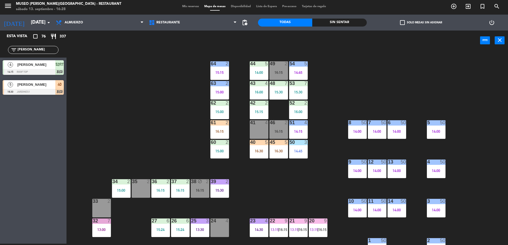
click at [262, 151] on div "16:30" at bounding box center [259, 151] width 19 height 4
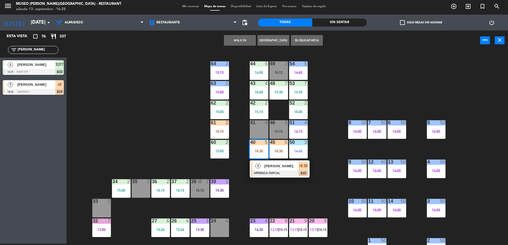
click at [281, 169] on span "[PERSON_NAME]" at bounding box center [281, 166] width 34 height 6
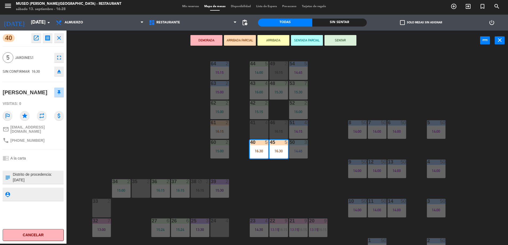
click at [143, 77] on div "44 5 14:00 49 2 16:15 54 5 14:45 64 2 15:15 48 7 15:30 53 7 15:30 63 2 15:00 43…" at bounding box center [289, 148] width 436 height 193
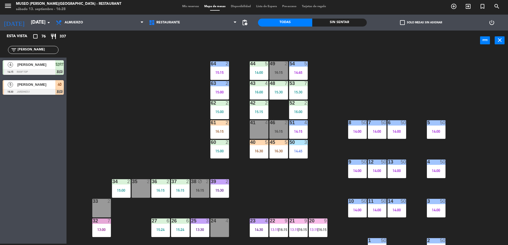
click at [45, 47] on div "filter_list abel" at bounding box center [33, 50] width 50 height 8
drag, startPoint x: 46, startPoint y: 48, endPoint x: 0, endPoint y: 49, distance: 46.3
click at [0, 49] on html "close × Museo Larco Café - Restaurant × chrome_reader_mode Listado de Reservas …" at bounding box center [254, 122] width 508 height 245
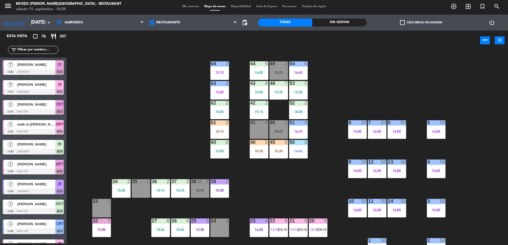
click at [253, 148] on div "40 5 16:30" at bounding box center [259, 149] width 19 height 19
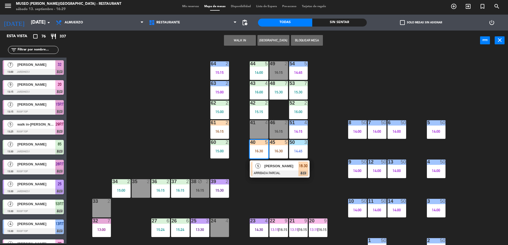
click at [161, 150] on div "44 5 14:00 49 2 16:15 54 5 14:45 64 2 15:15 48 7 15:30 53 7 15:30 63 2 15:00 43…" at bounding box center [289, 148] width 436 height 193
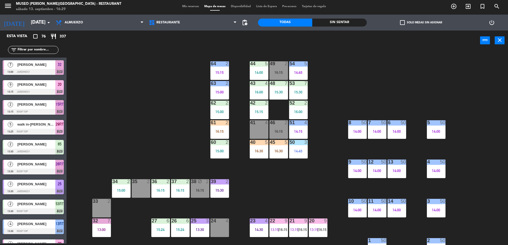
click at [44, 48] on input "text" at bounding box center [37, 50] width 41 height 6
click at [37, 47] on div "filter_list" at bounding box center [33, 50] width 50 height 8
click at [36, 50] on input "text" at bounding box center [37, 50] width 41 height 6
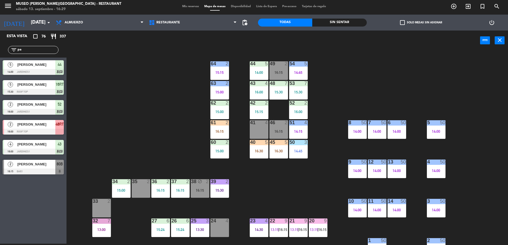
type input "p"
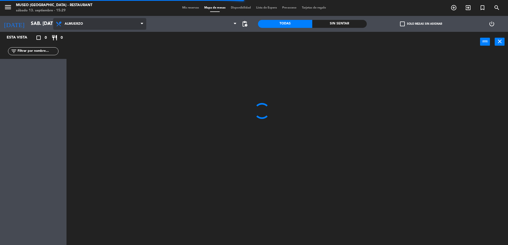
click at [108, 25] on span "Almuerzo" at bounding box center [99, 24] width 93 height 12
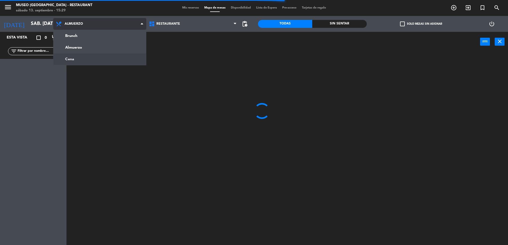
click at [122, 56] on ng-component "menu [GEOGRAPHIC_DATA] - Restaurant sábado 13. septiembre - 15:29 Mis reservas …" at bounding box center [254, 123] width 508 height 247
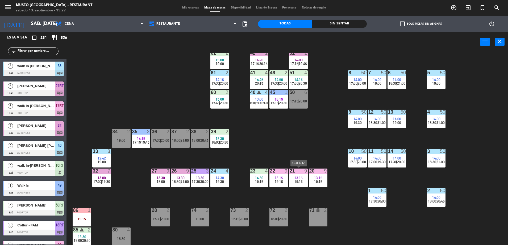
scroll to position [52, 0]
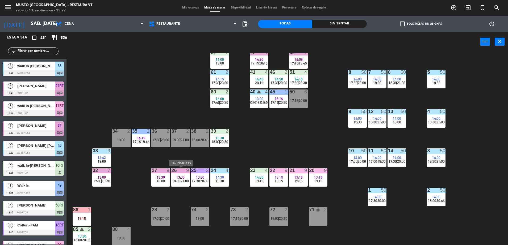
click at [180, 180] on span "|" at bounding box center [180, 181] width 1 height 4
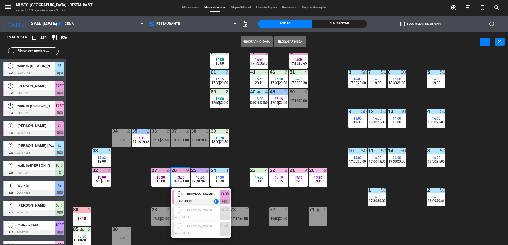
click at [285, 131] on div "44 5 14:00 17:30 | 20:00 49 1 13:08 18:15 54 5 14:45 17:30 | 20:15 64 2 15:15 1…" at bounding box center [289, 149] width 436 height 193
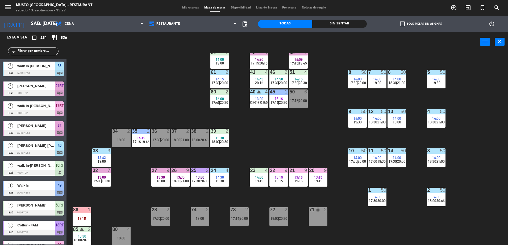
click at [306, 180] on div "19:15" at bounding box center [298, 181] width 19 height 4
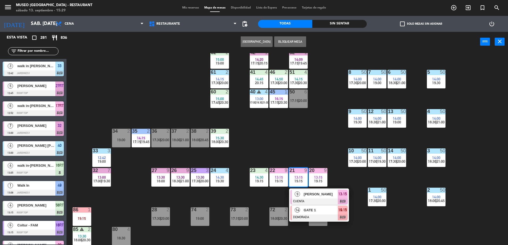
click at [335, 219] on div at bounding box center [318, 218] width 57 height 6
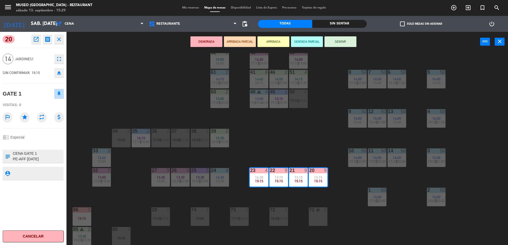
click at [314, 144] on div "44 5 14:00 17:30 | 20:00 49 1 13:08 18:15 54 5 14:45 17:30 | 20:15 64 2 15:15 1…" at bounding box center [289, 149] width 436 height 193
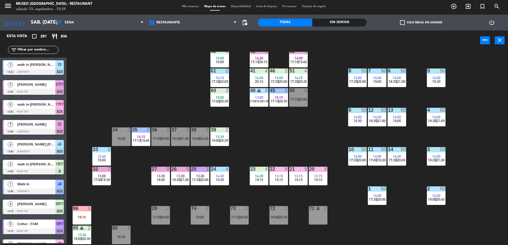
scroll to position [0, 0]
